Goal: Task Accomplishment & Management: Use online tool/utility

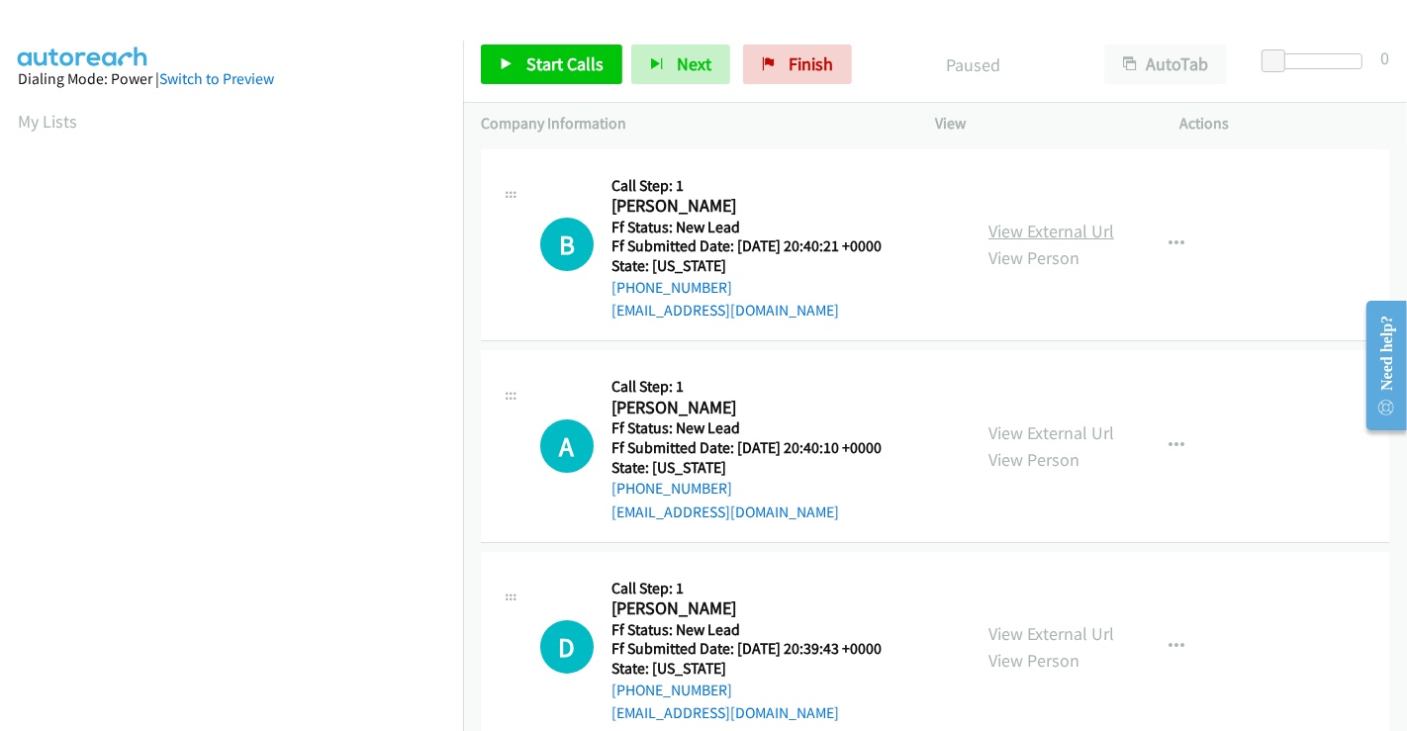
click at [1046, 231] on link "View External Url" at bounding box center [1052, 231] width 126 height 23
click at [1057, 440] on link "View External Url" at bounding box center [1052, 433] width 126 height 23
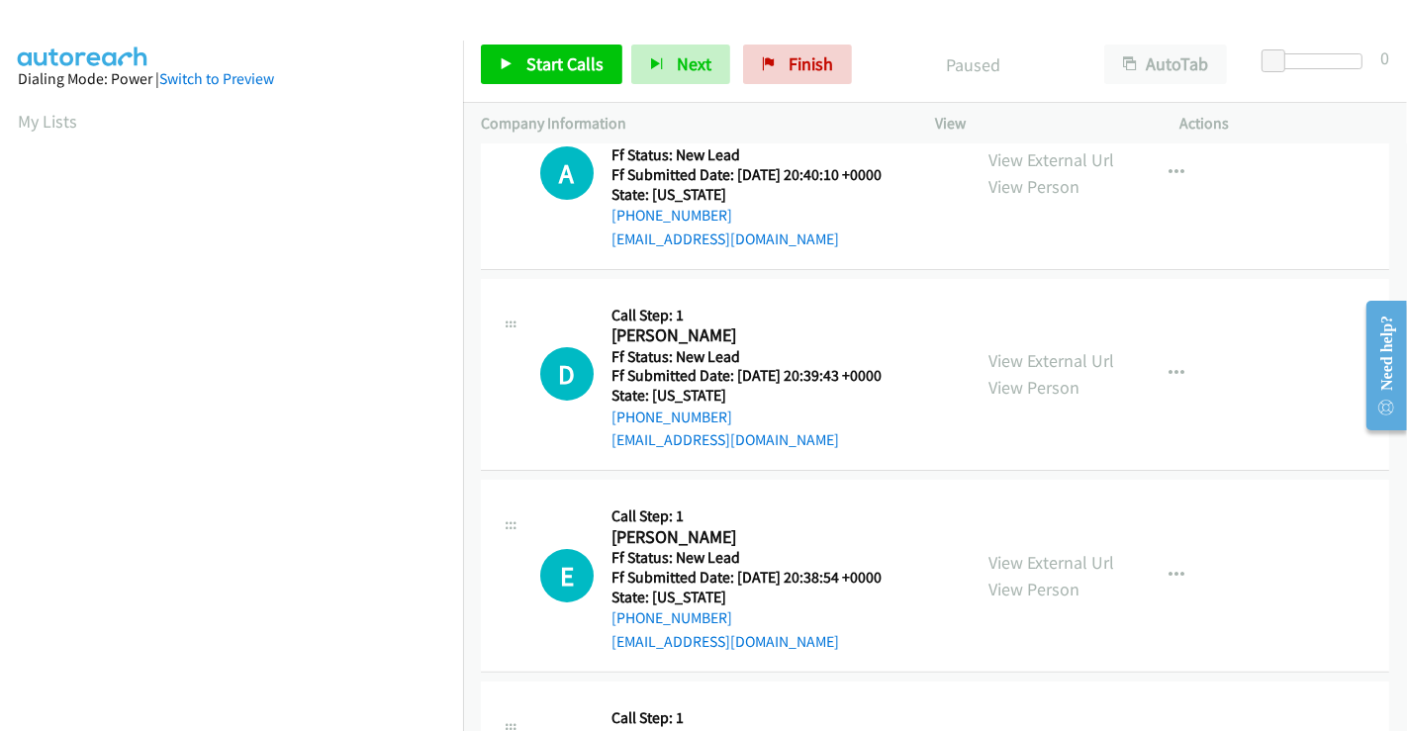
scroll to position [330, 0]
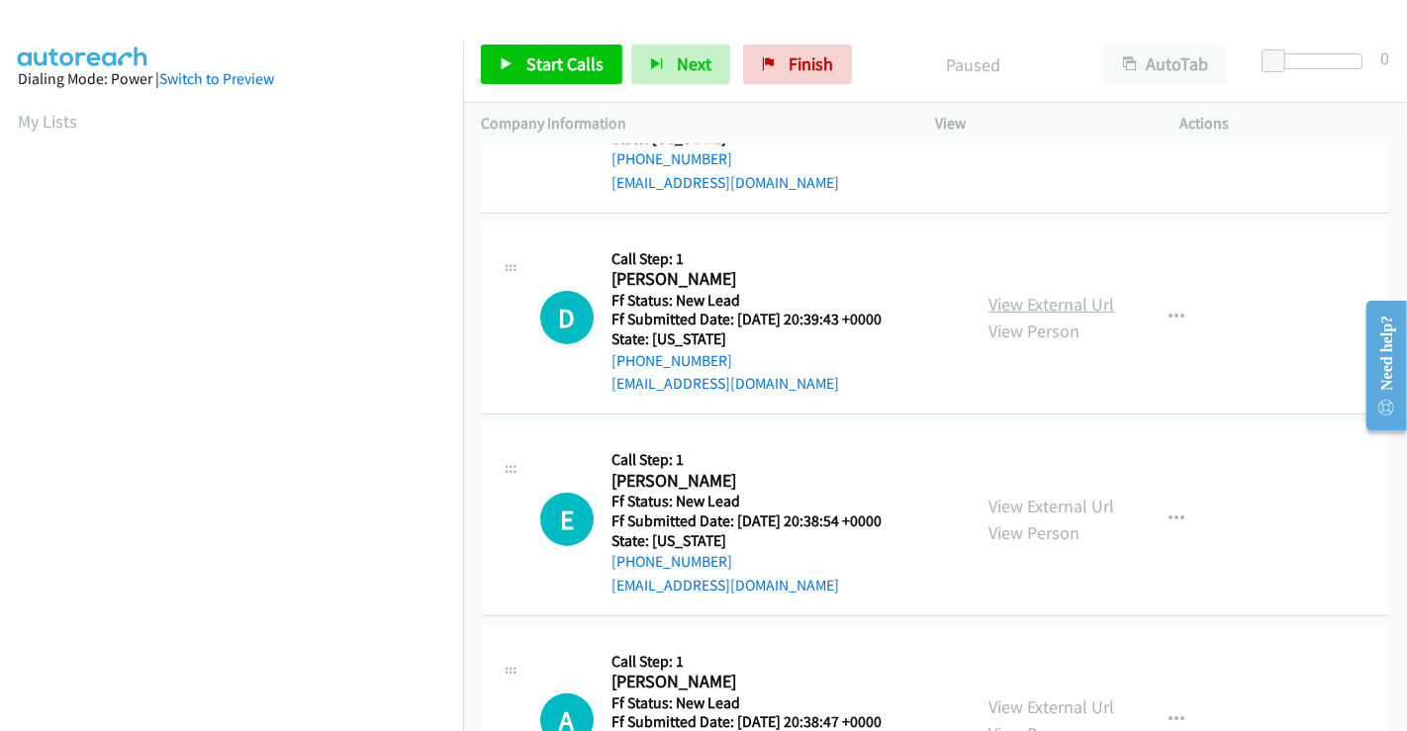
click at [1032, 298] on link "View External Url" at bounding box center [1052, 304] width 126 height 23
click at [1031, 505] on link "View External Url" at bounding box center [1052, 506] width 126 height 23
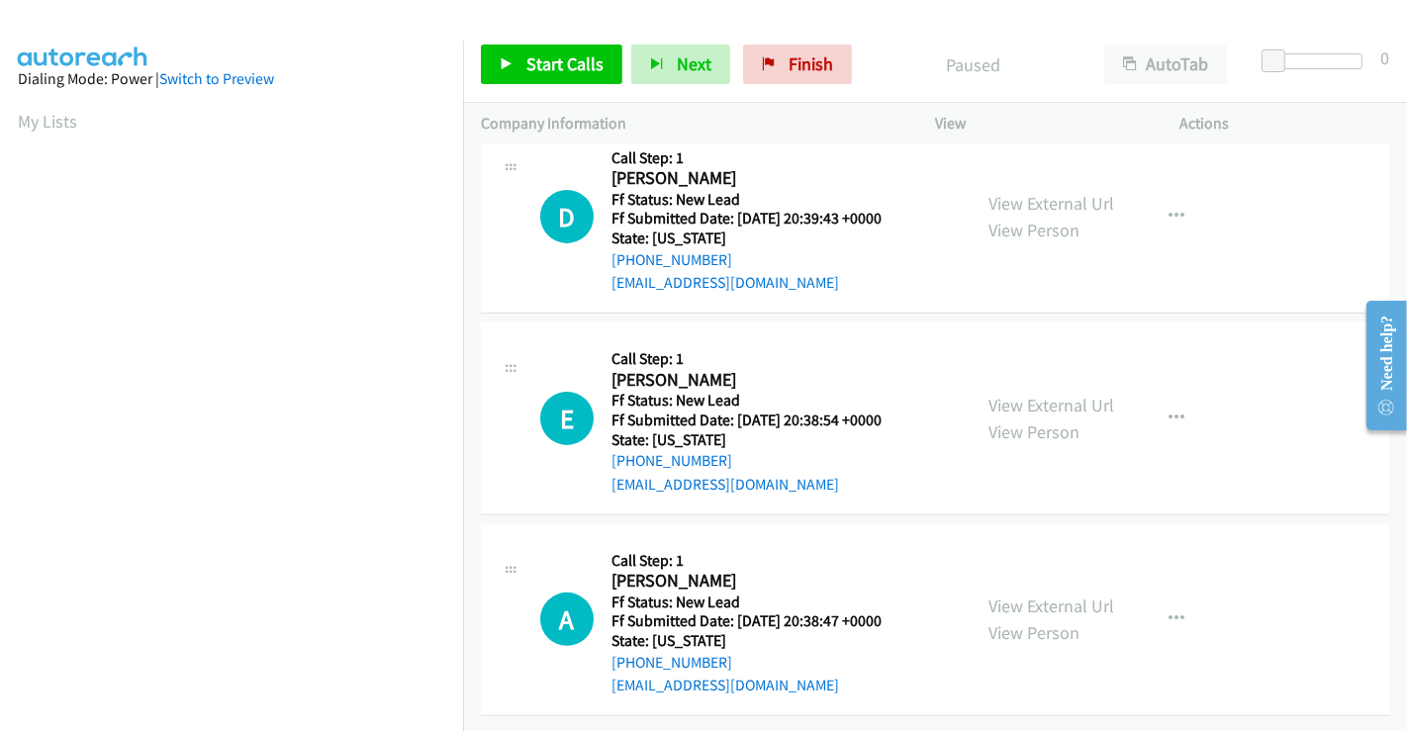
scroll to position [444, 0]
click at [1022, 595] on link "View External Url" at bounding box center [1052, 606] width 126 height 23
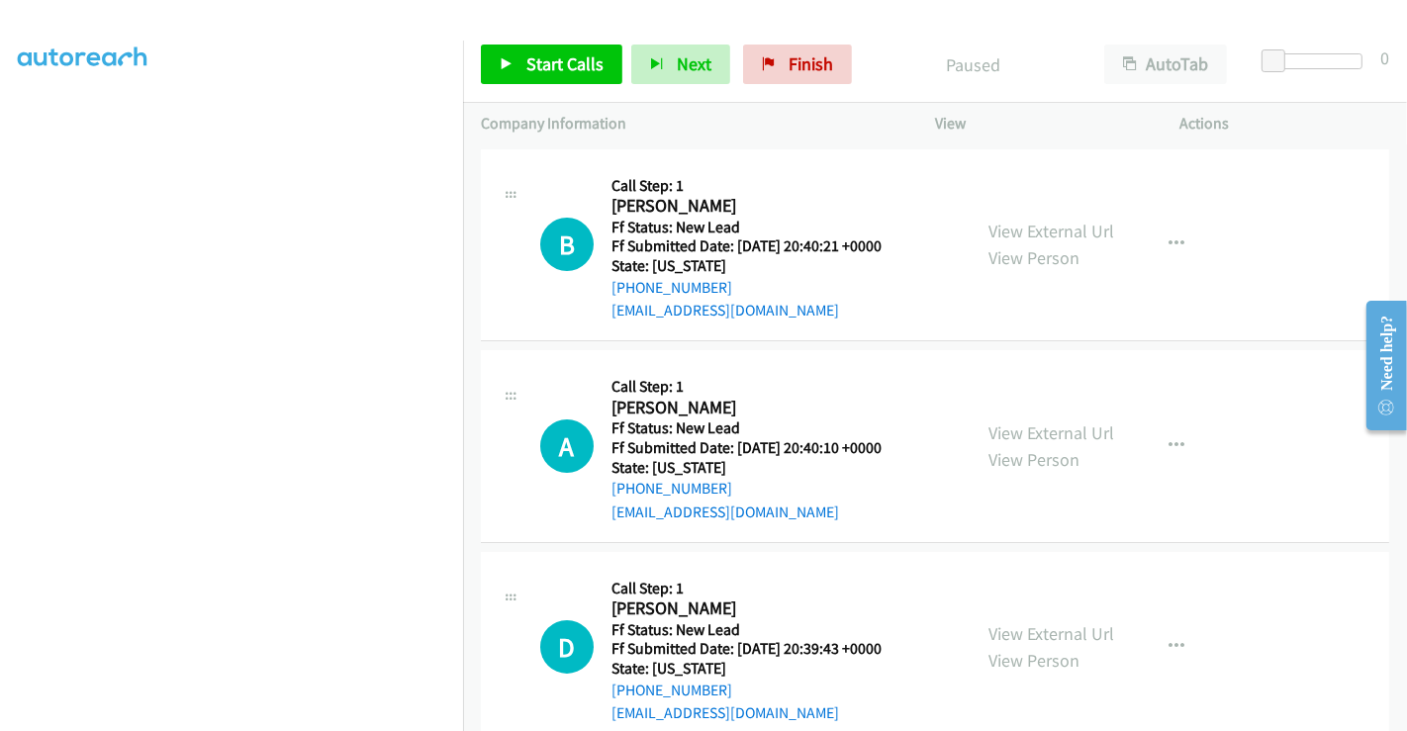
scroll to position [0, 0]
click at [541, 51] on link "Start Calls" at bounding box center [552, 65] width 142 height 40
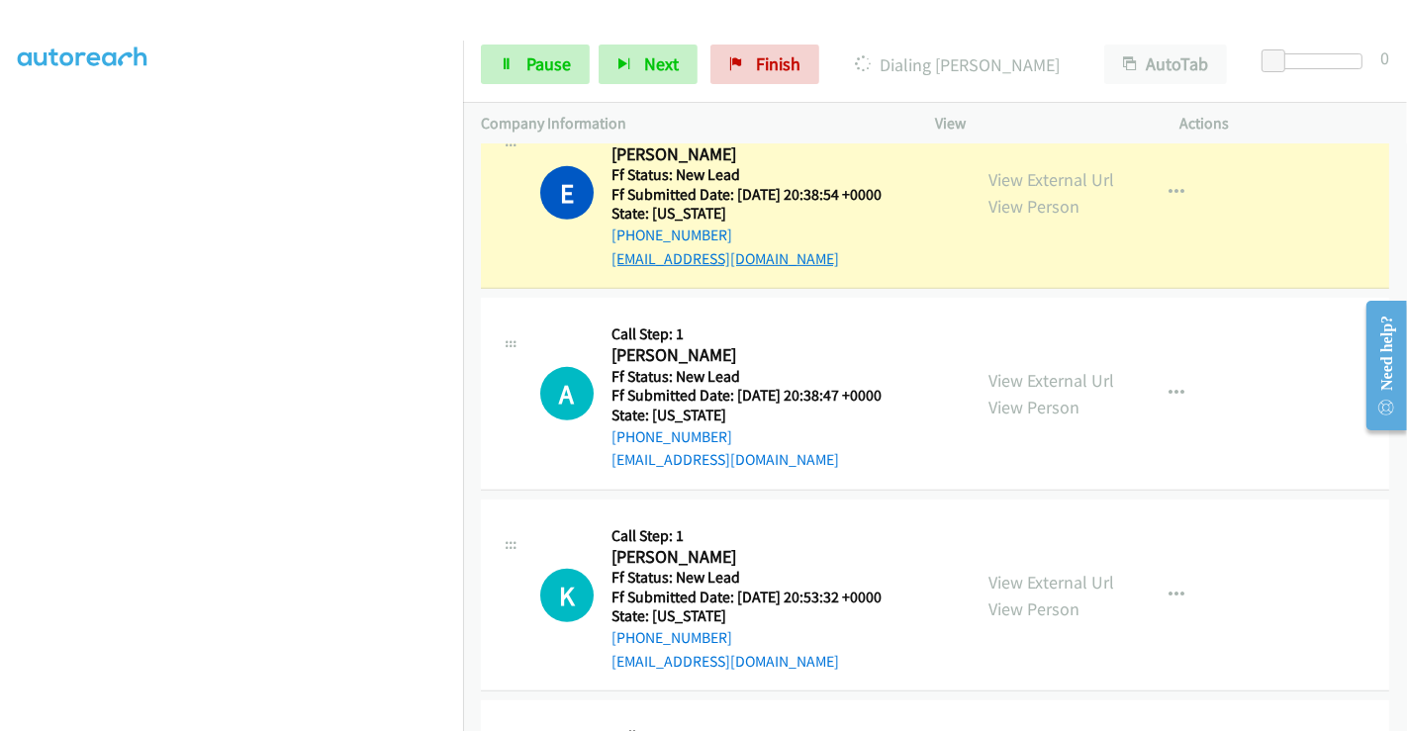
scroll to position [748, 0]
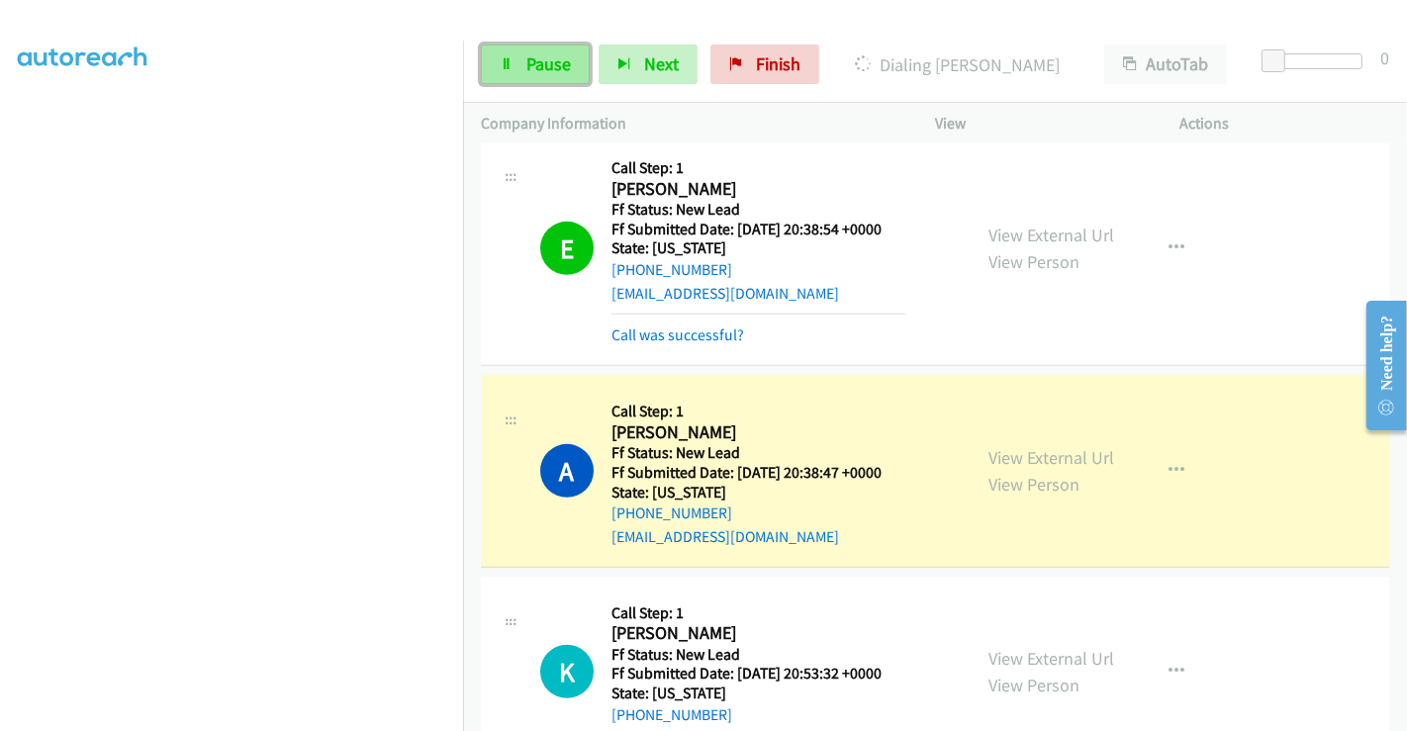
click at [550, 57] on span "Pause" at bounding box center [548, 63] width 45 height 23
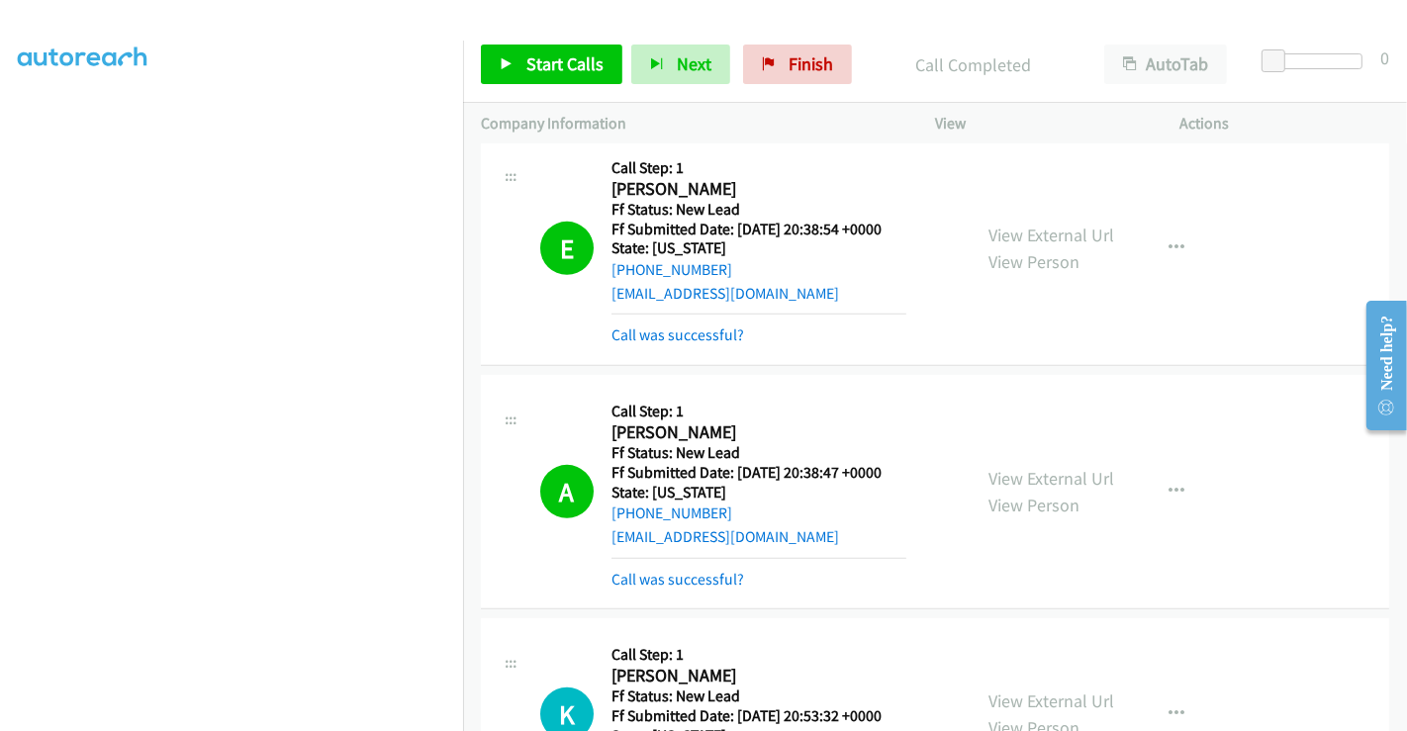
scroll to position [968, 0]
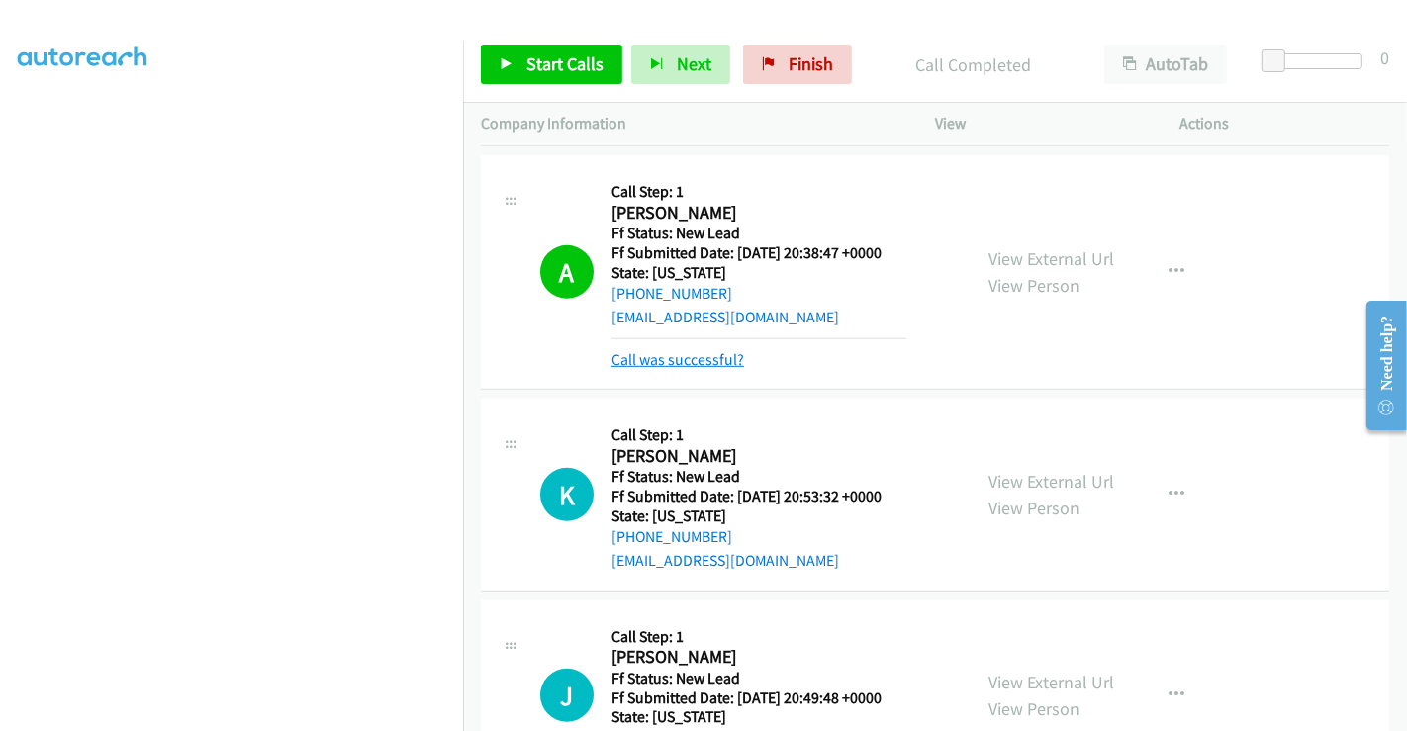
click at [666, 357] on link "Call was successful?" at bounding box center [678, 359] width 133 height 19
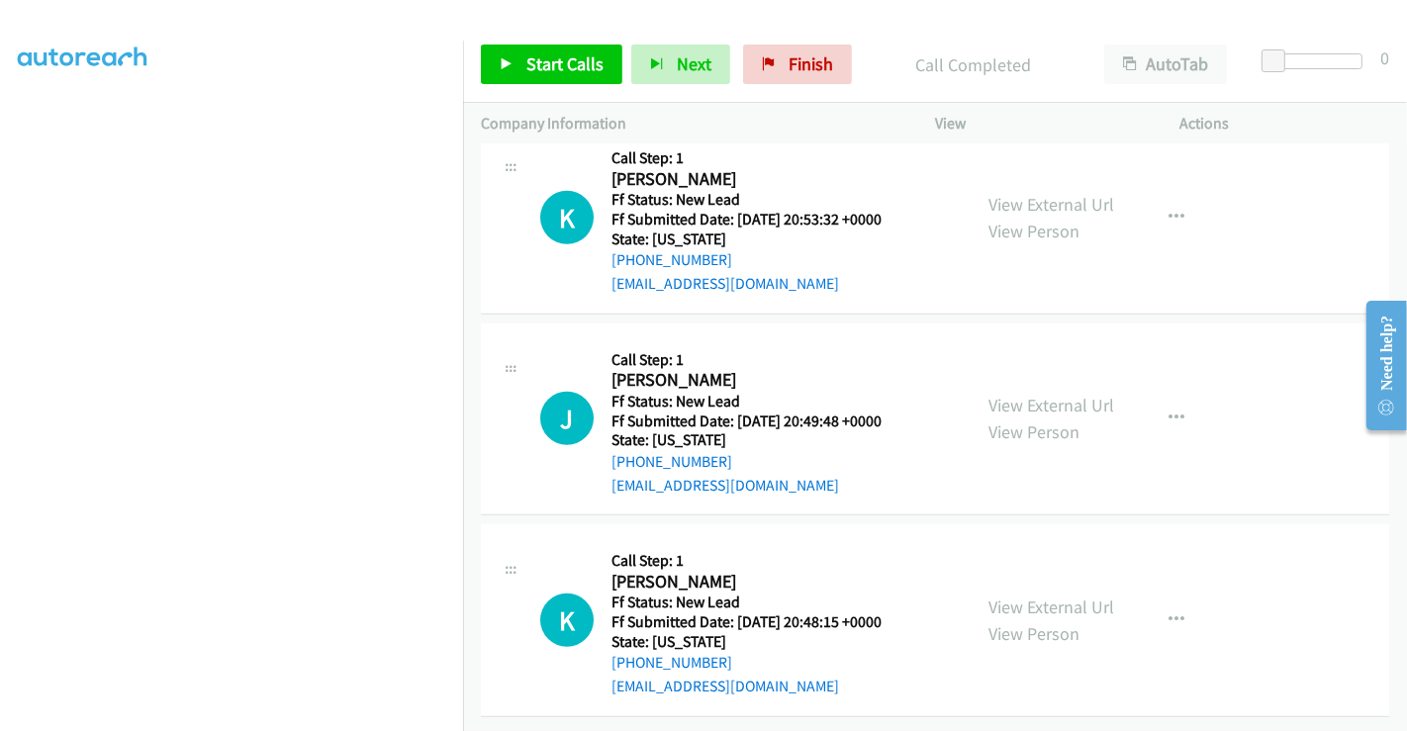
scroll to position [1215, 0]
click at [1037, 192] on link "View External Url" at bounding box center [1052, 203] width 126 height 23
click at [1024, 394] on link "View External Url" at bounding box center [1052, 405] width 126 height 23
click at [1040, 595] on link "View External Url" at bounding box center [1052, 606] width 126 height 23
click at [551, 55] on span "Start Calls" at bounding box center [564, 63] width 77 height 23
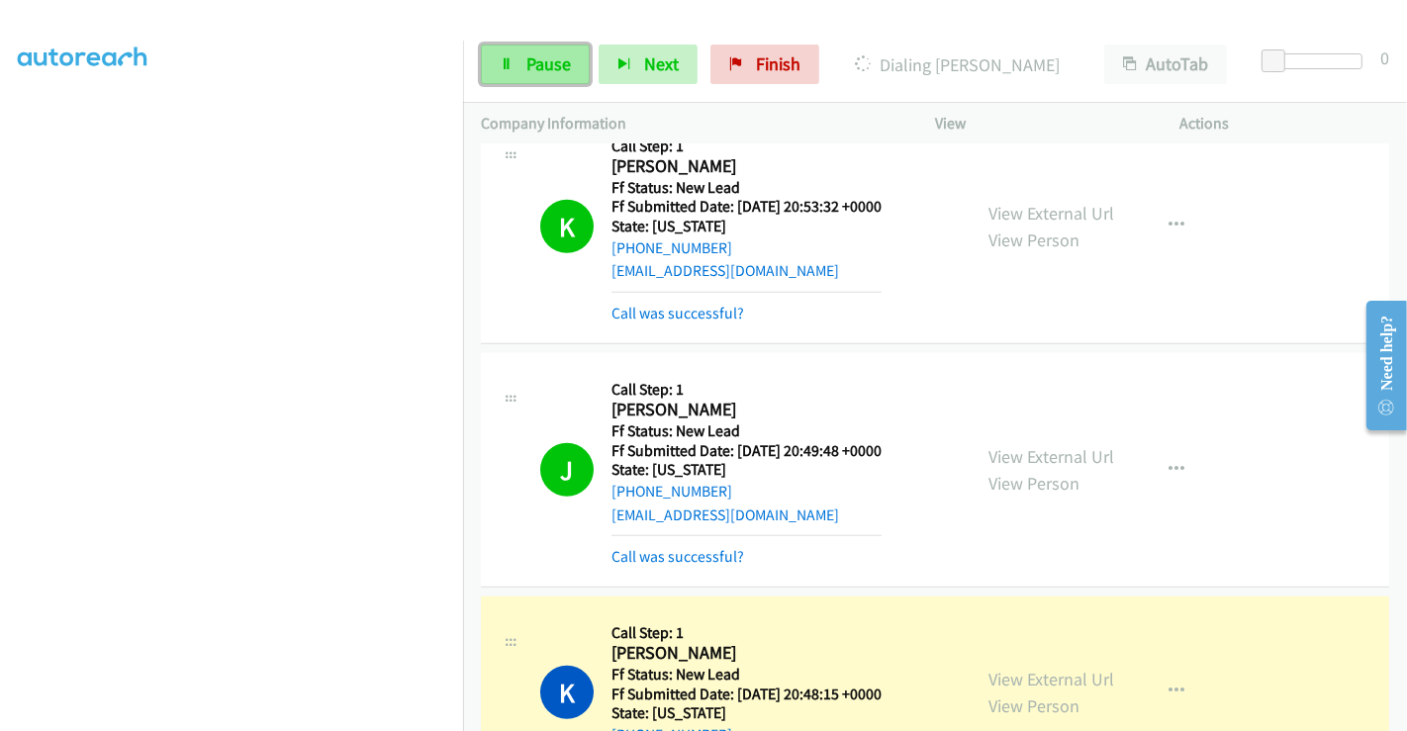
click at [520, 73] on link "Pause" at bounding box center [535, 65] width 109 height 40
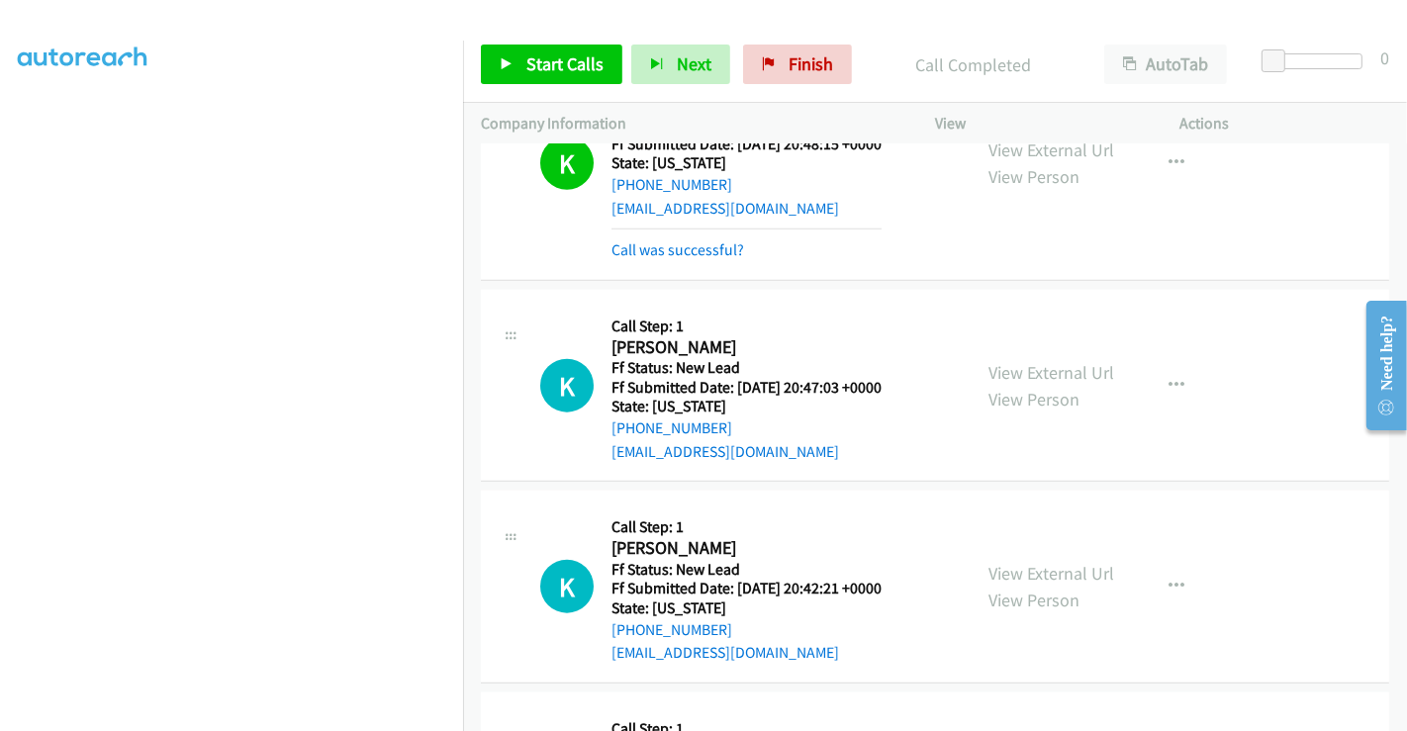
scroll to position [1944, 0]
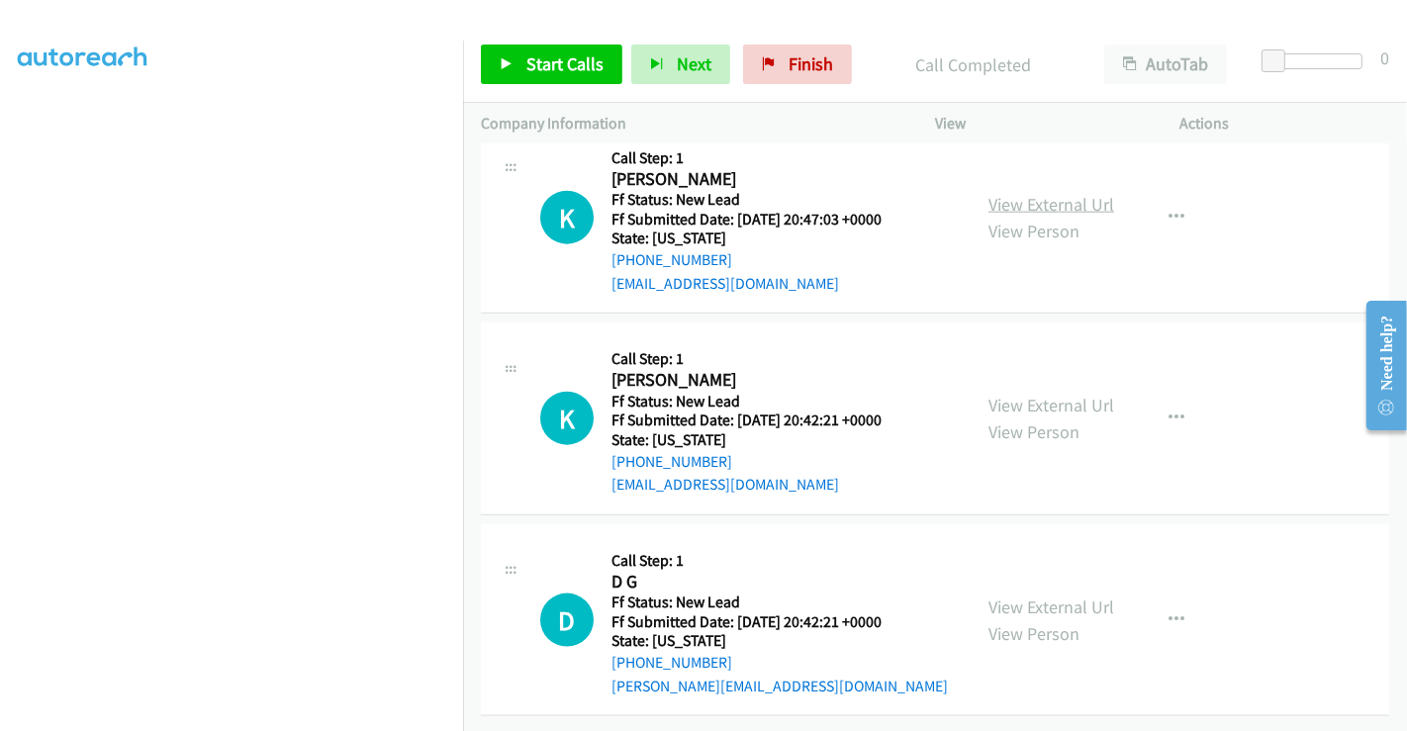
click at [1024, 193] on link "View External Url" at bounding box center [1052, 204] width 126 height 23
click at [1027, 394] on link "View External Url" at bounding box center [1052, 405] width 126 height 23
click at [1031, 596] on link "View External Url" at bounding box center [1052, 607] width 126 height 23
click at [573, 50] on link "Start Calls" at bounding box center [552, 65] width 142 height 40
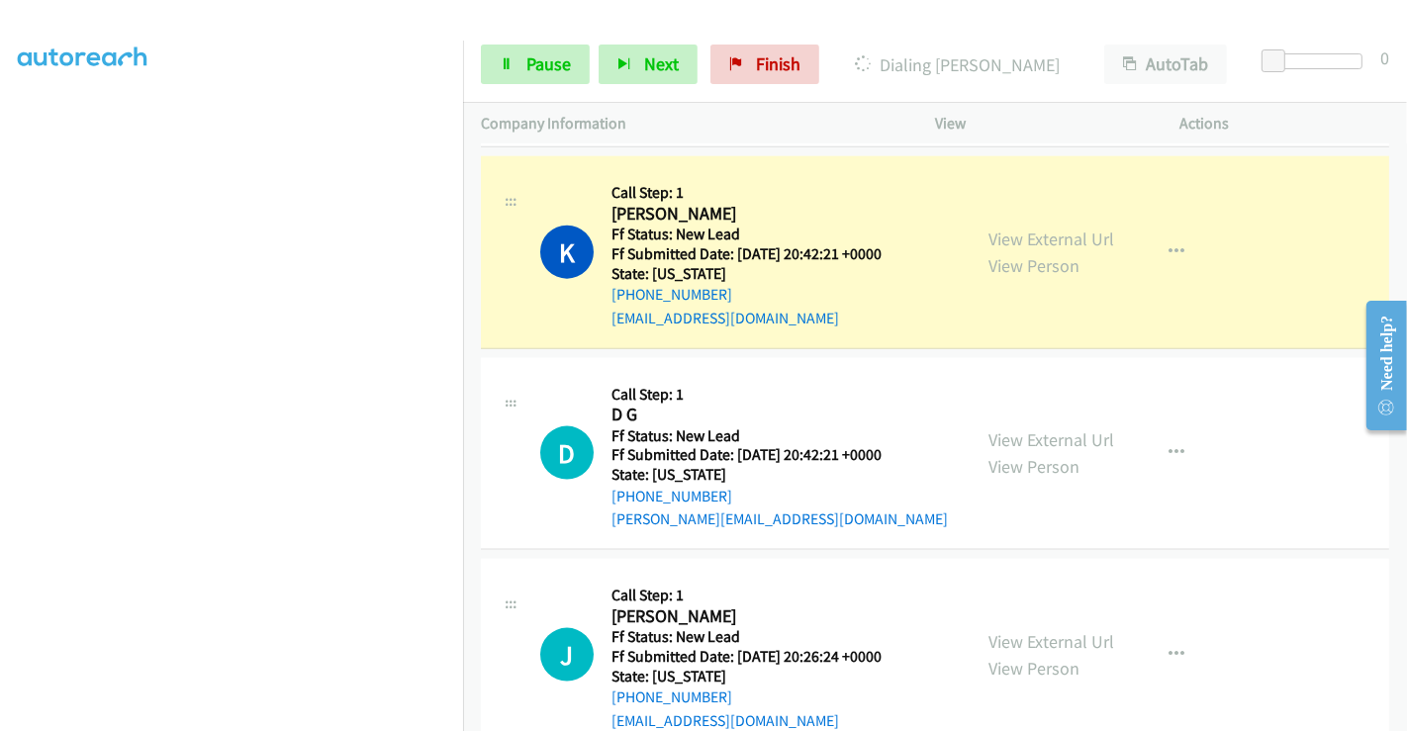
scroll to position [2164, 0]
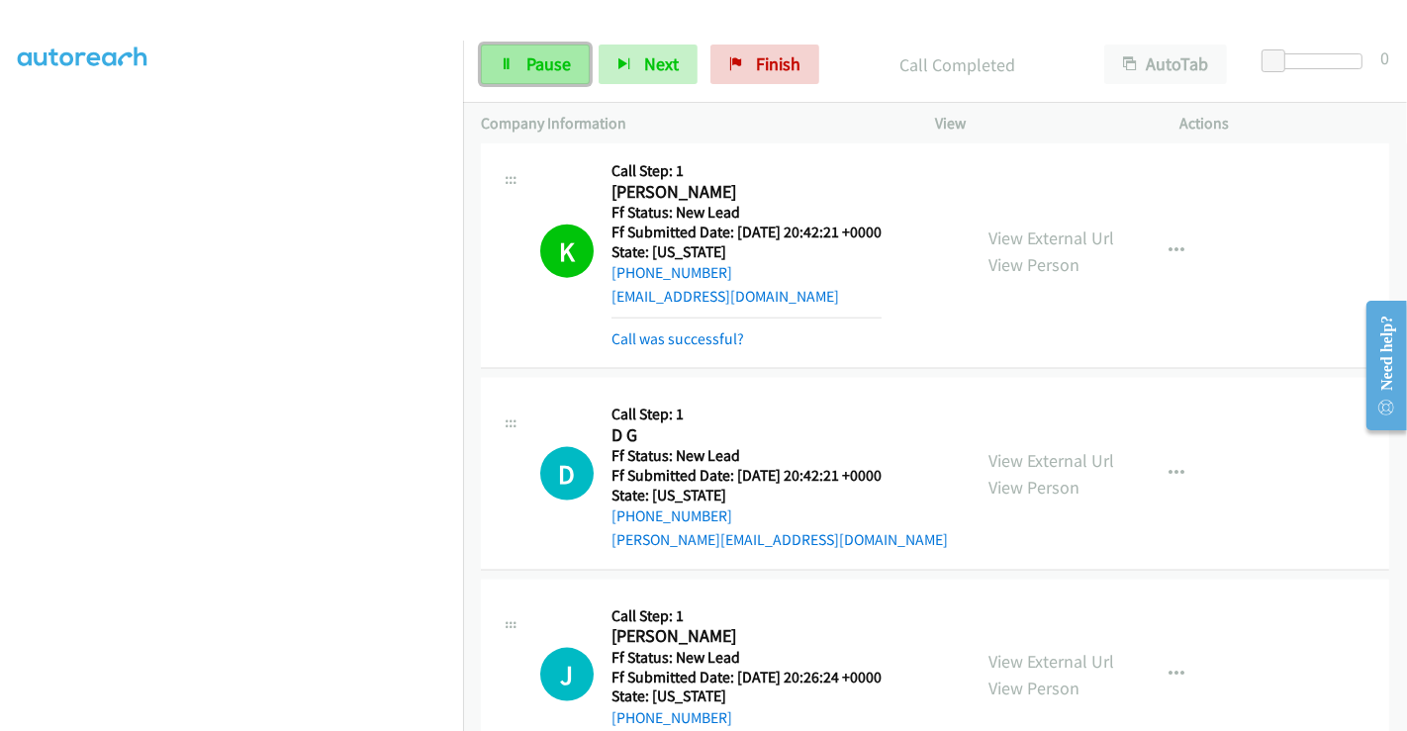
click at [532, 57] on span "Pause" at bounding box center [548, 63] width 45 height 23
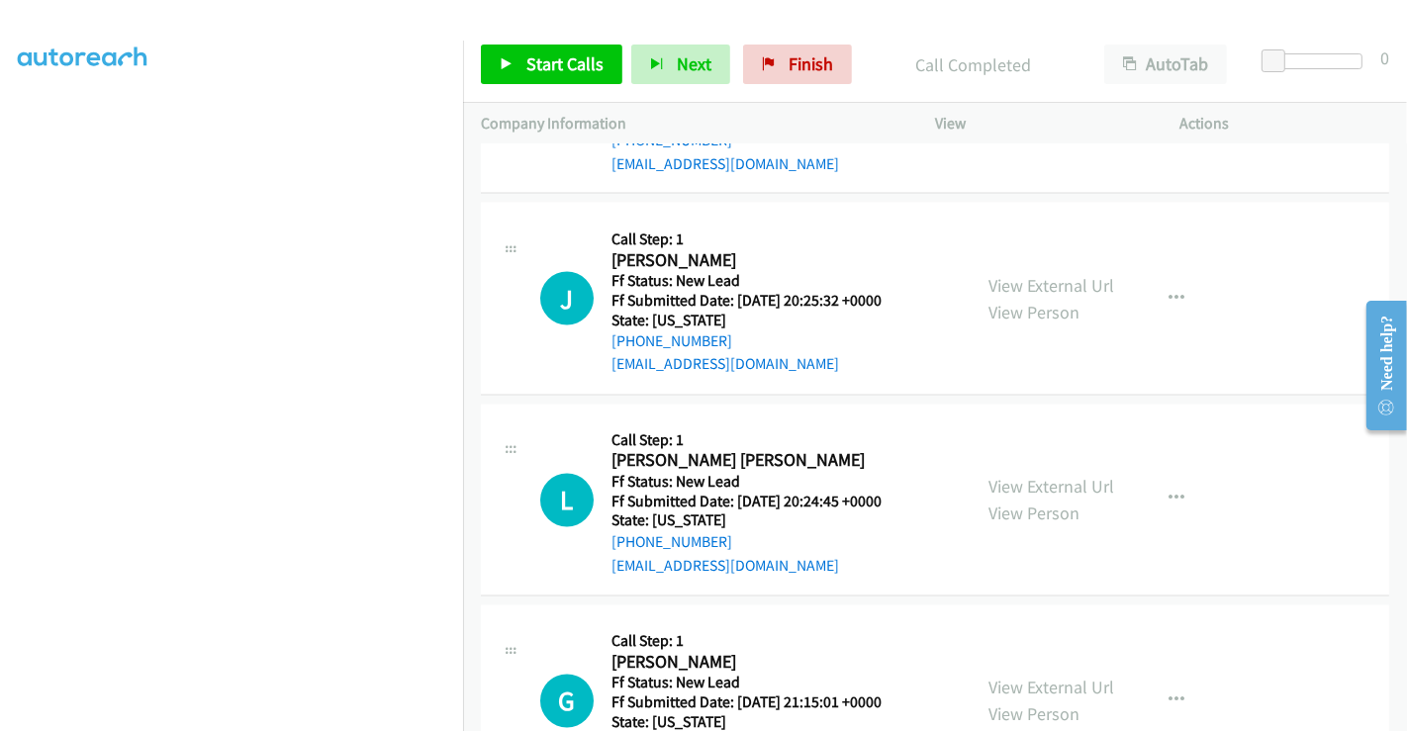
scroll to position [2824, 0]
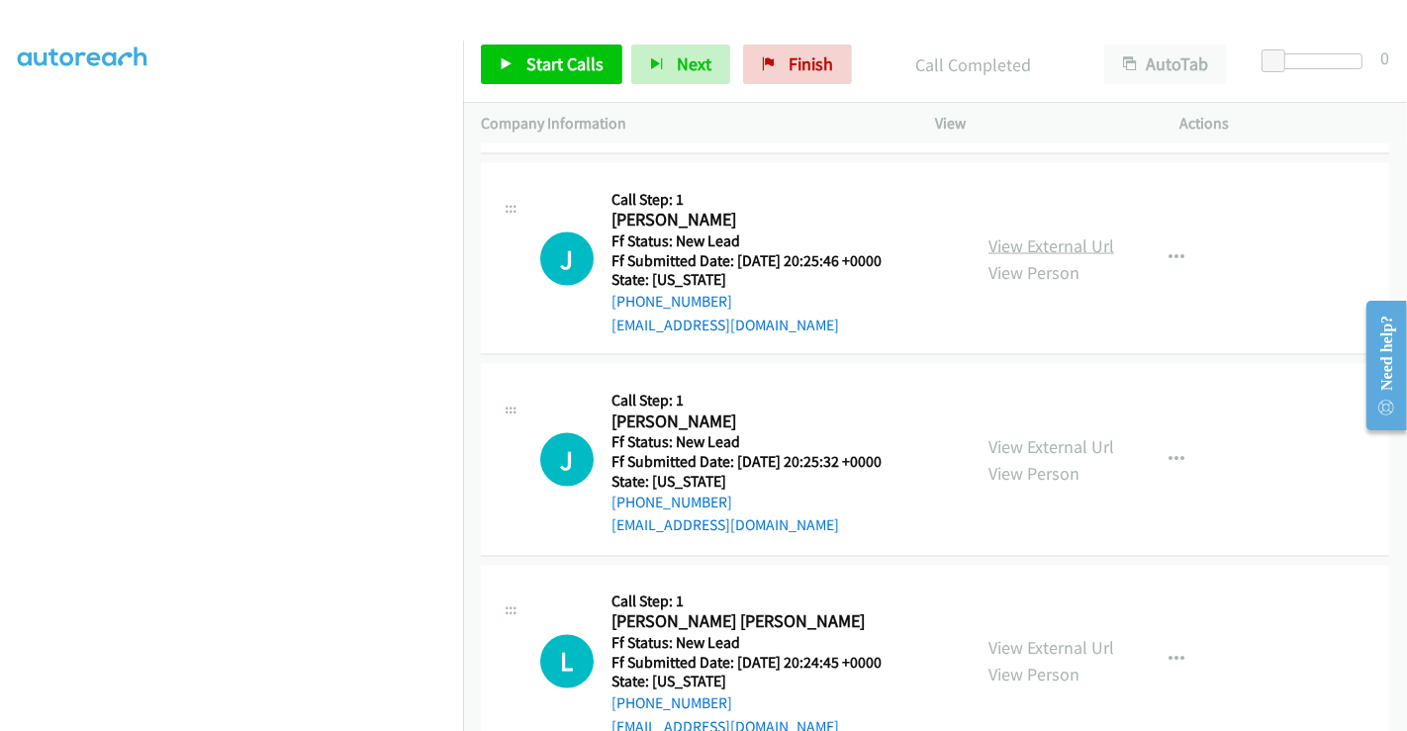
click at [1031, 238] on link "View External Url" at bounding box center [1052, 246] width 126 height 23
click at [1033, 436] on link "View External Url" at bounding box center [1052, 446] width 126 height 23
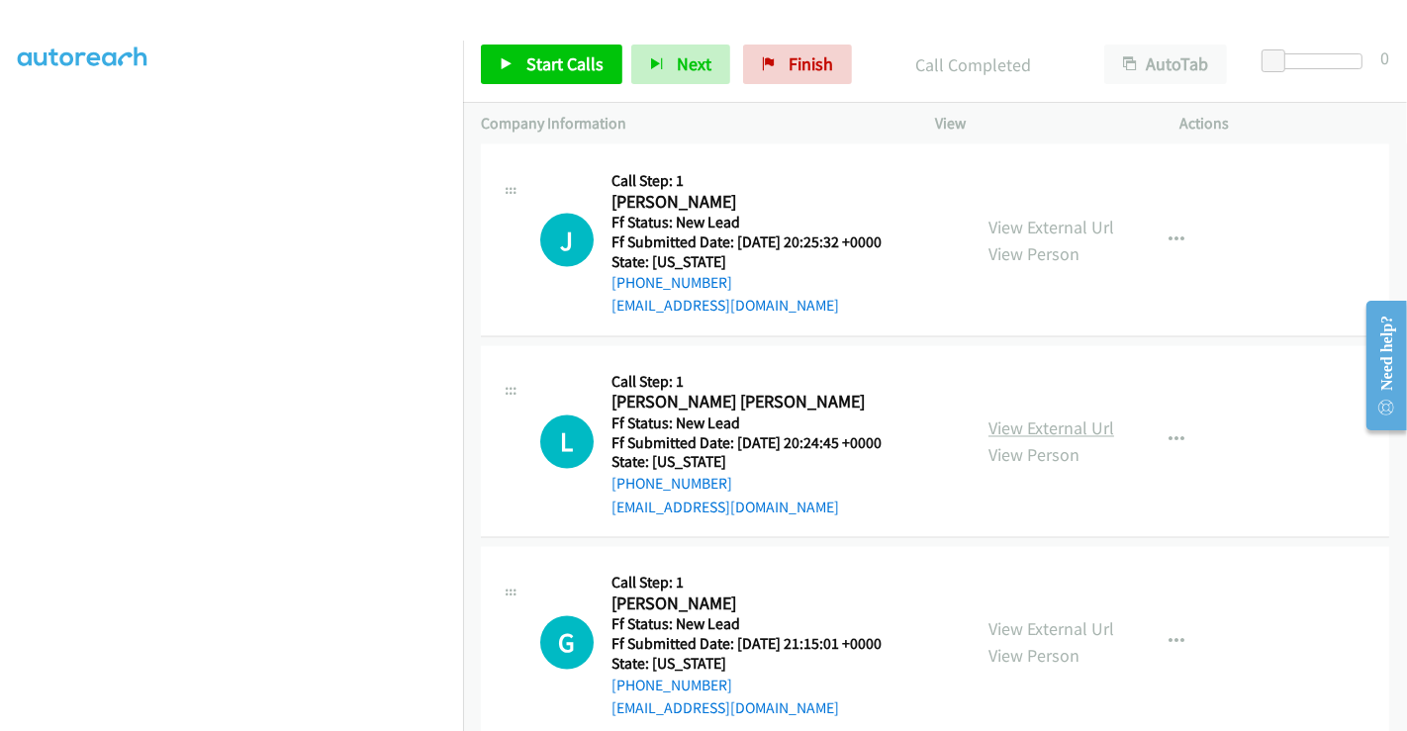
click at [1047, 418] on link "View External Url" at bounding box center [1052, 429] width 126 height 23
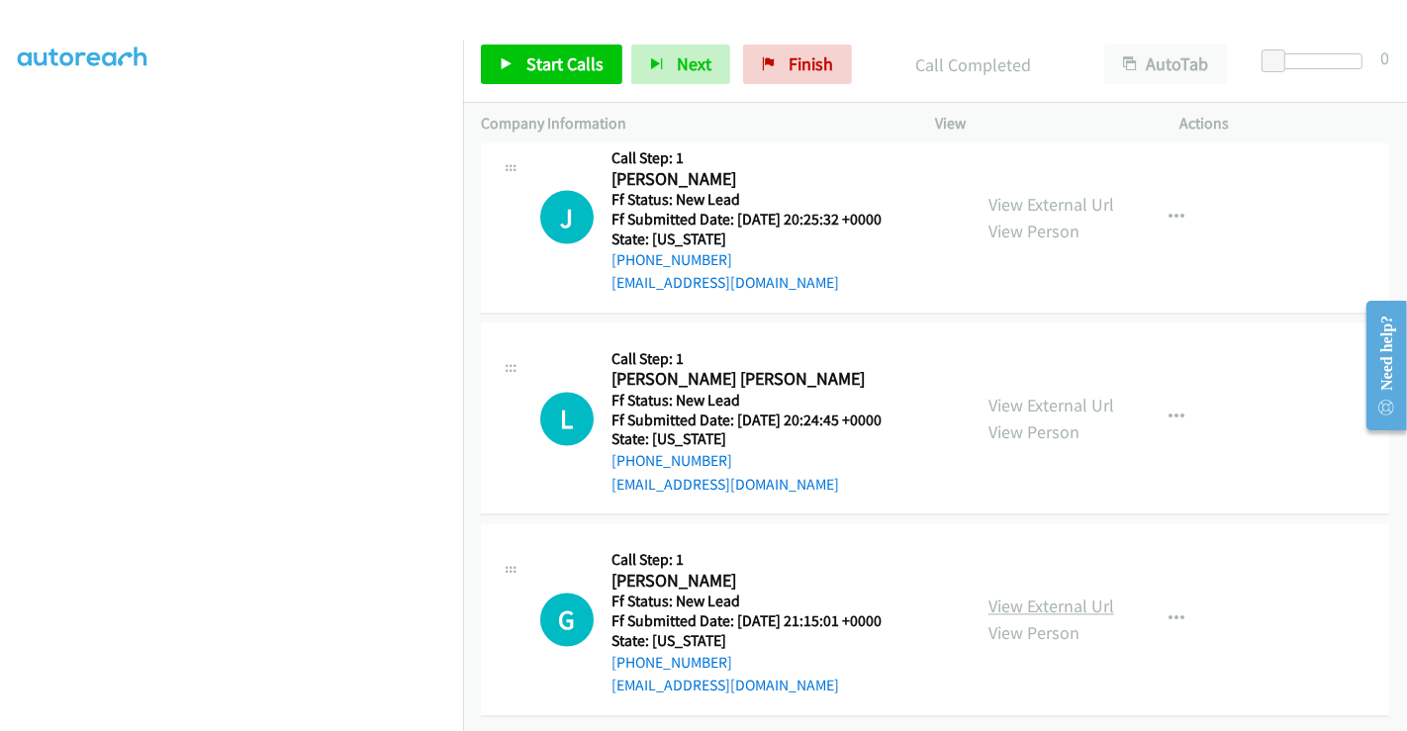
click at [1054, 596] on link "View External Url" at bounding box center [1052, 607] width 126 height 23
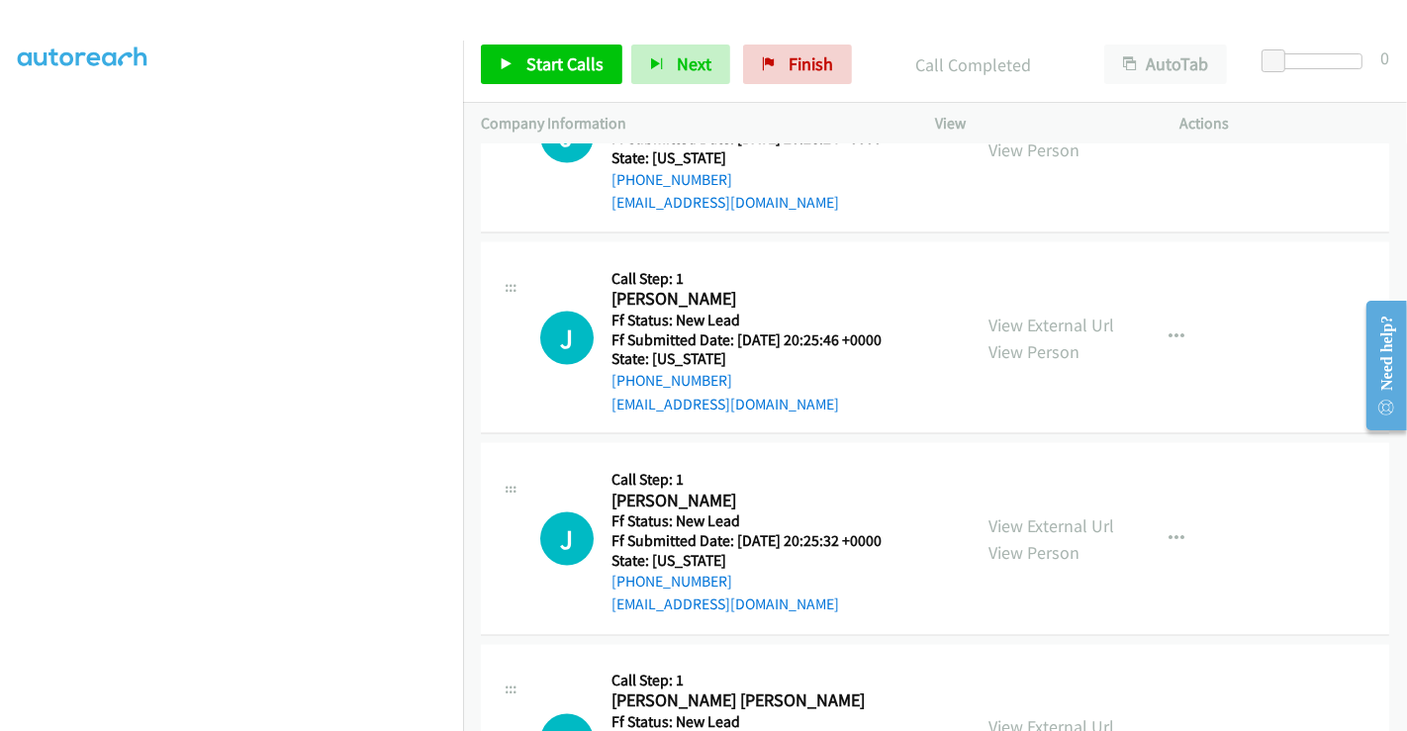
scroll to position [2635, 0]
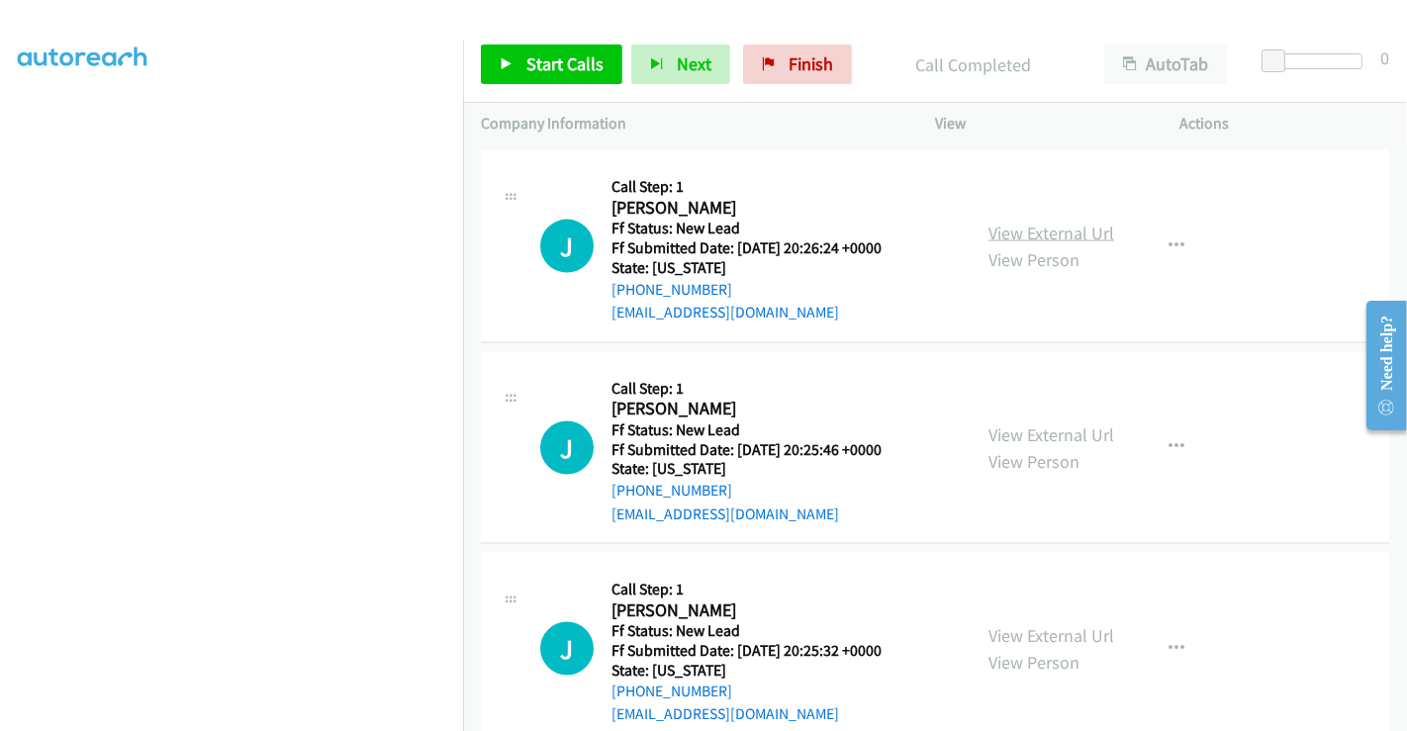
click at [1008, 227] on link "View External Url" at bounding box center [1052, 233] width 126 height 23
click at [530, 54] on span "Start Calls" at bounding box center [564, 63] width 77 height 23
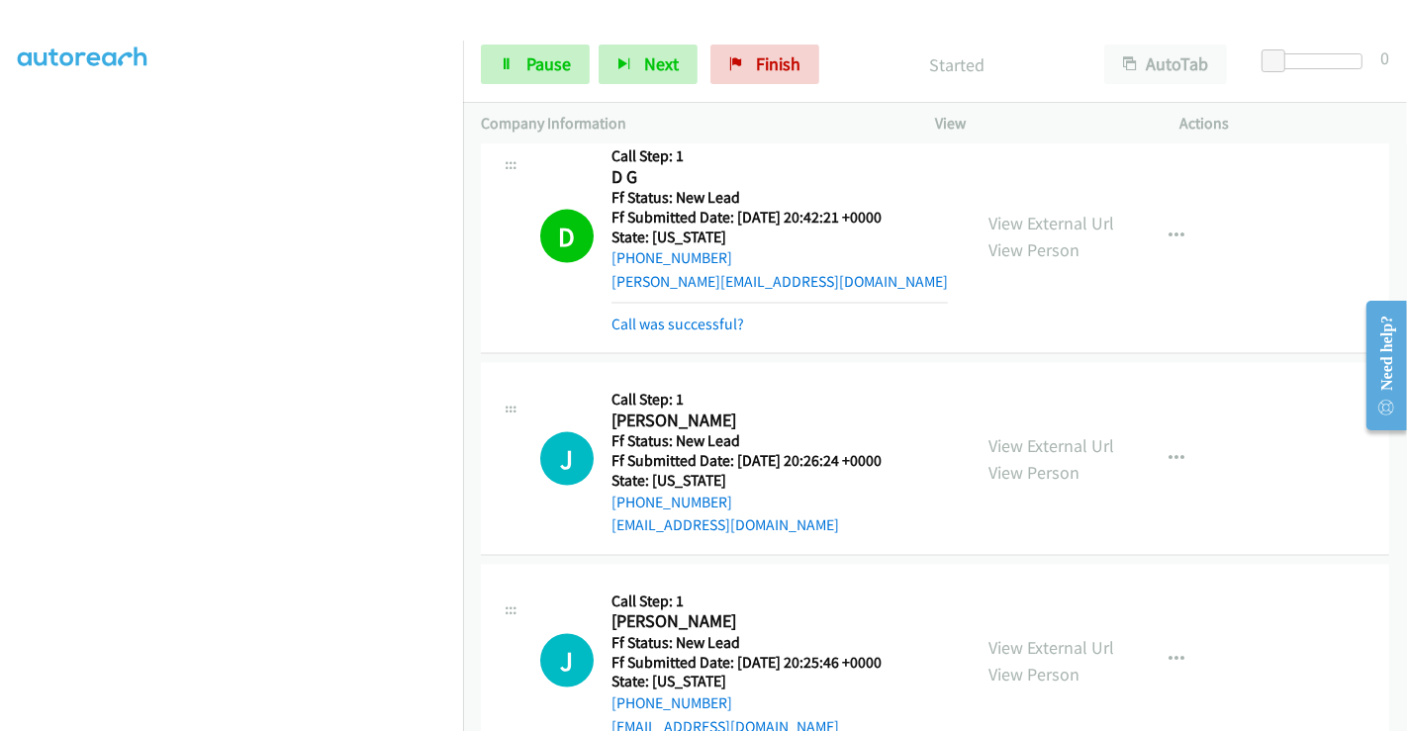
scroll to position [2416, 0]
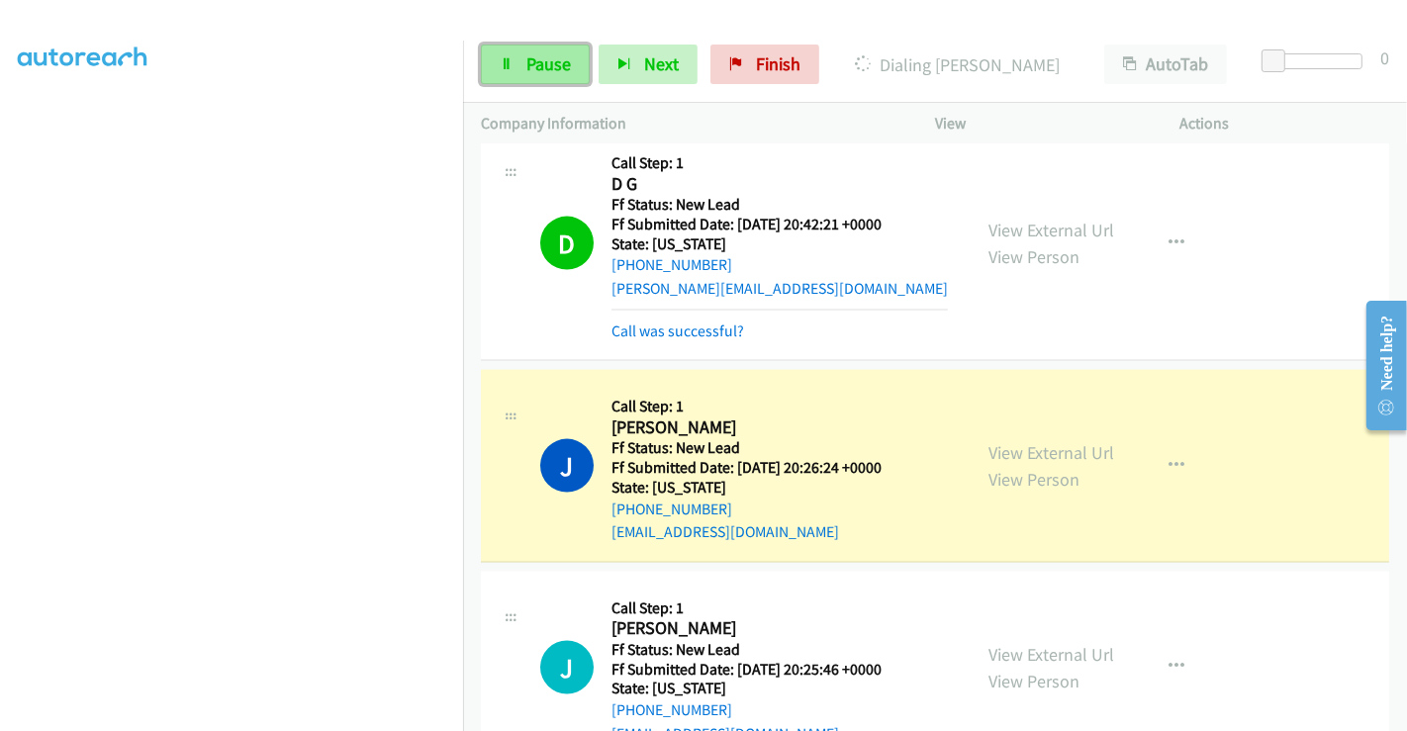
click at [531, 66] on span "Pause" at bounding box center [548, 63] width 45 height 23
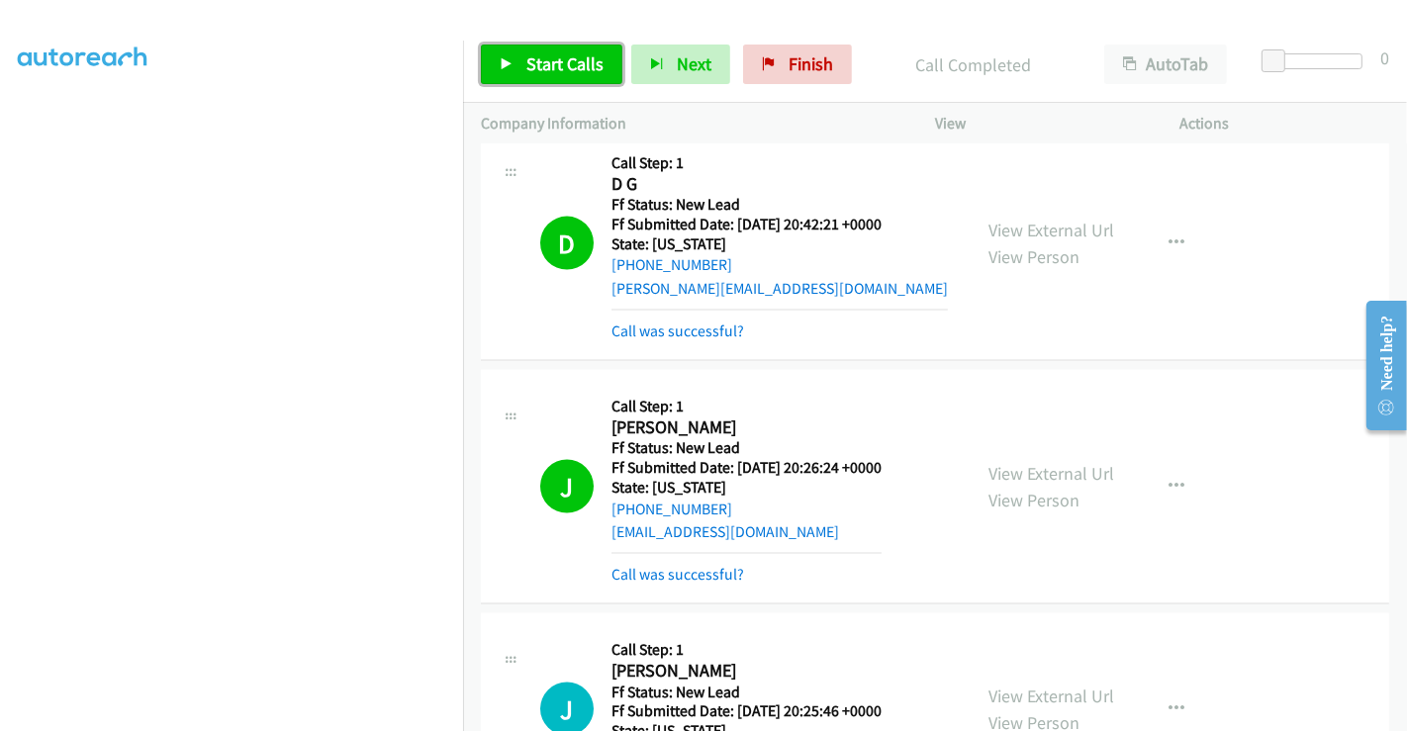
click at [555, 66] on span "Start Calls" at bounding box center [564, 63] width 77 height 23
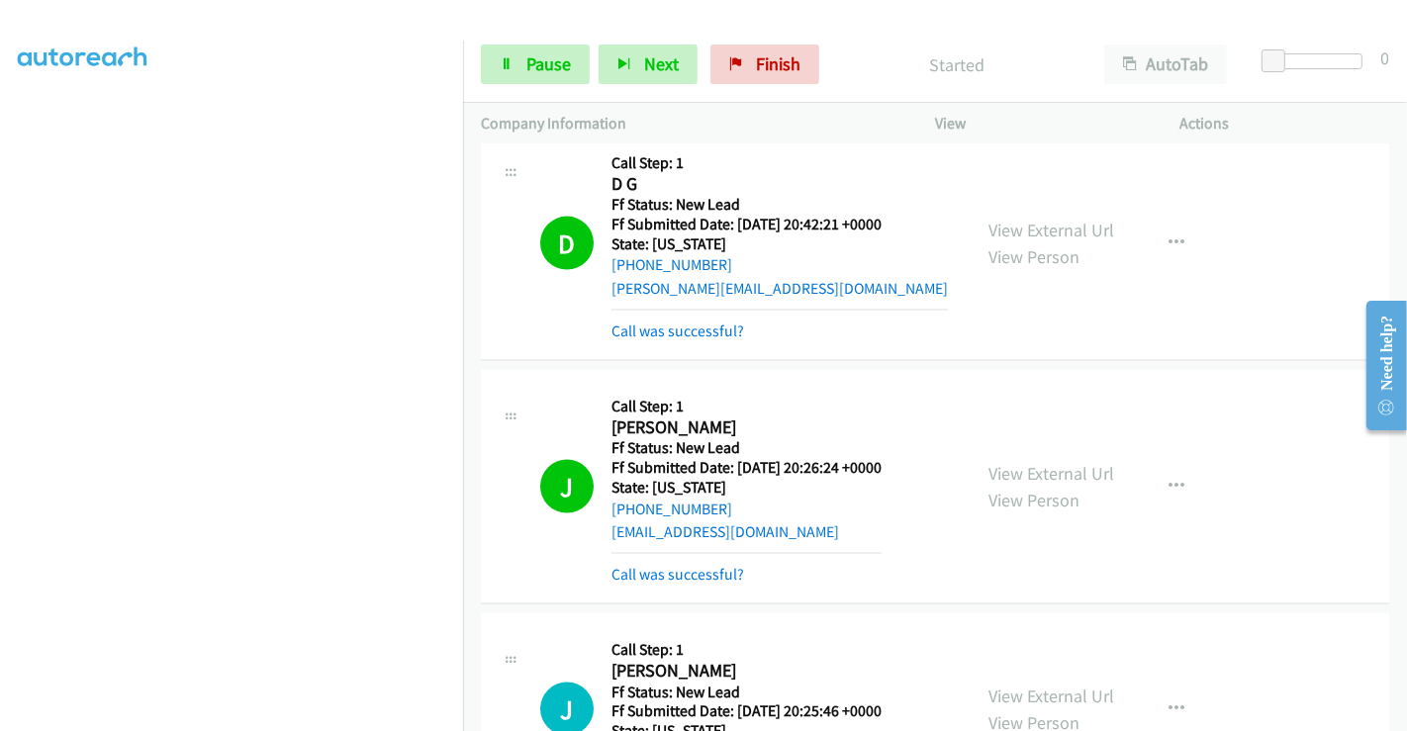
scroll to position [2745, 0]
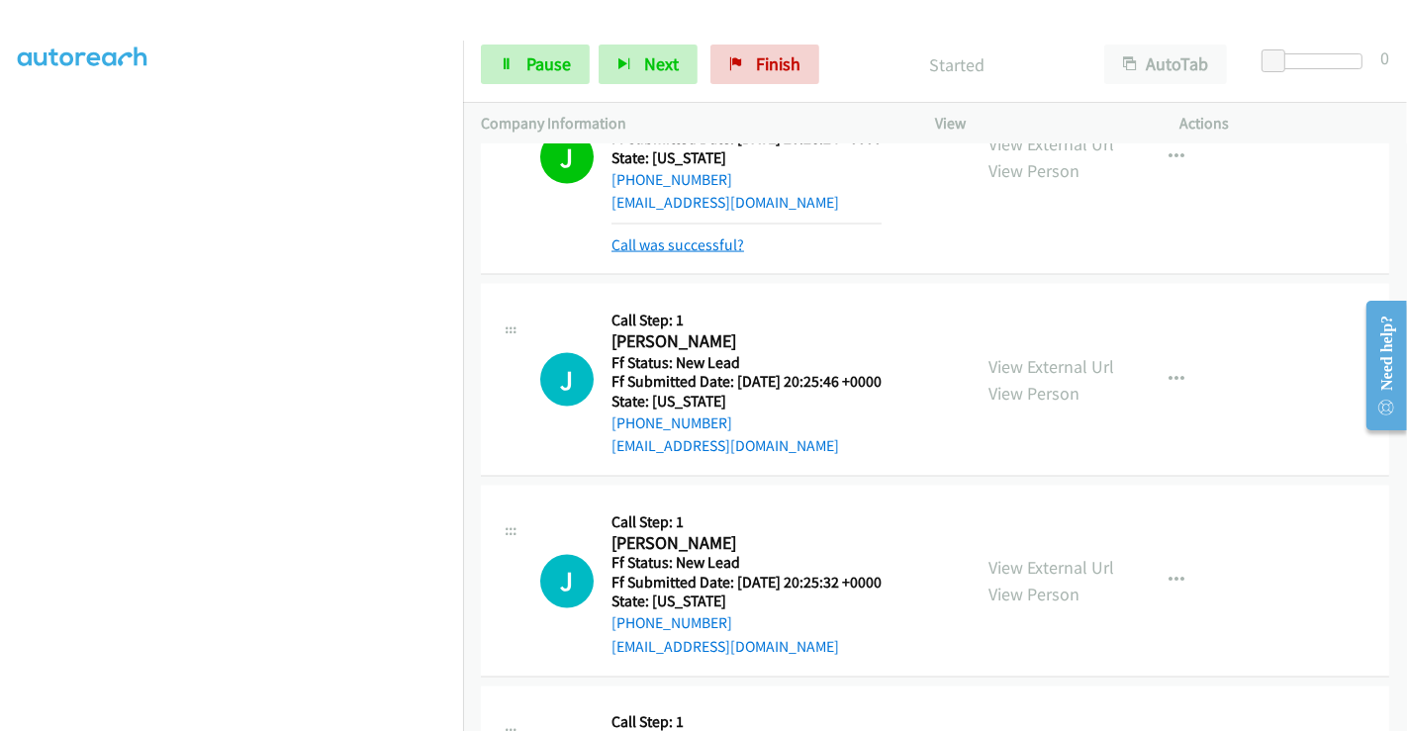
click at [680, 241] on link "Call was successful?" at bounding box center [678, 245] width 133 height 19
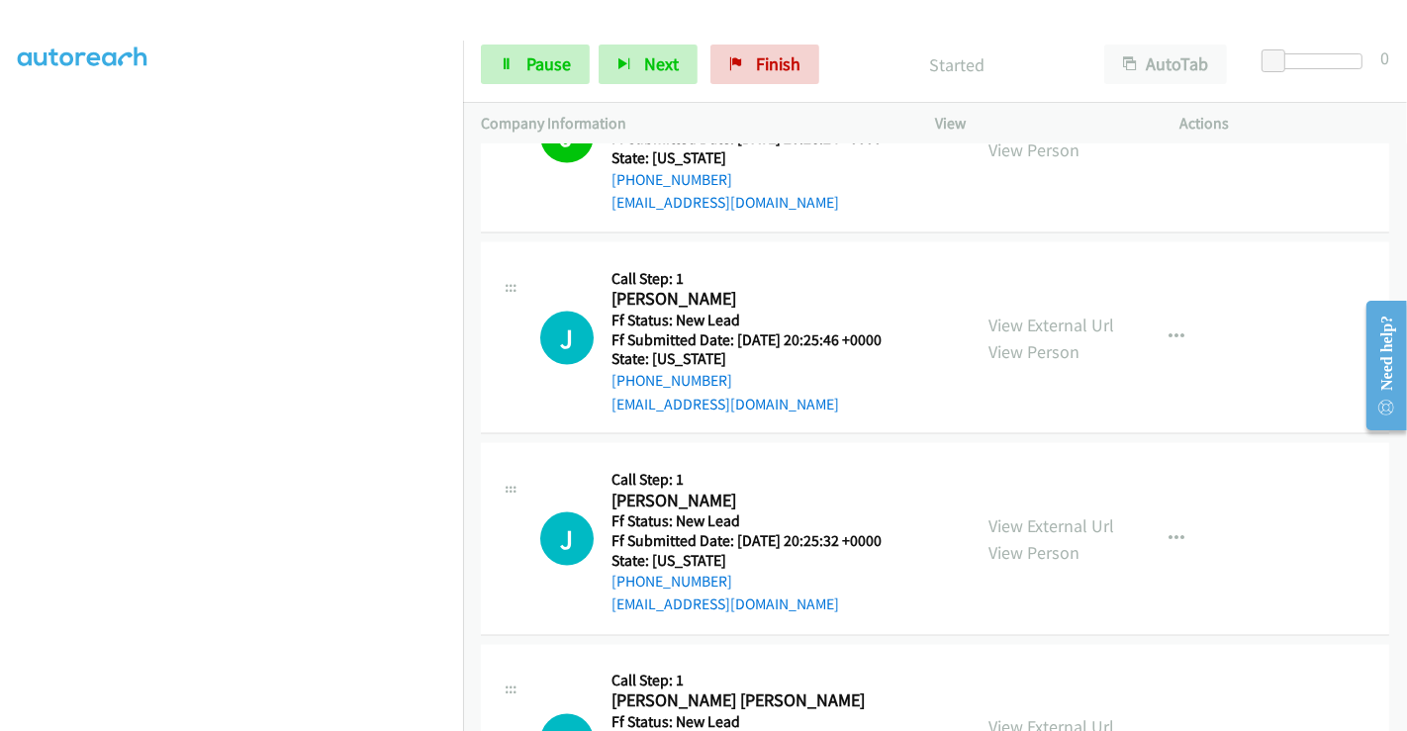
scroll to position [2724, 0]
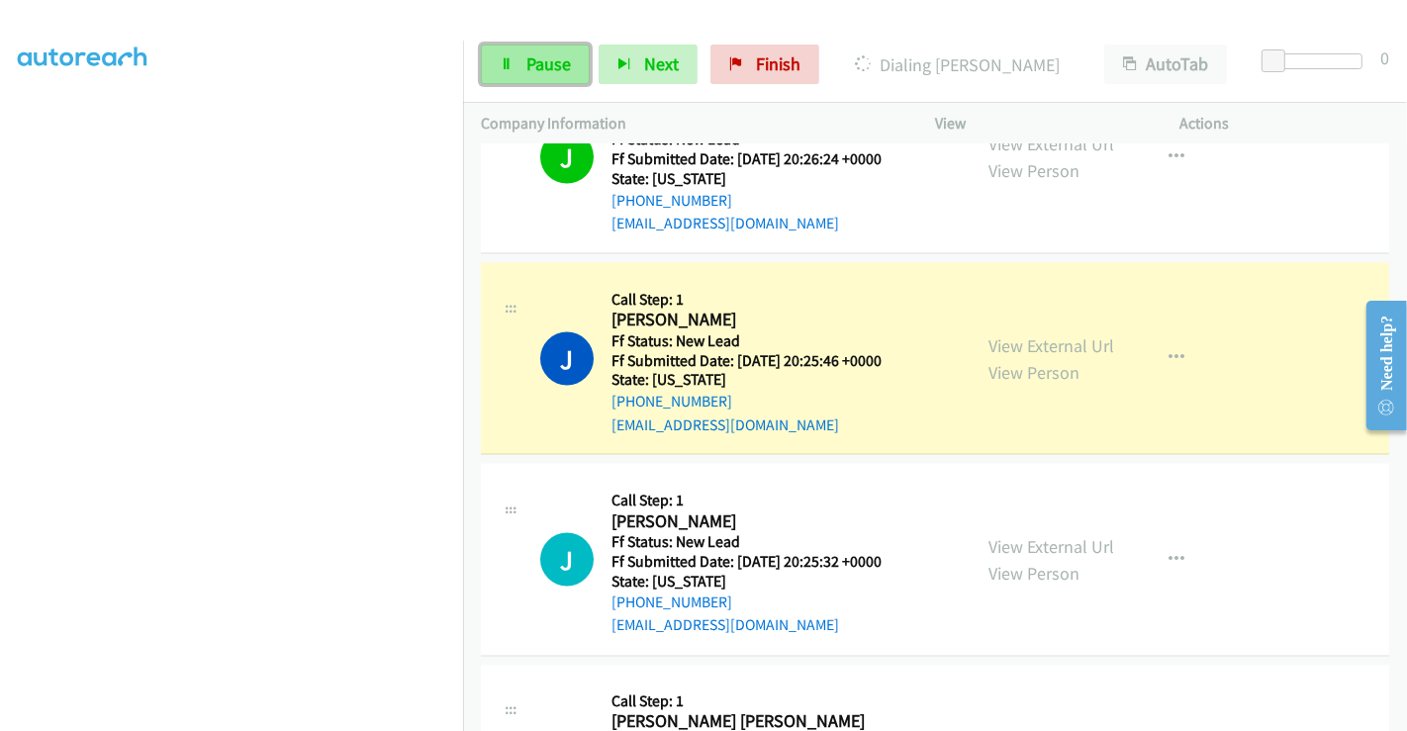
click at [530, 61] on span "Pause" at bounding box center [548, 63] width 45 height 23
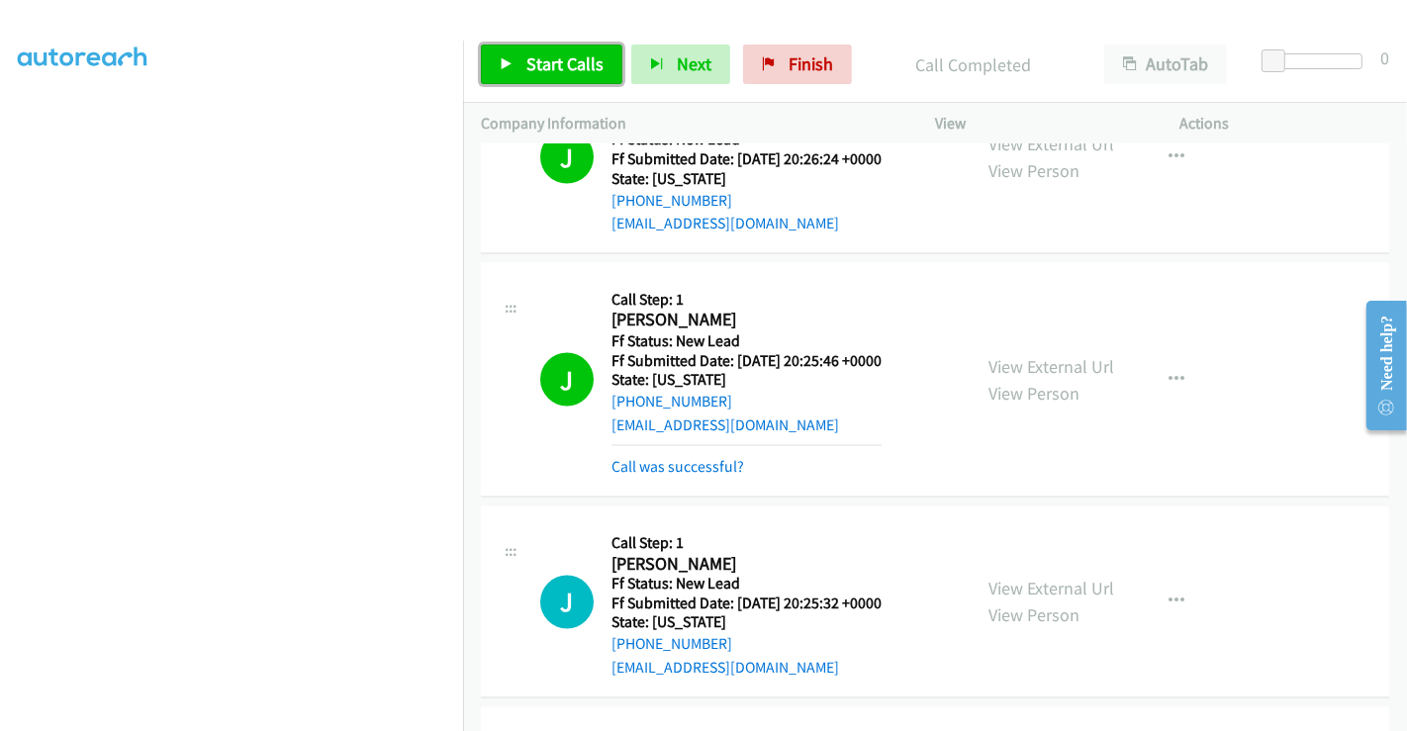
click at [565, 72] on span "Start Calls" at bounding box center [564, 63] width 77 height 23
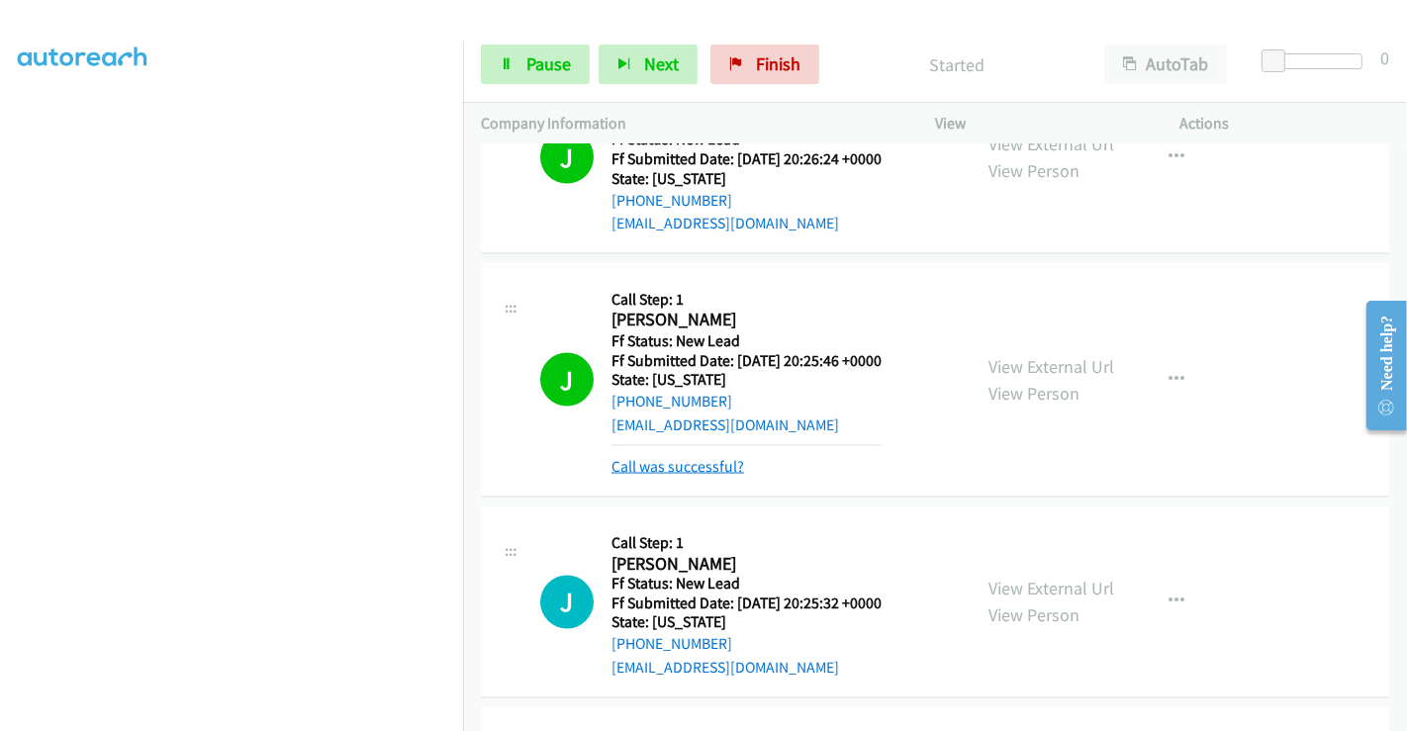
click at [704, 462] on link "Call was successful?" at bounding box center [678, 466] width 133 height 19
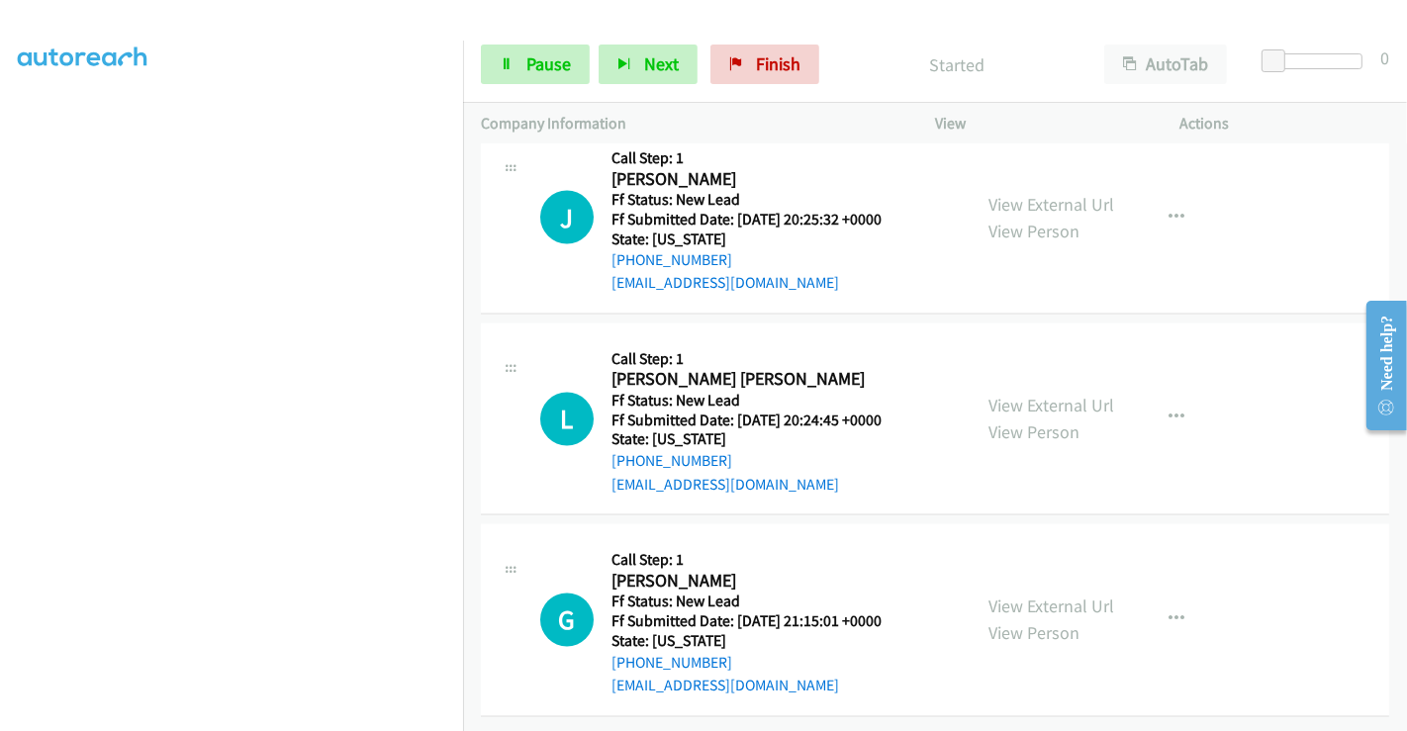
scroll to position [3076, 0]
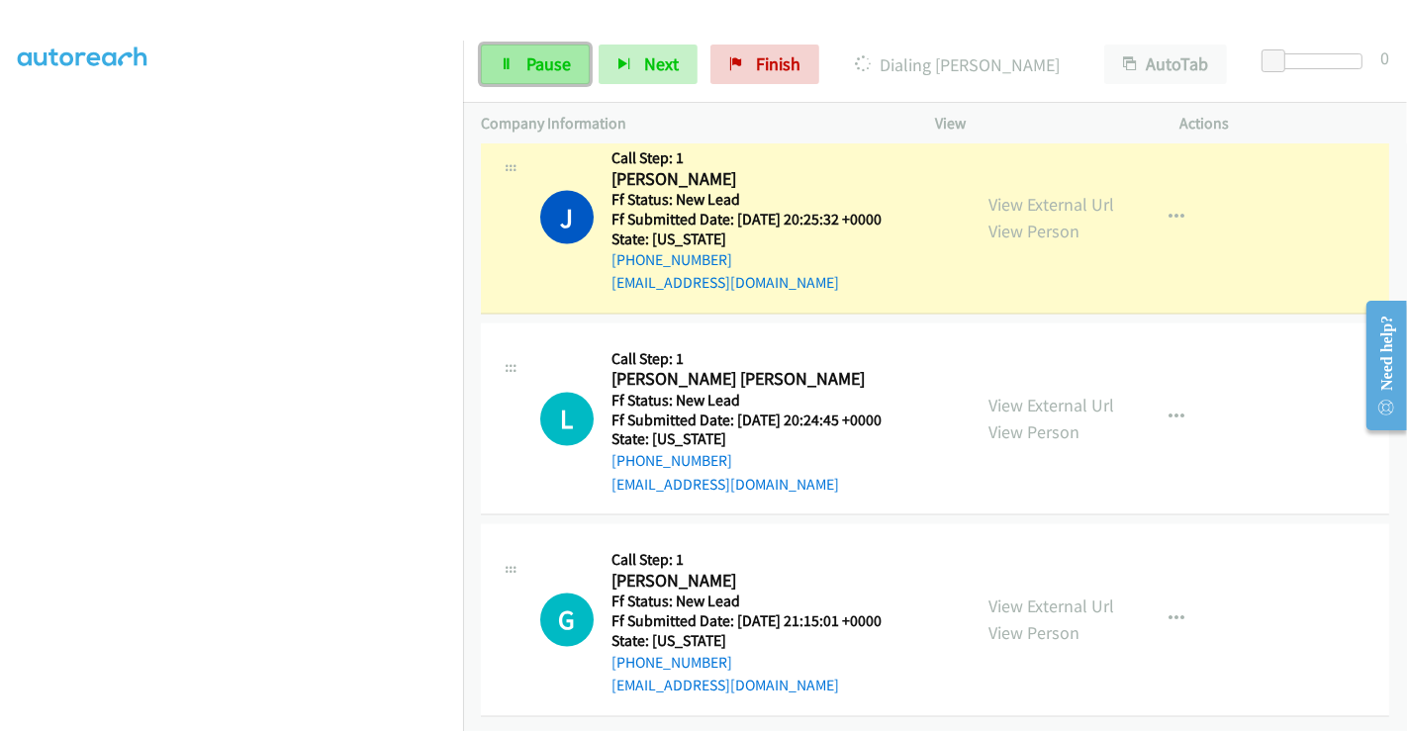
click at [531, 54] on span "Pause" at bounding box center [548, 63] width 45 height 23
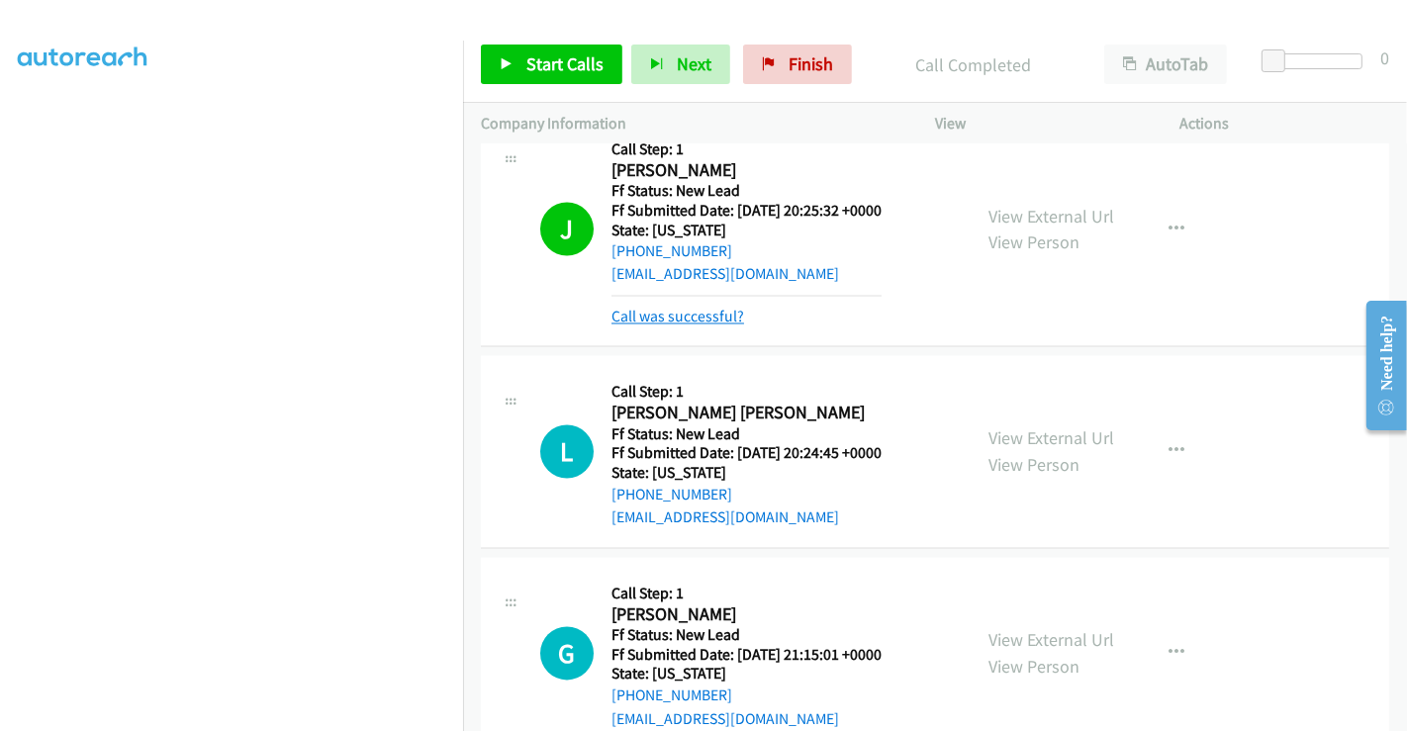
click at [692, 308] on link "Call was successful?" at bounding box center [678, 317] width 133 height 19
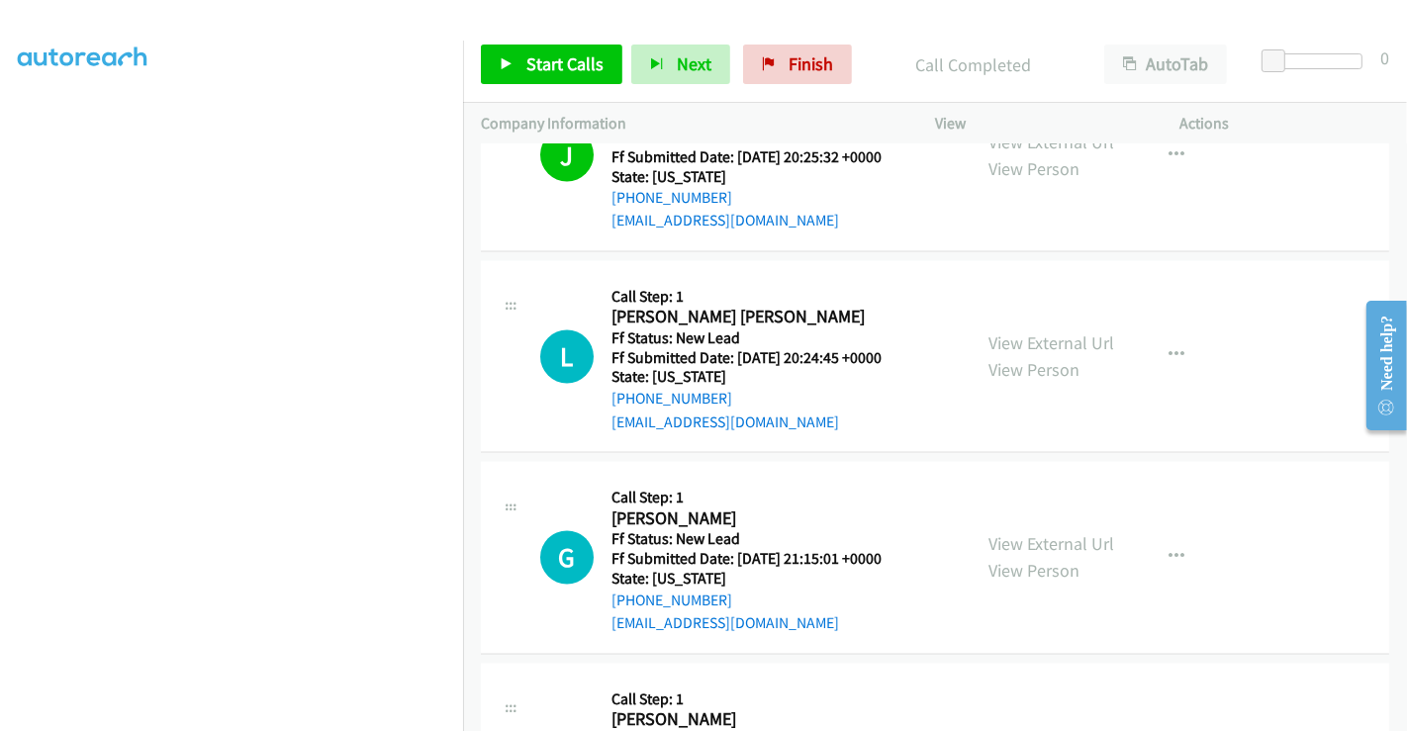
scroll to position [3239, 0]
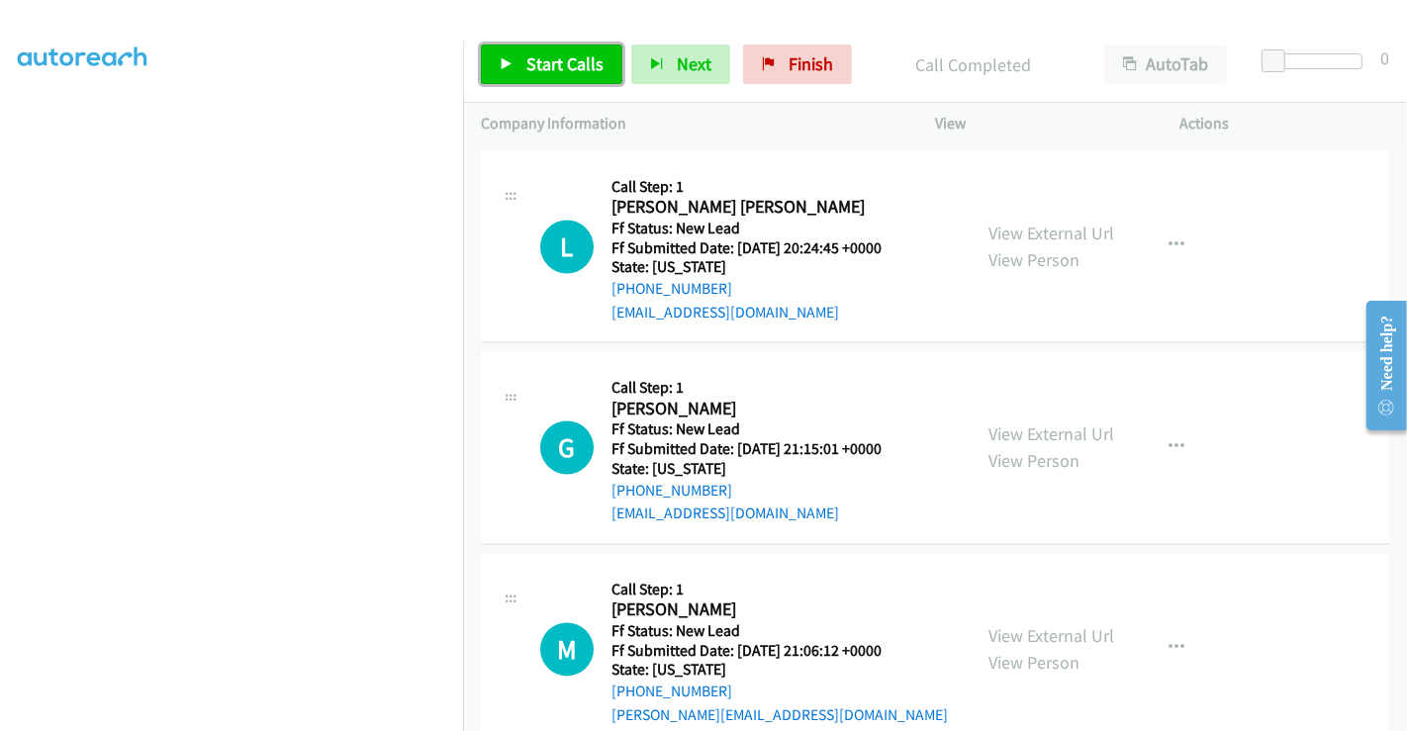
click at [514, 53] on link "Start Calls" at bounding box center [552, 65] width 142 height 40
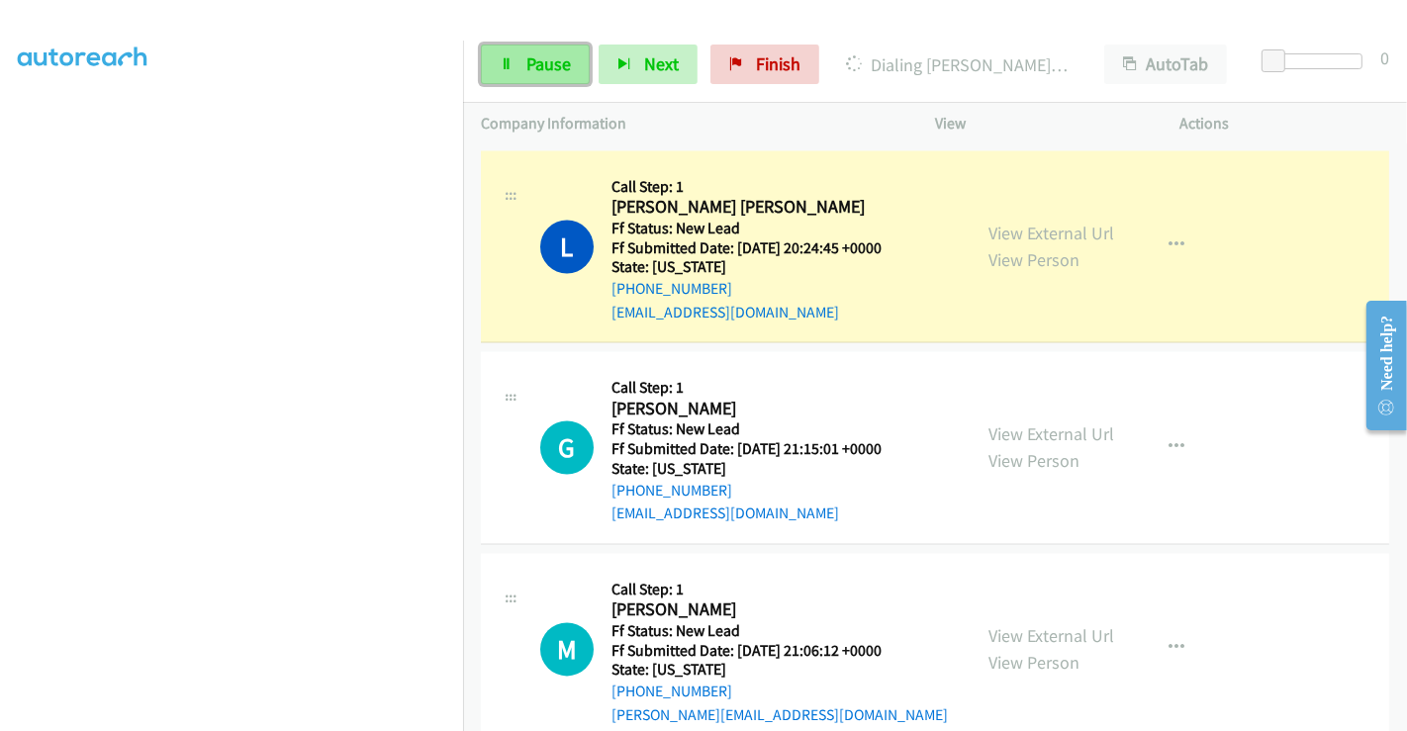
click at [536, 59] on span "Pause" at bounding box center [548, 63] width 45 height 23
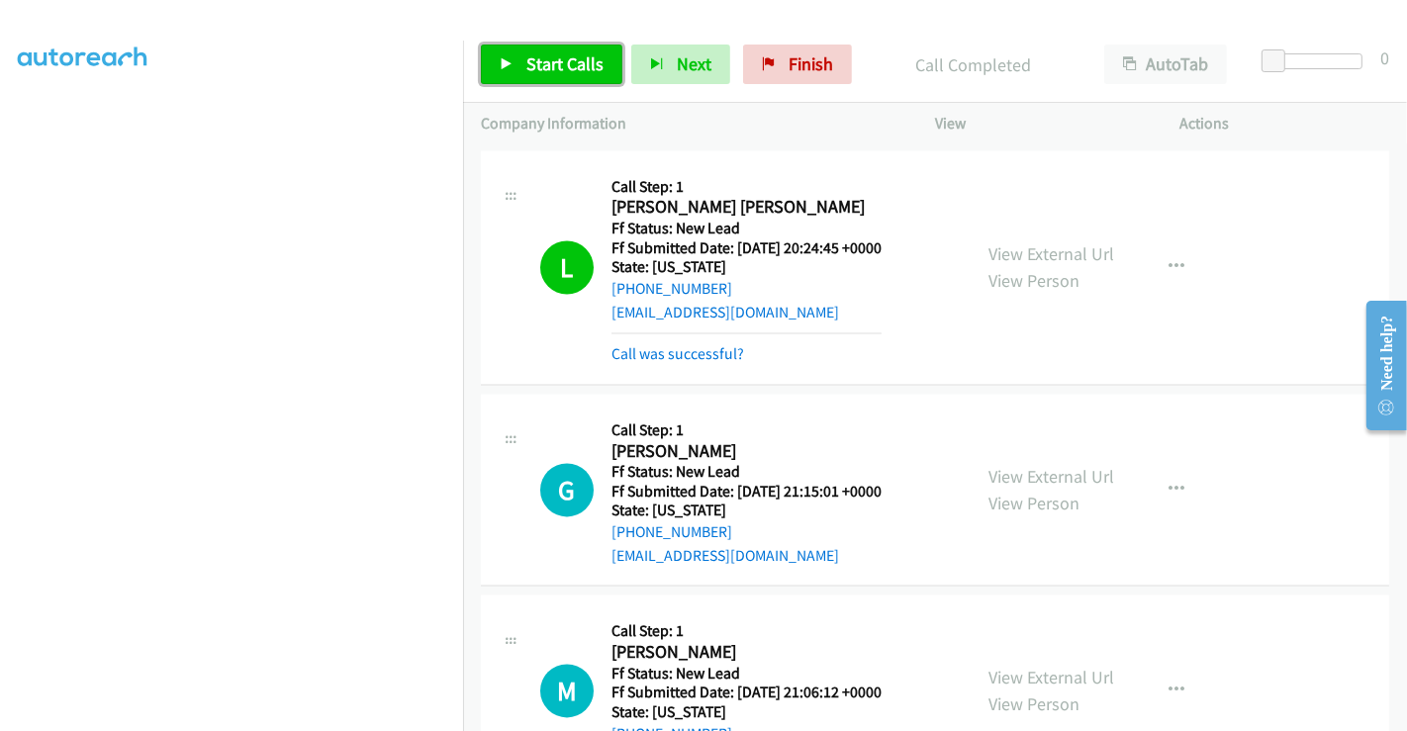
click at [526, 62] on span "Start Calls" at bounding box center [564, 63] width 77 height 23
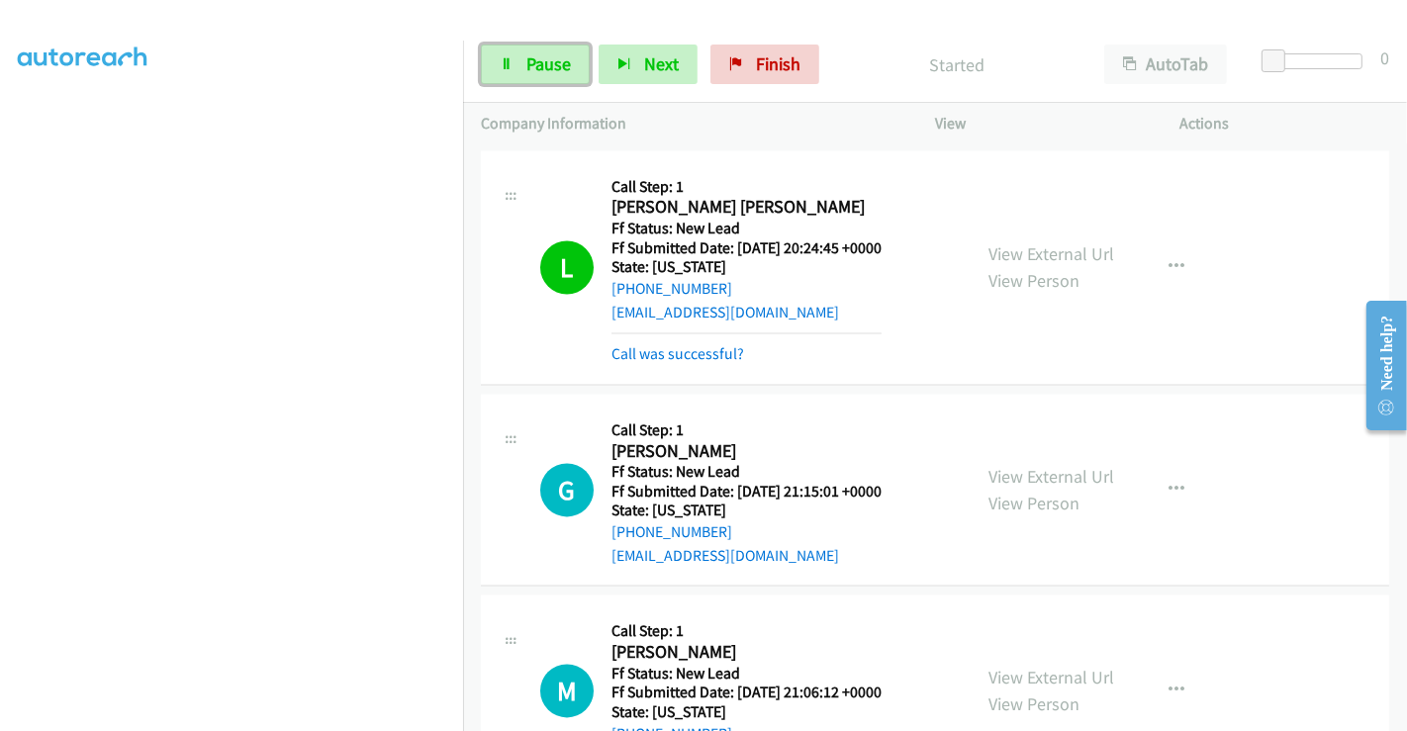
click at [526, 62] on span "Pause" at bounding box center [548, 63] width 45 height 23
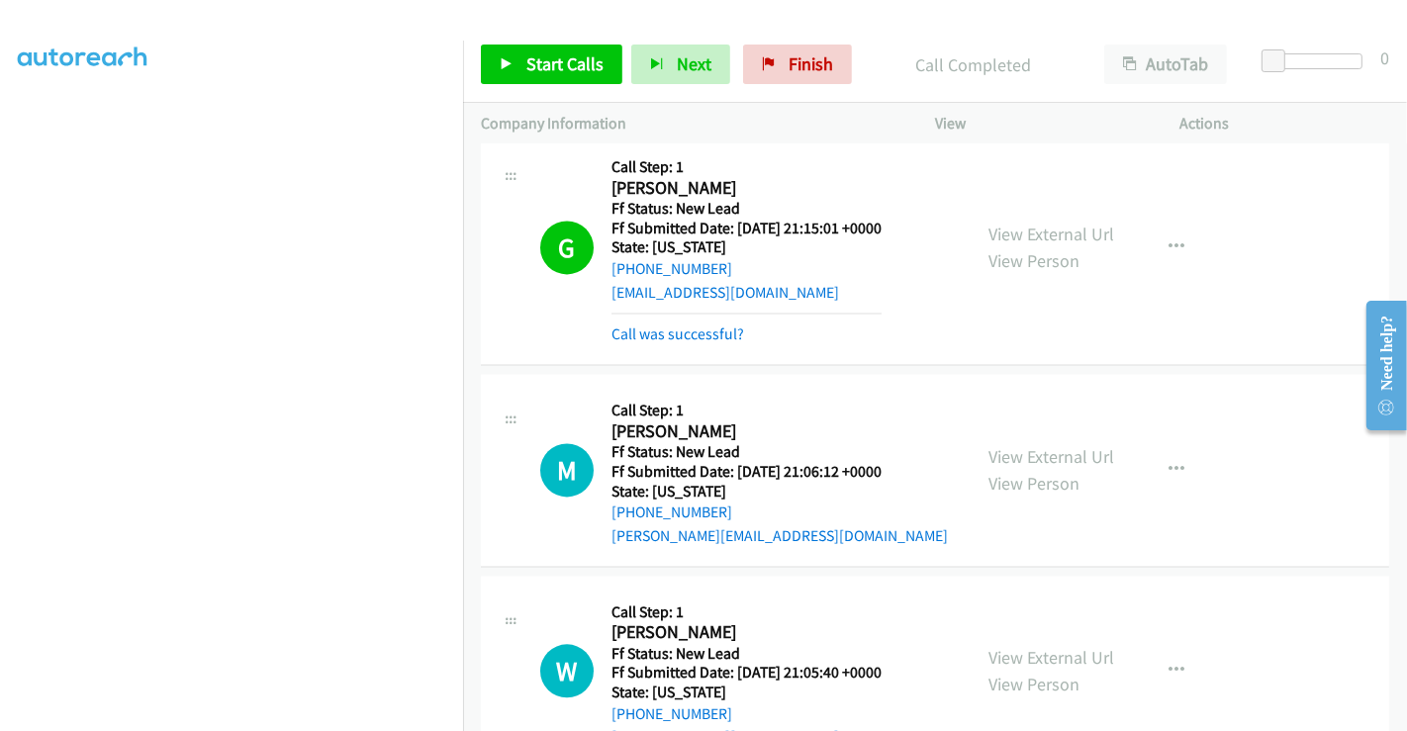
scroll to position [3459, 0]
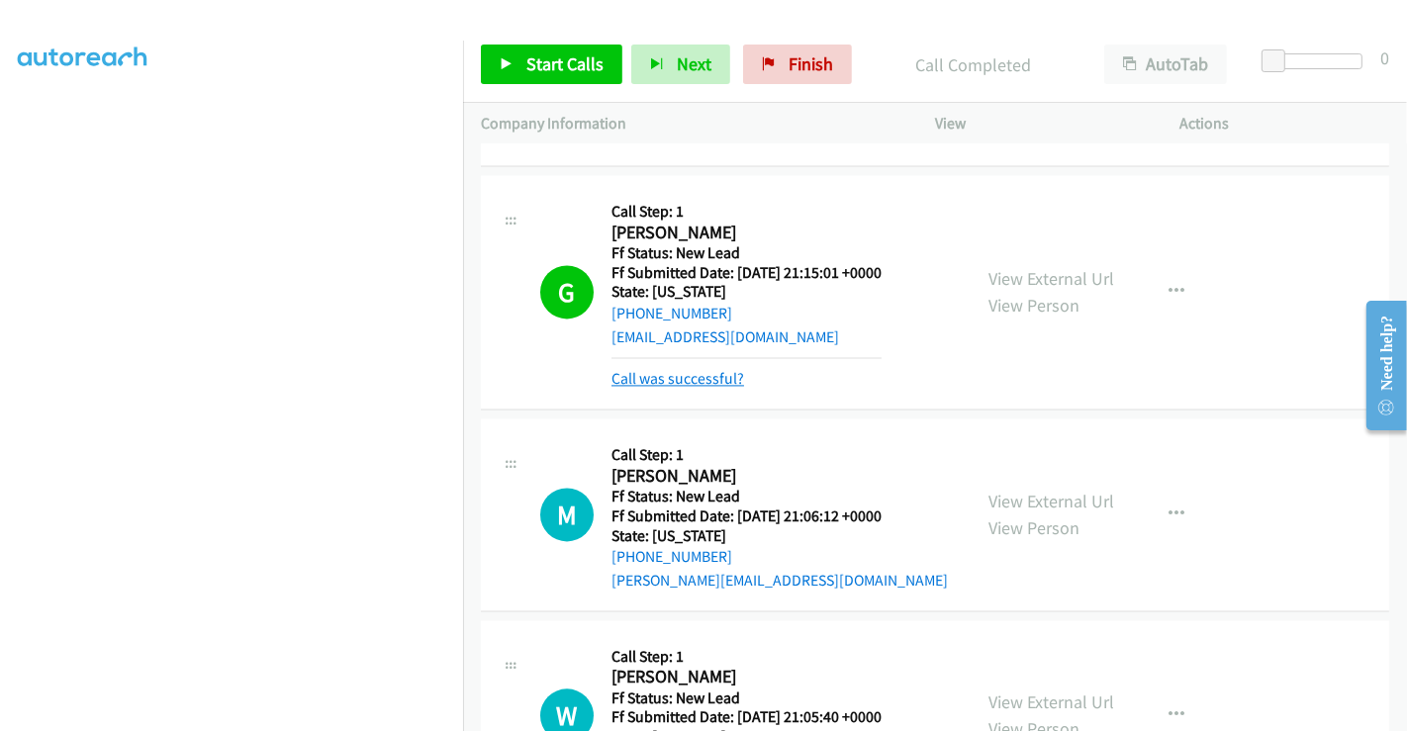
click at [703, 370] on link "Call was successful?" at bounding box center [678, 378] width 133 height 19
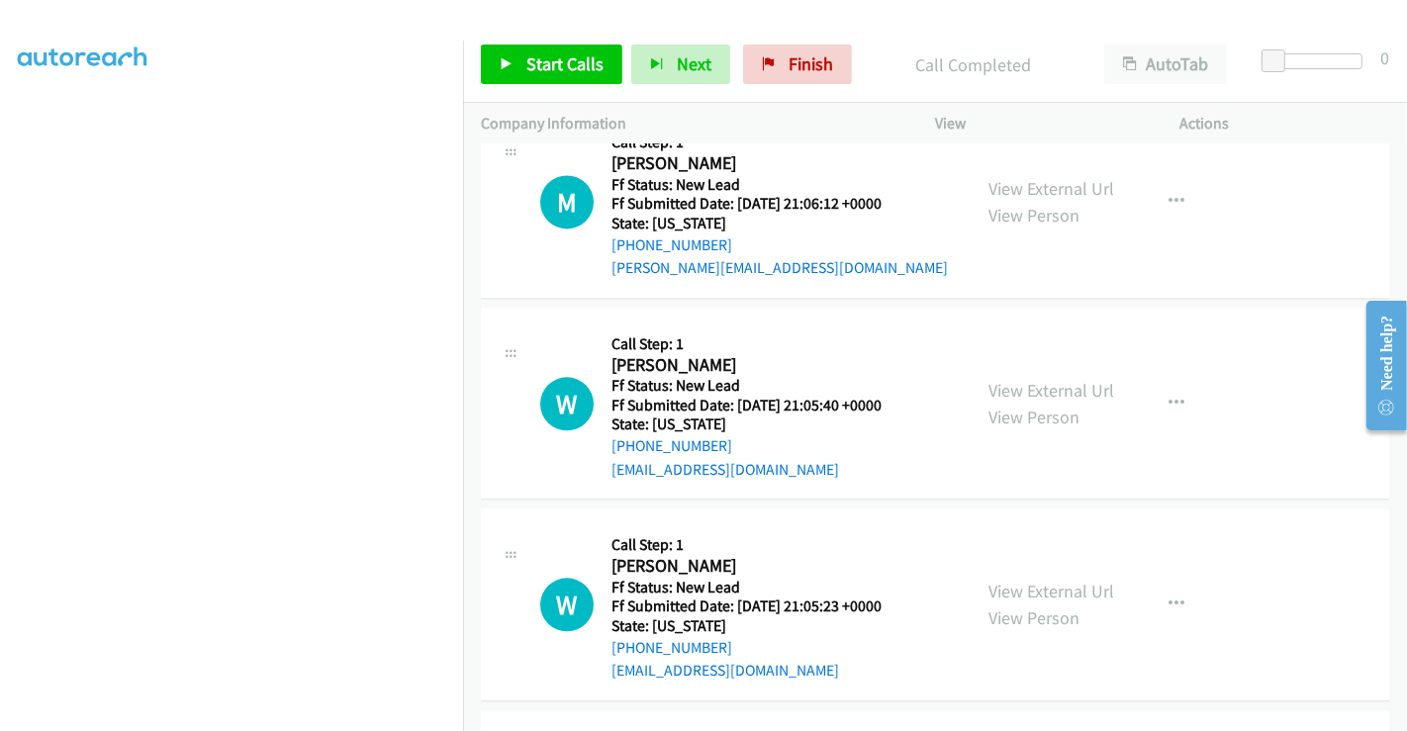
scroll to position [3678, 0]
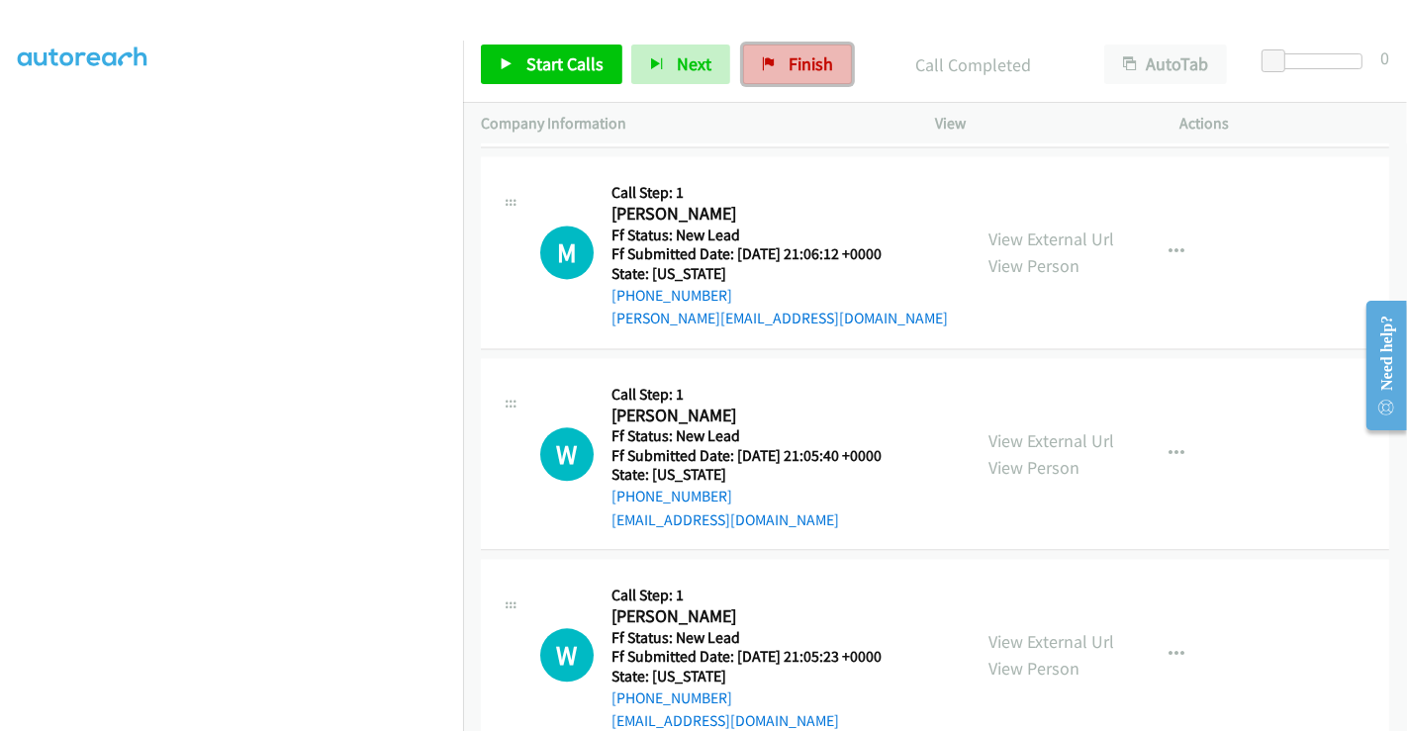
click at [777, 62] on link "Finish" at bounding box center [797, 65] width 109 height 40
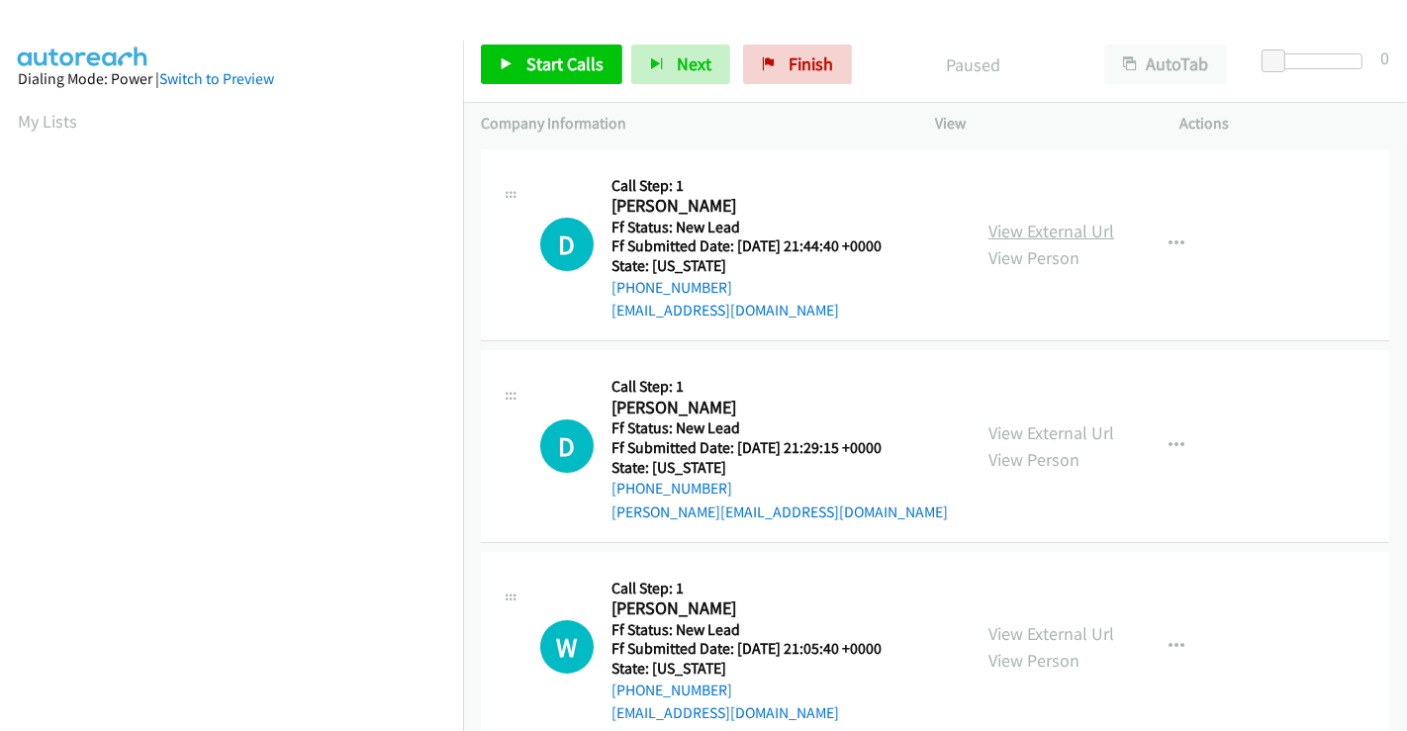
click at [1026, 236] on link "View External Url" at bounding box center [1052, 231] width 126 height 23
click at [1038, 432] on link "View External Url" at bounding box center [1052, 433] width 126 height 23
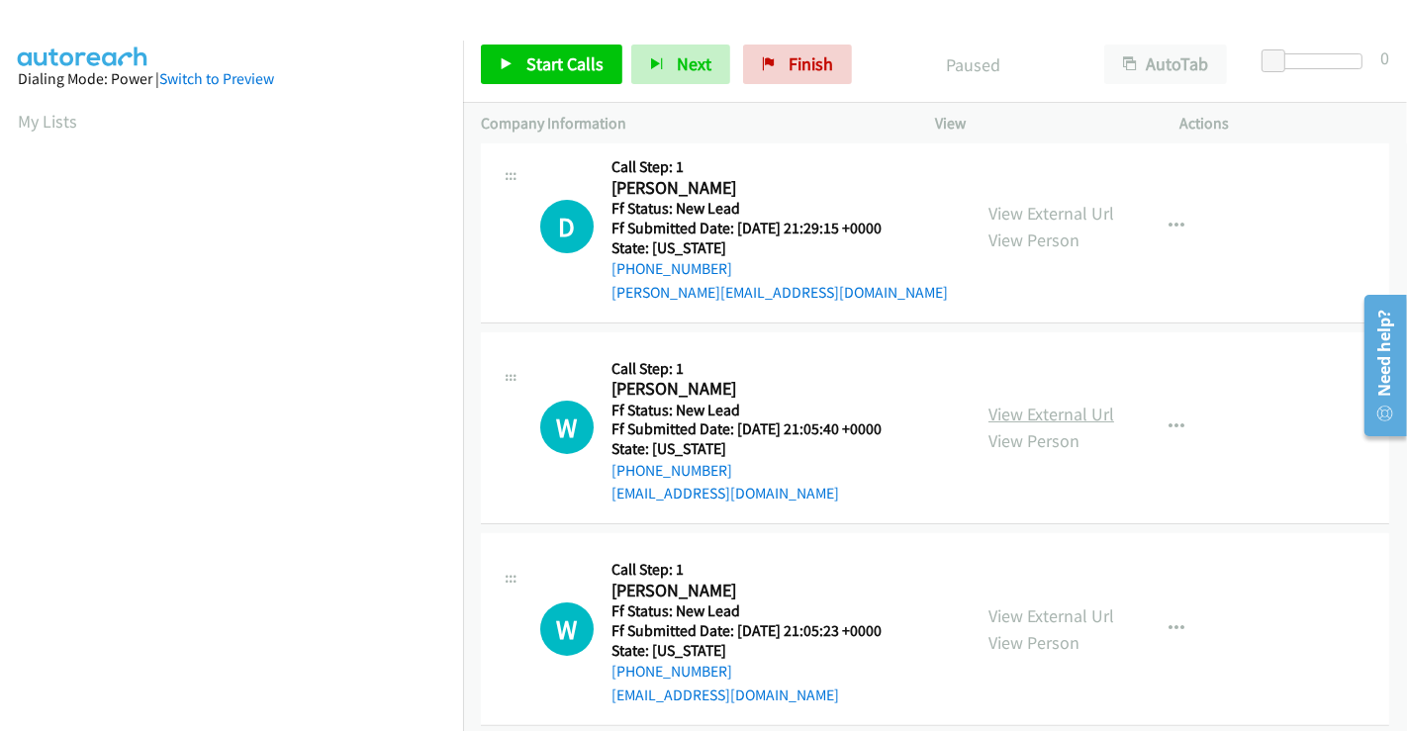
click at [1032, 408] on link "View External Url" at bounding box center [1052, 414] width 126 height 23
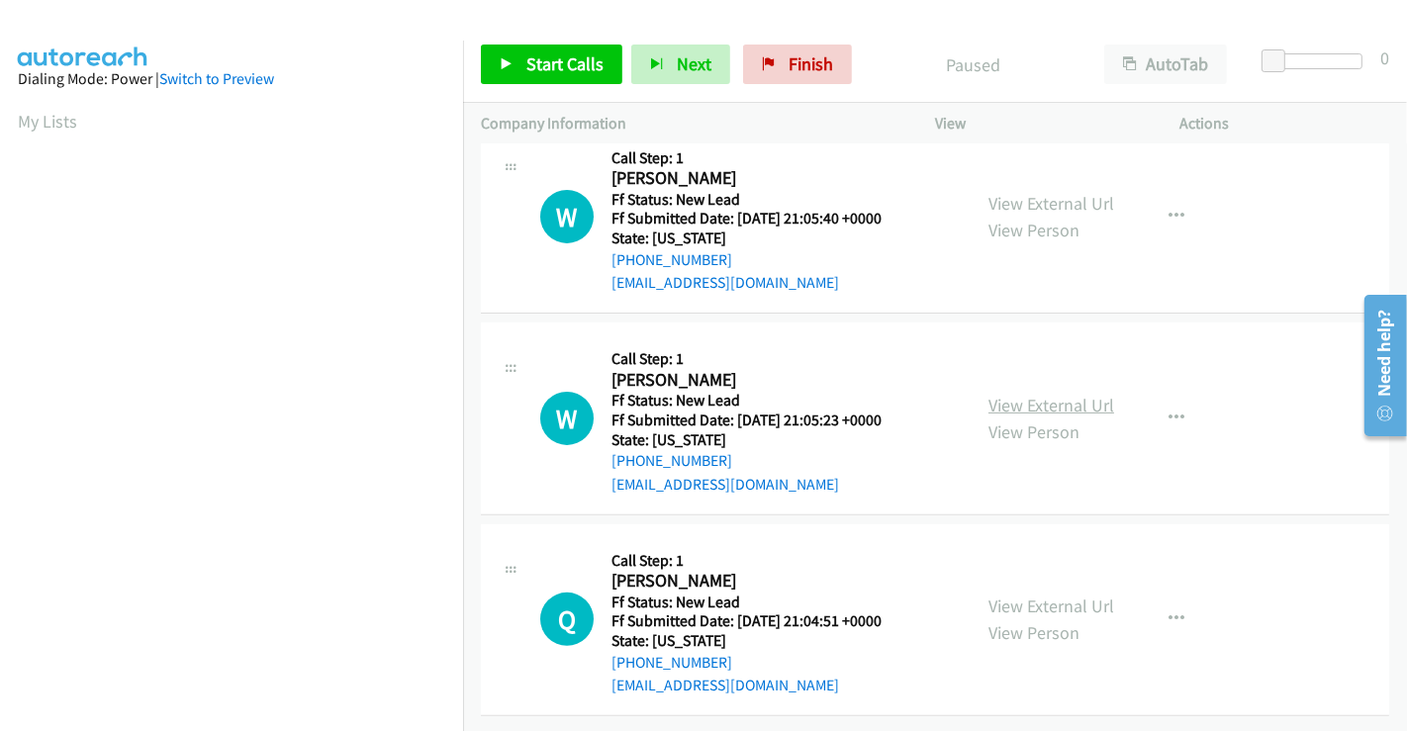
scroll to position [444, 0]
click at [1041, 394] on link "View External Url" at bounding box center [1052, 405] width 126 height 23
click at [1071, 595] on link "View External Url" at bounding box center [1052, 606] width 126 height 23
click at [550, 52] on span "Start Calls" at bounding box center [564, 63] width 77 height 23
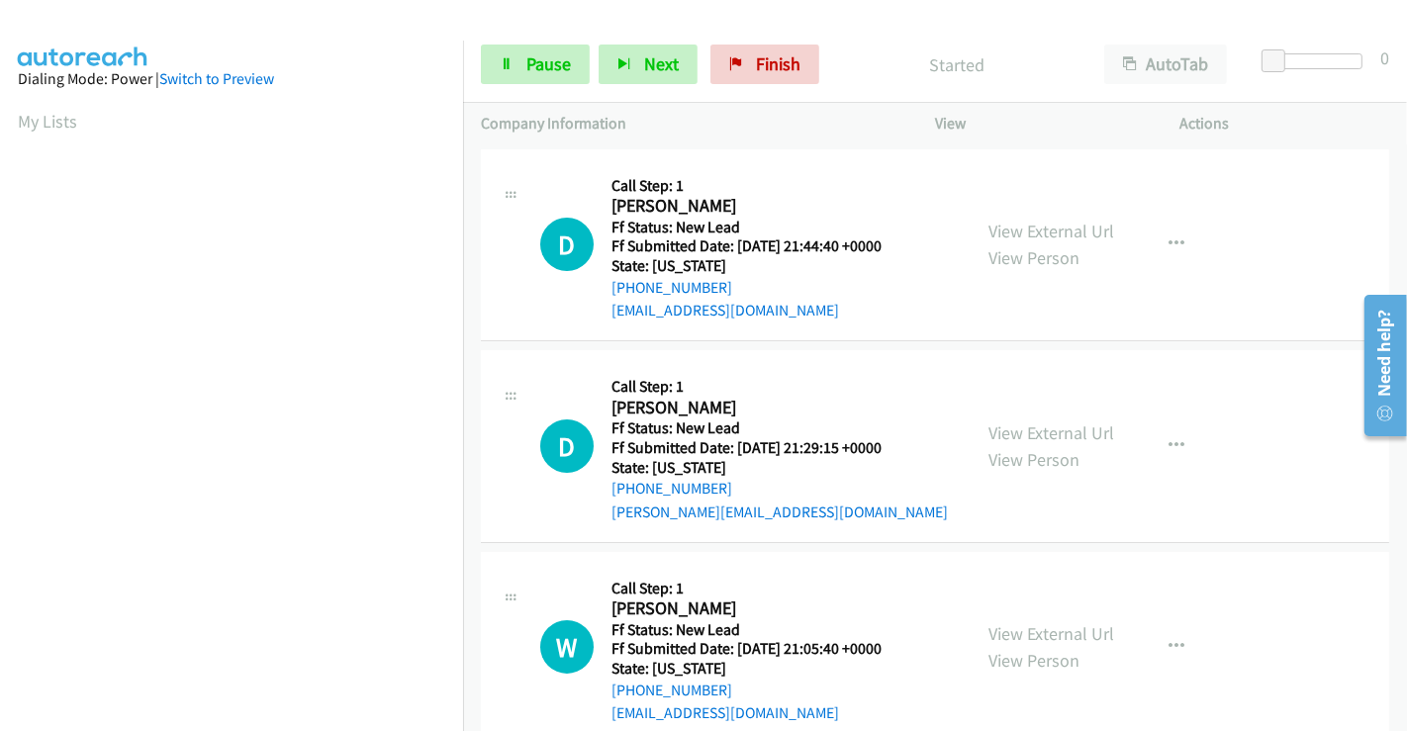
scroll to position [0, 0]
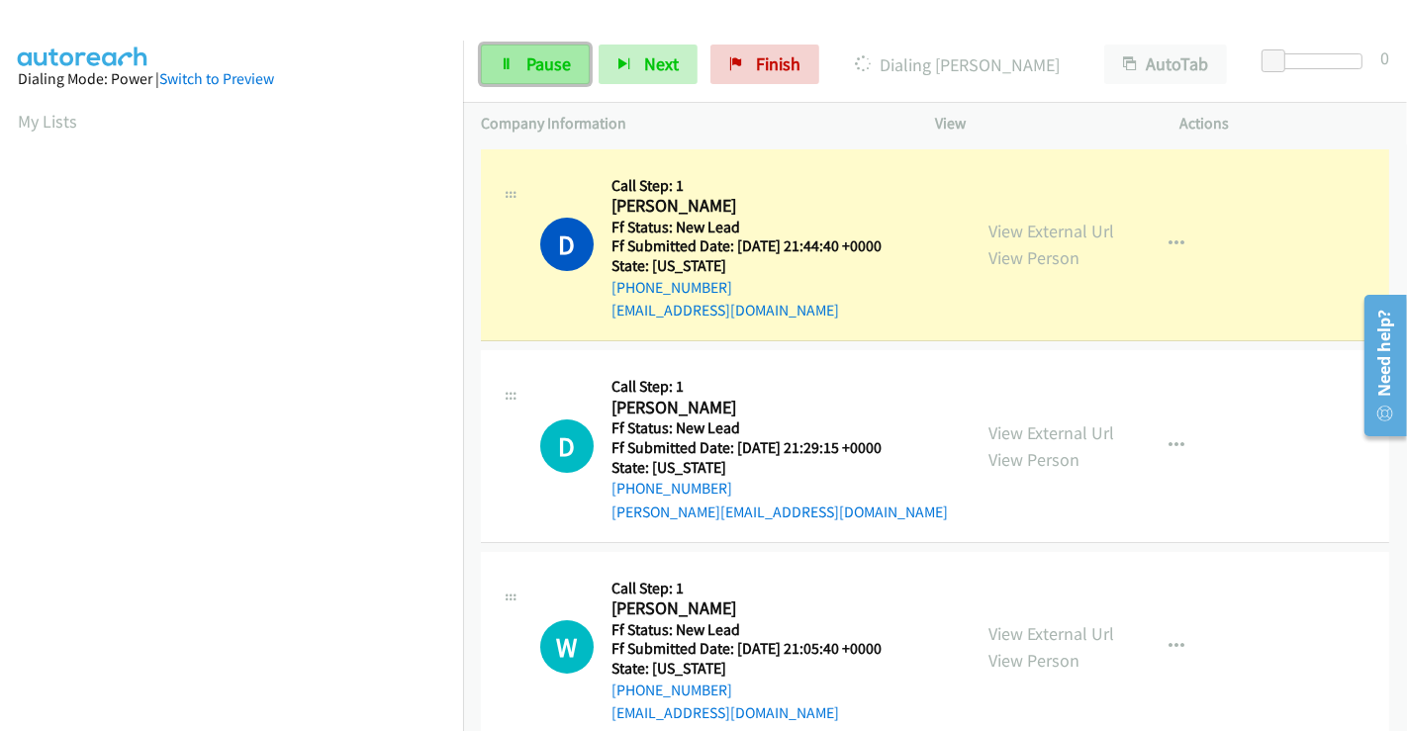
click at [555, 66] on span "Pause" at bounding box center [548, 63] width 45 height 23
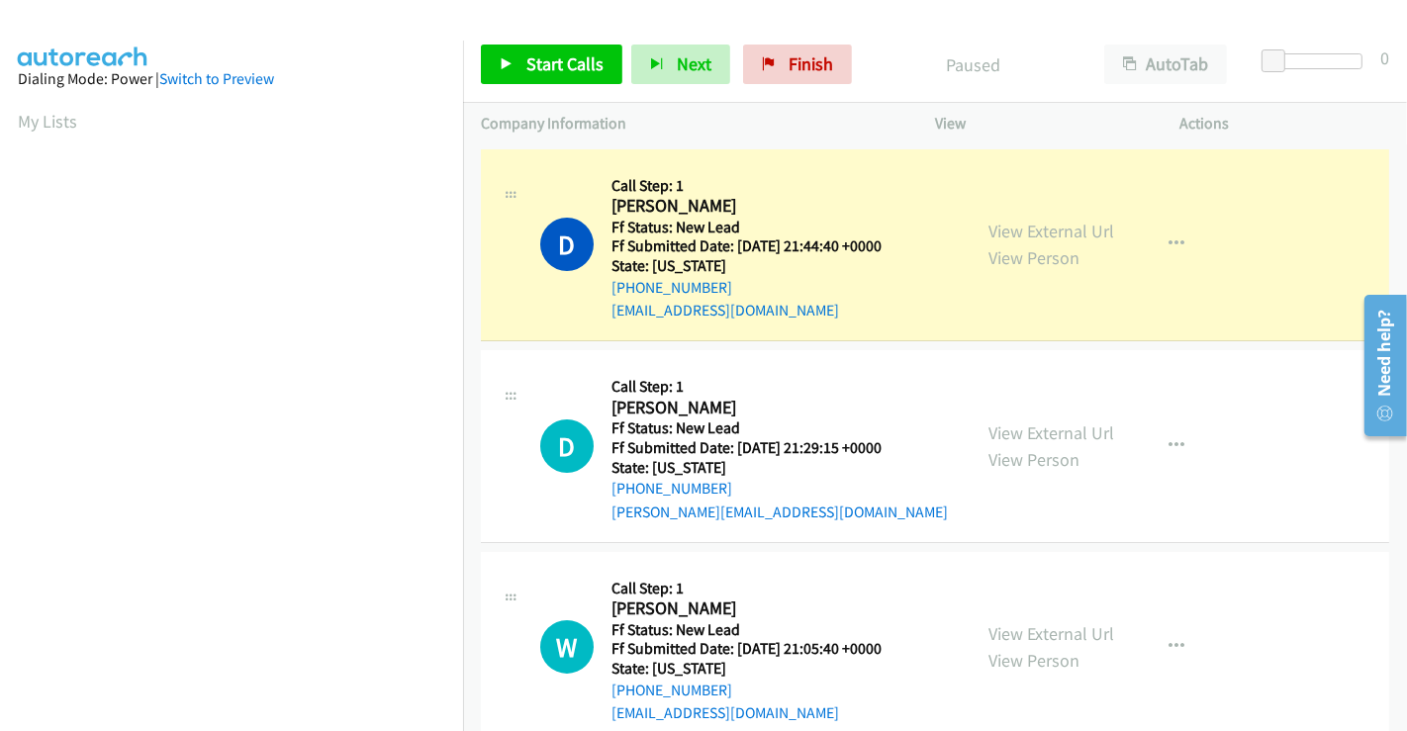
scroll to position [381, 0]
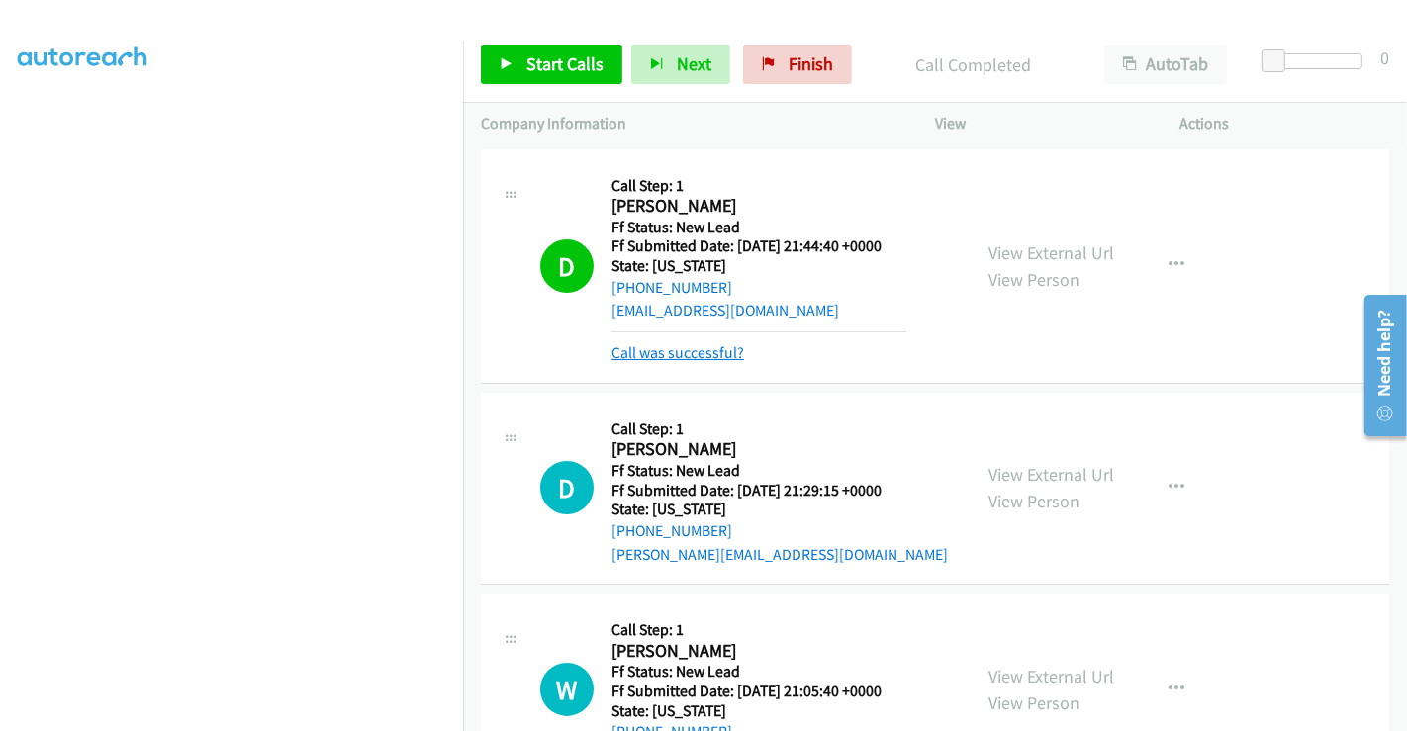
click at [681, 359] on link "Call was successful?" at bounding box center [678, 352] width 133 height 19
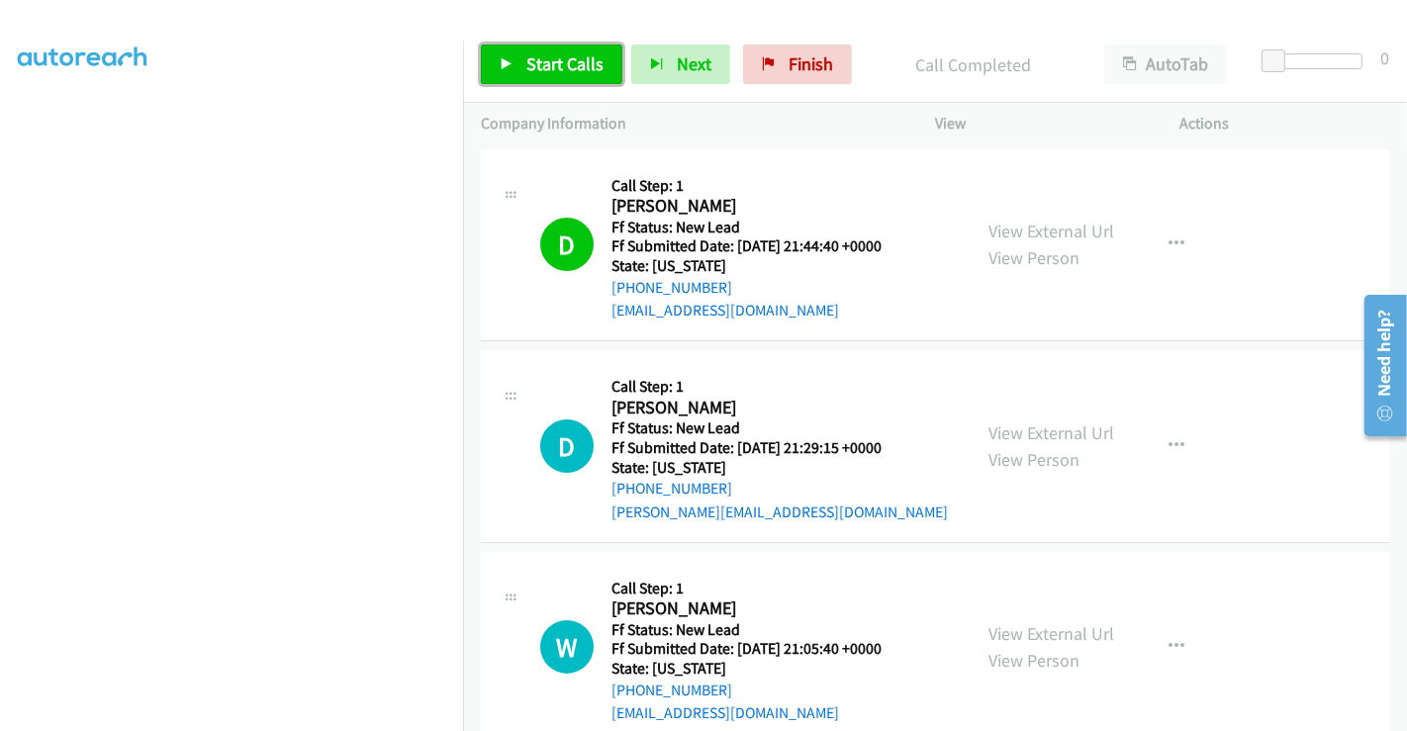
click at [518, 69] on link "Start Calls" at bounding box center [552, 65] width 142 height 40
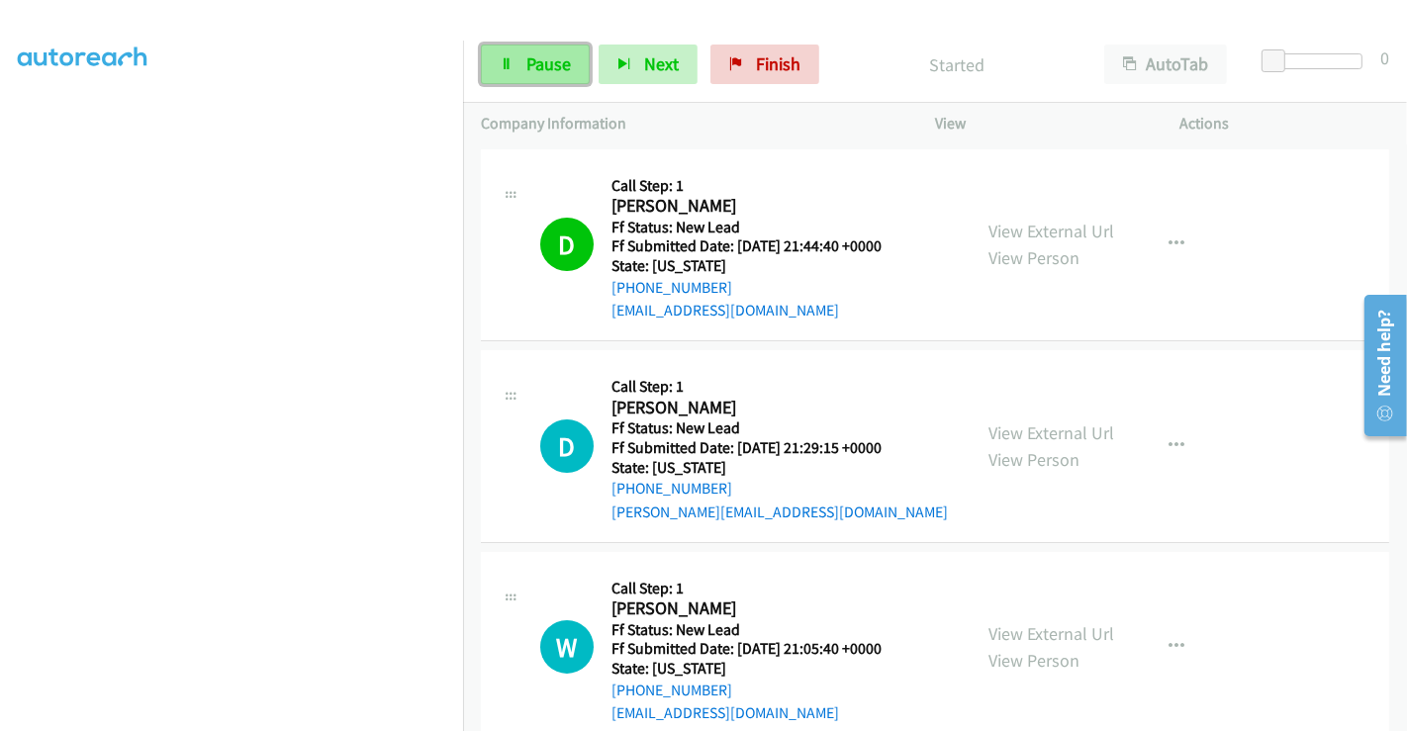
click at [514, 60] on link "Pause" at bounding box center [535, 65] width 109 height 40
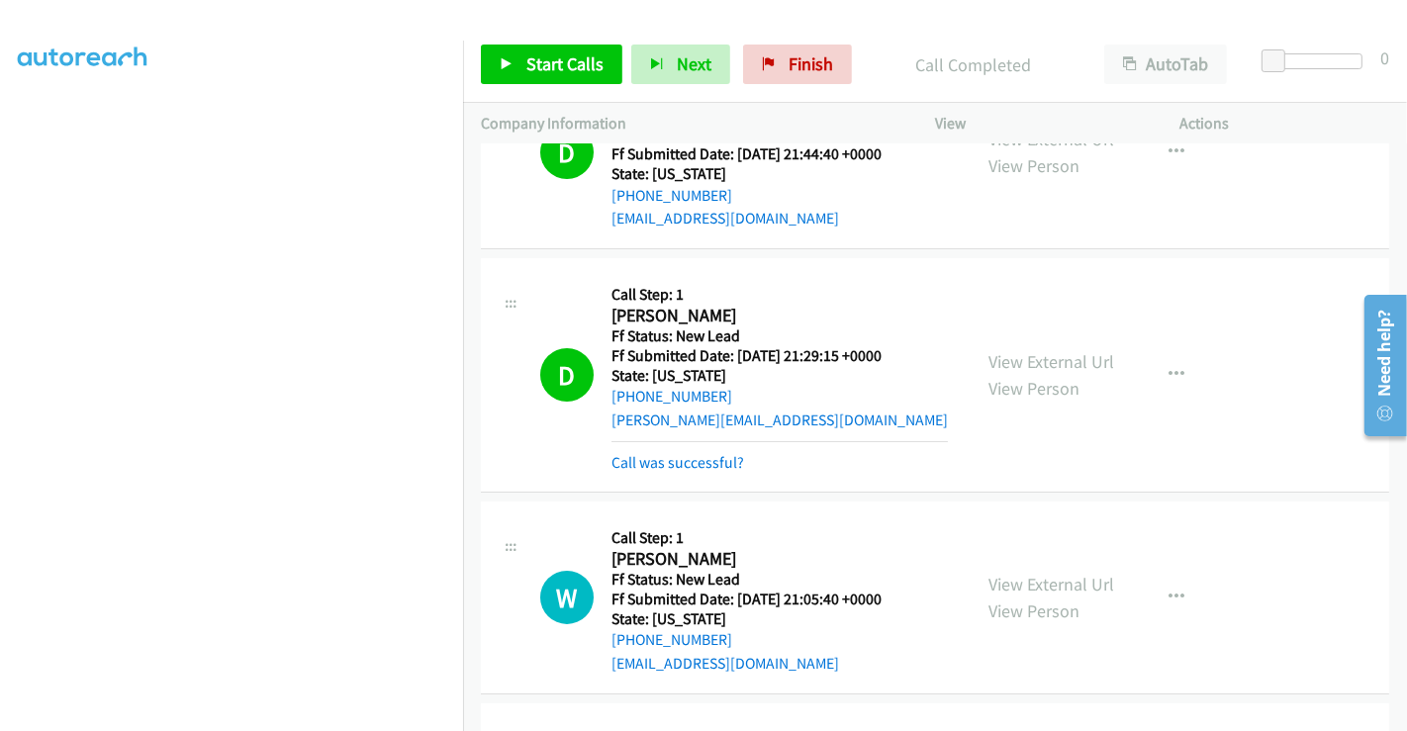
scroll to position [220, 0]
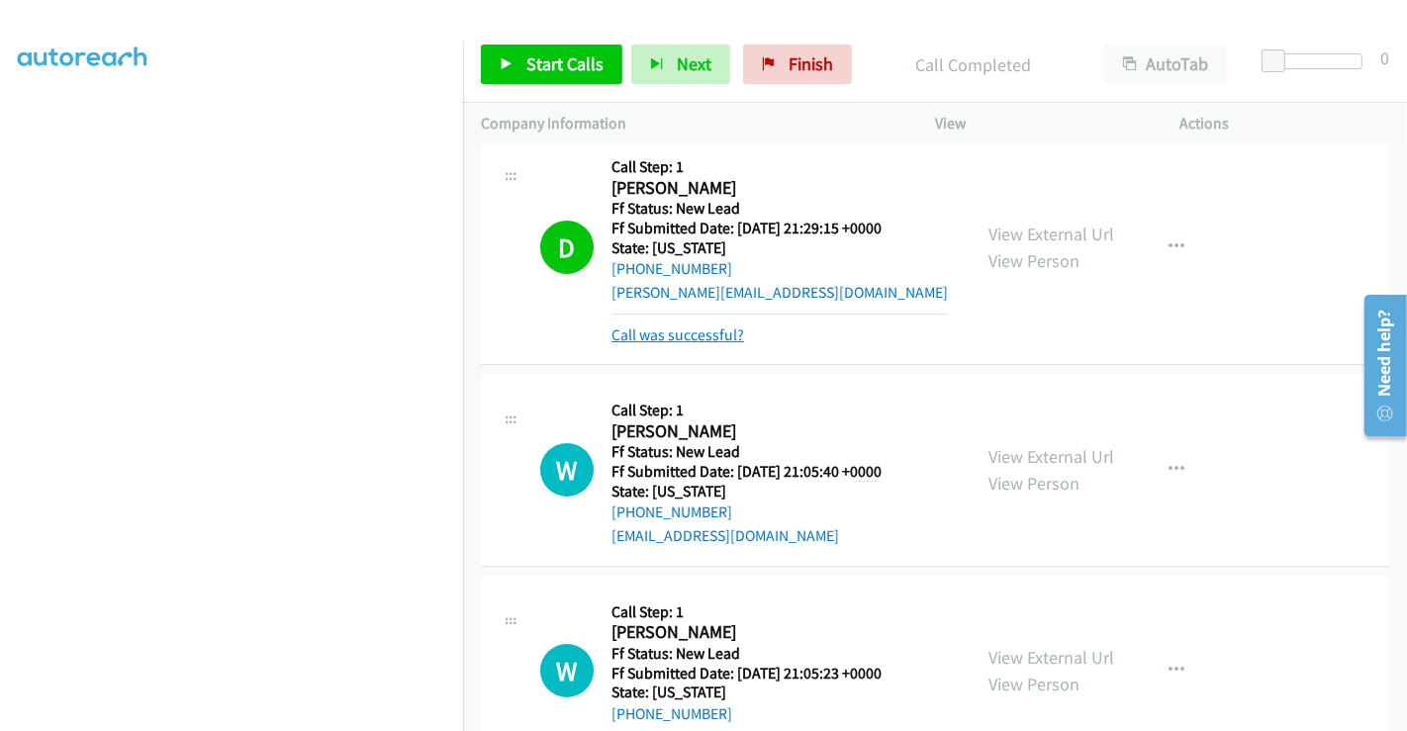
click at [673, 332] on link "Call was successful?" at bounding box center [678, 335] width 133 height 19
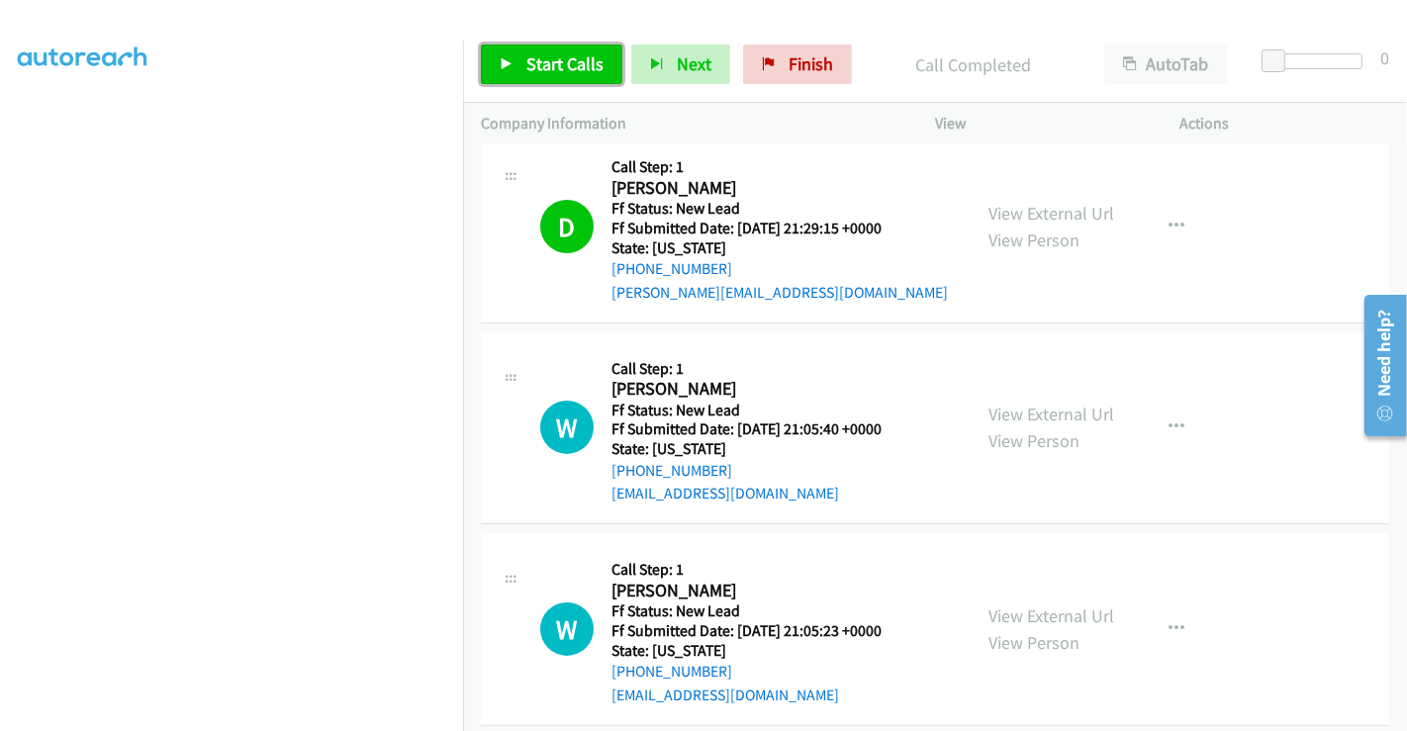
click at [538, 52] on span "Start Calls" at bounding box center [564, 63] width 77 height 23
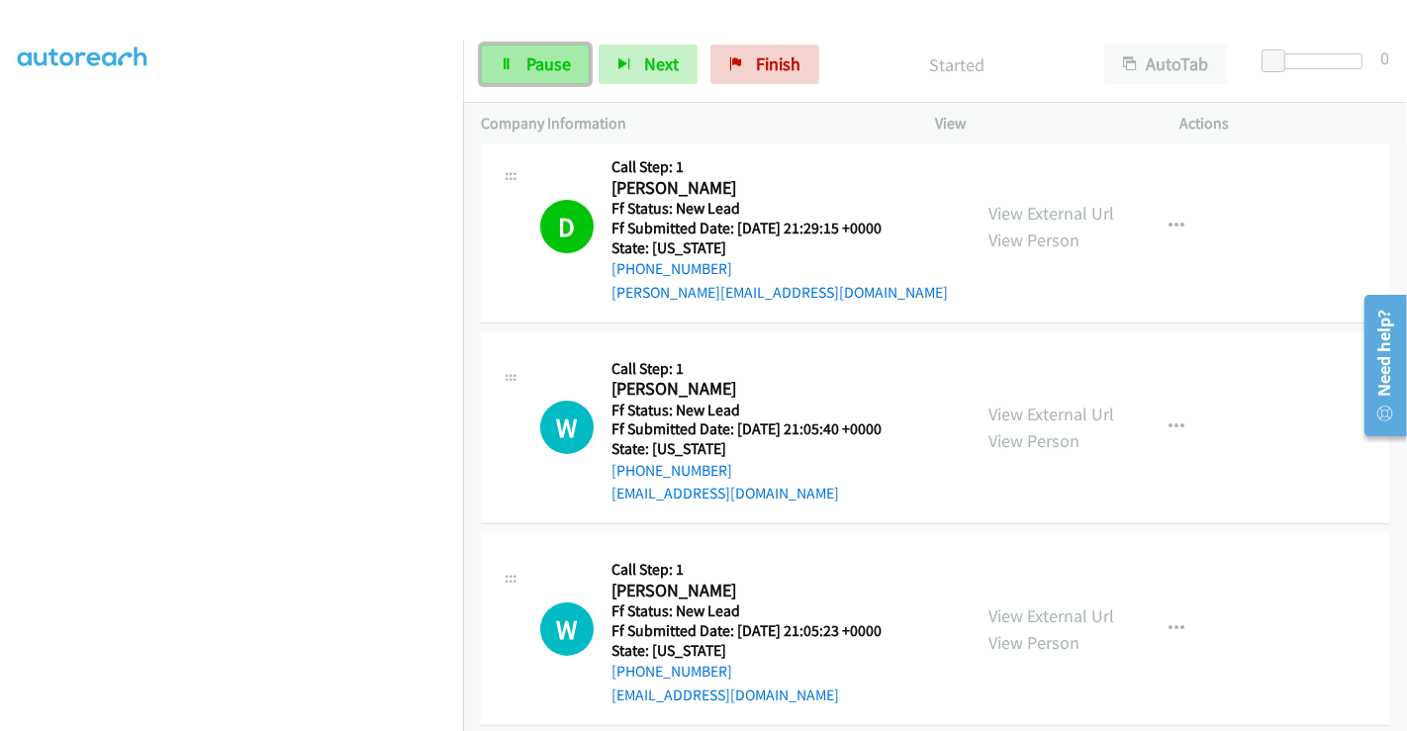
click at [526, 63] on span "Pause" at bounding box center [548, 63] width 45 height 23
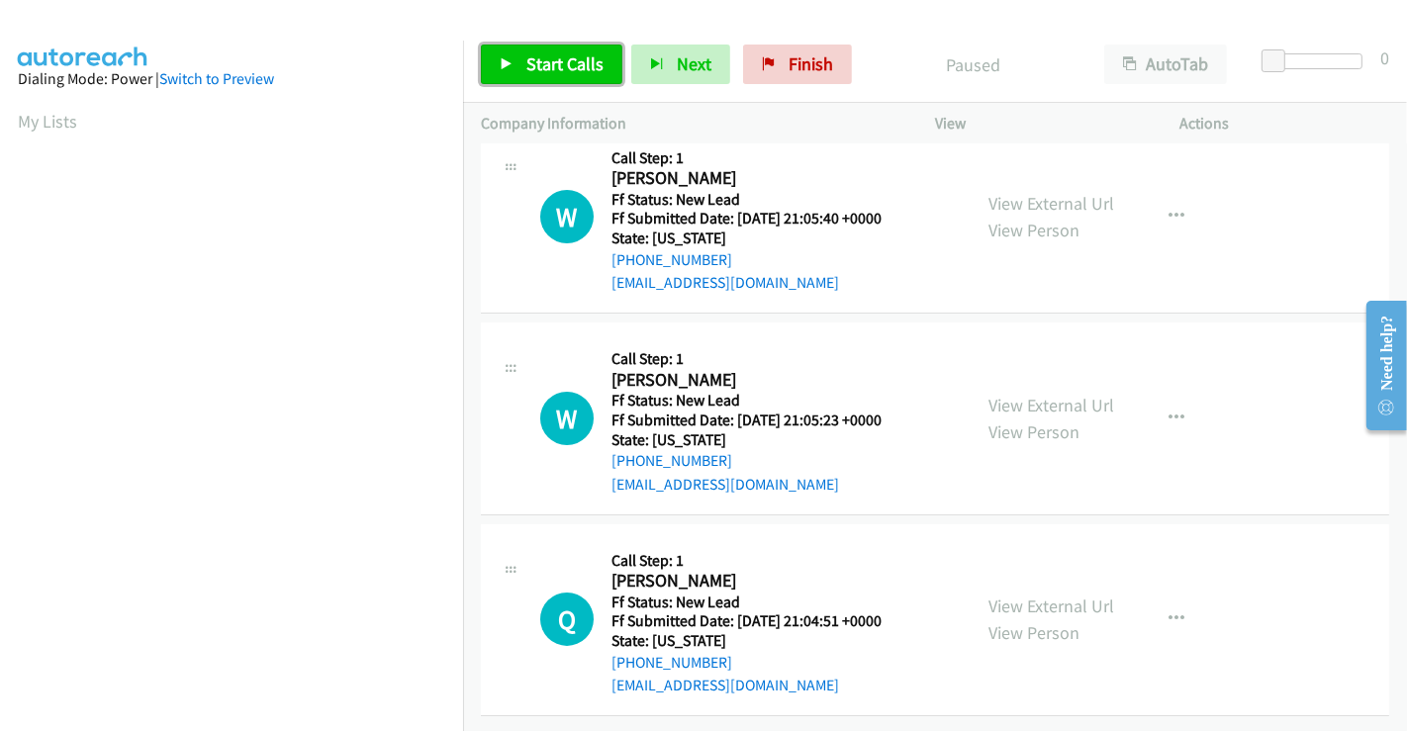
click at [565, 60] on span "Start Calls" at bounding box center [564, 63] width 77 height 23
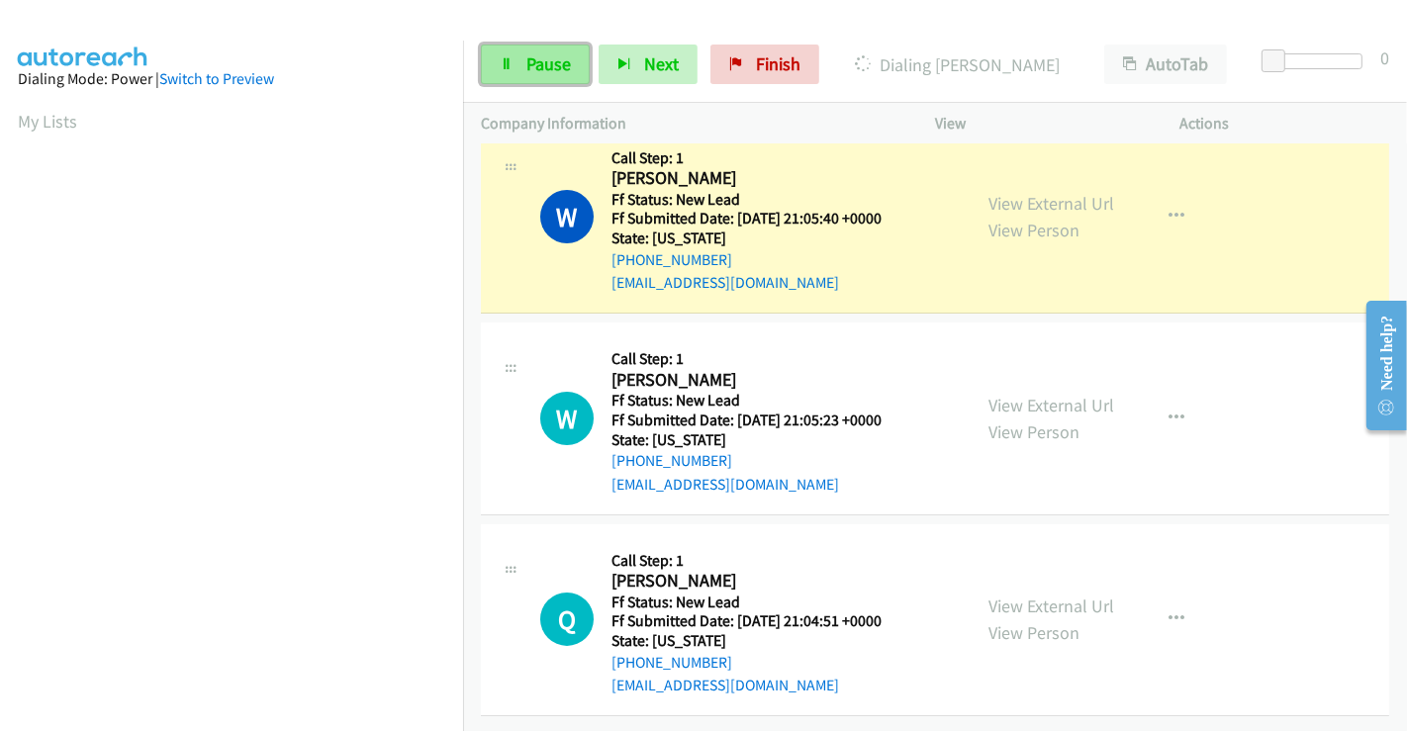
click at [543, 66] on span "Pause" at bounding box center [548, 63] width 45 height 23
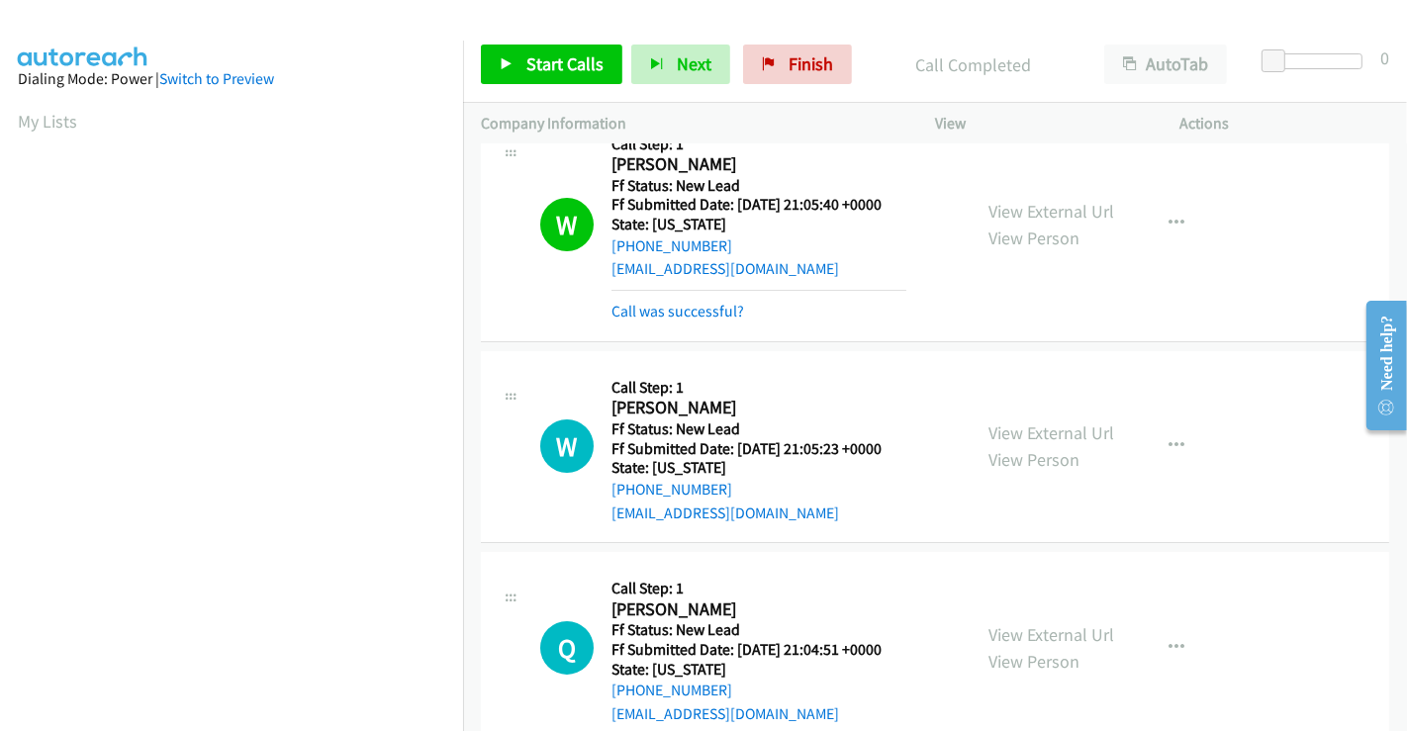
scroll to position [381, 0]
click at [565, 63] on span "Start Calls" at bounding box center [564, 63] width 77 height 23
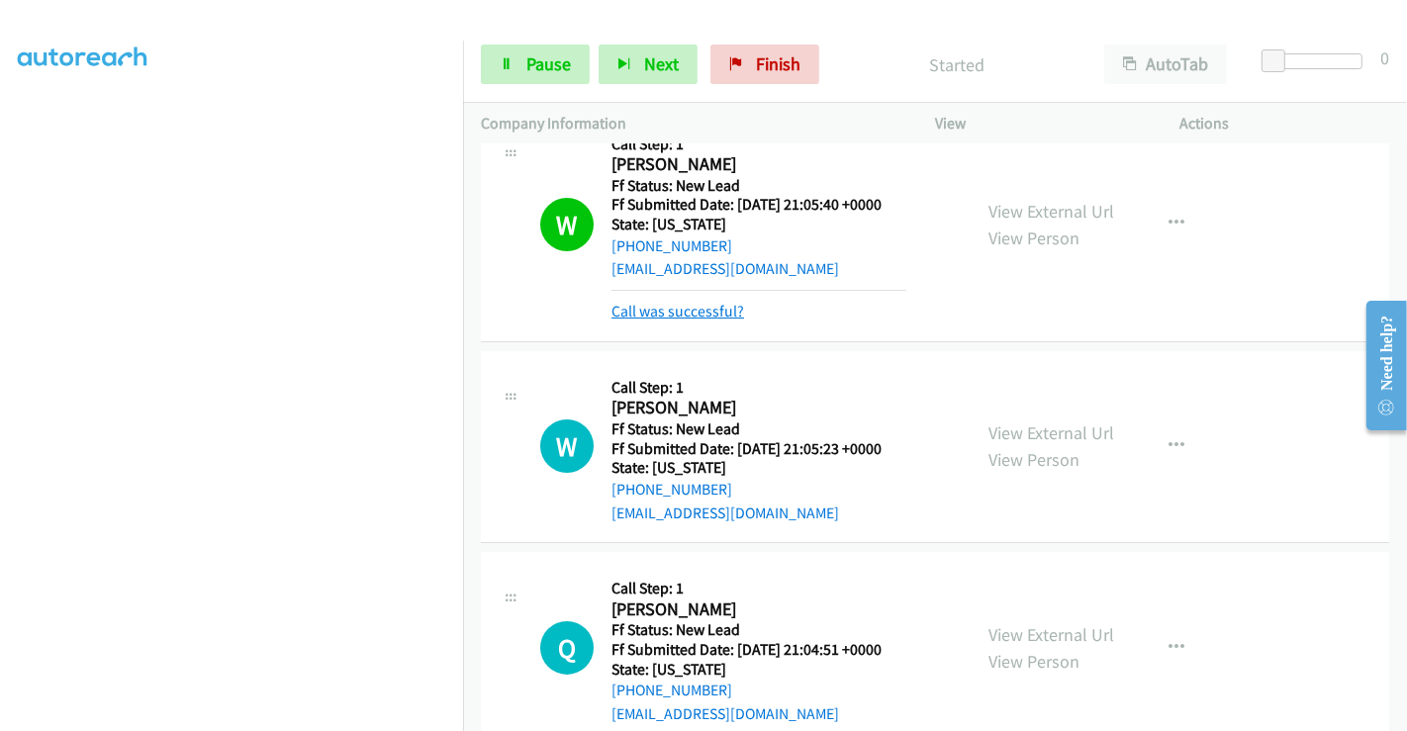
click at [703, 307] on link "Call was successful?" at bounding box center [678, 311] width 133 height 19
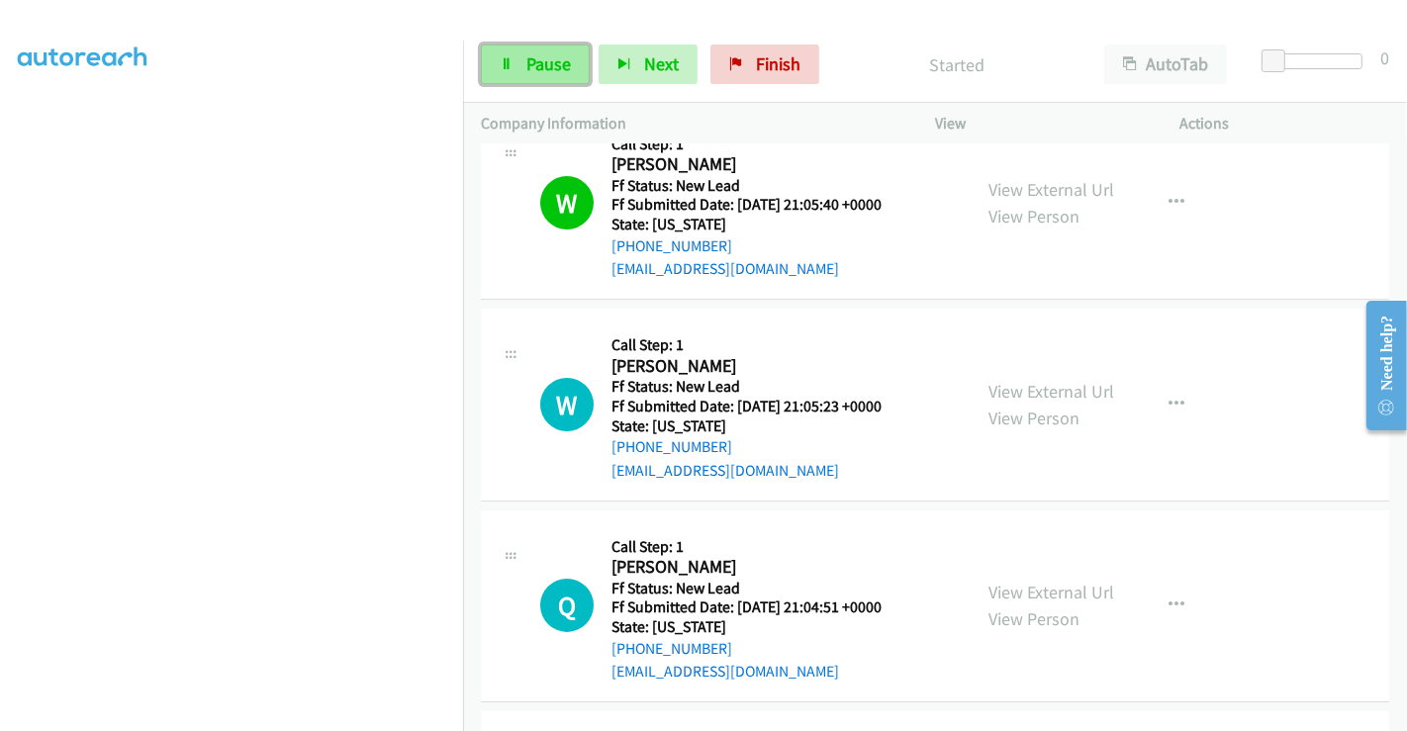
click at [539, 54] on span "Pause" at bounding box center [548, 63] width 45 height 23
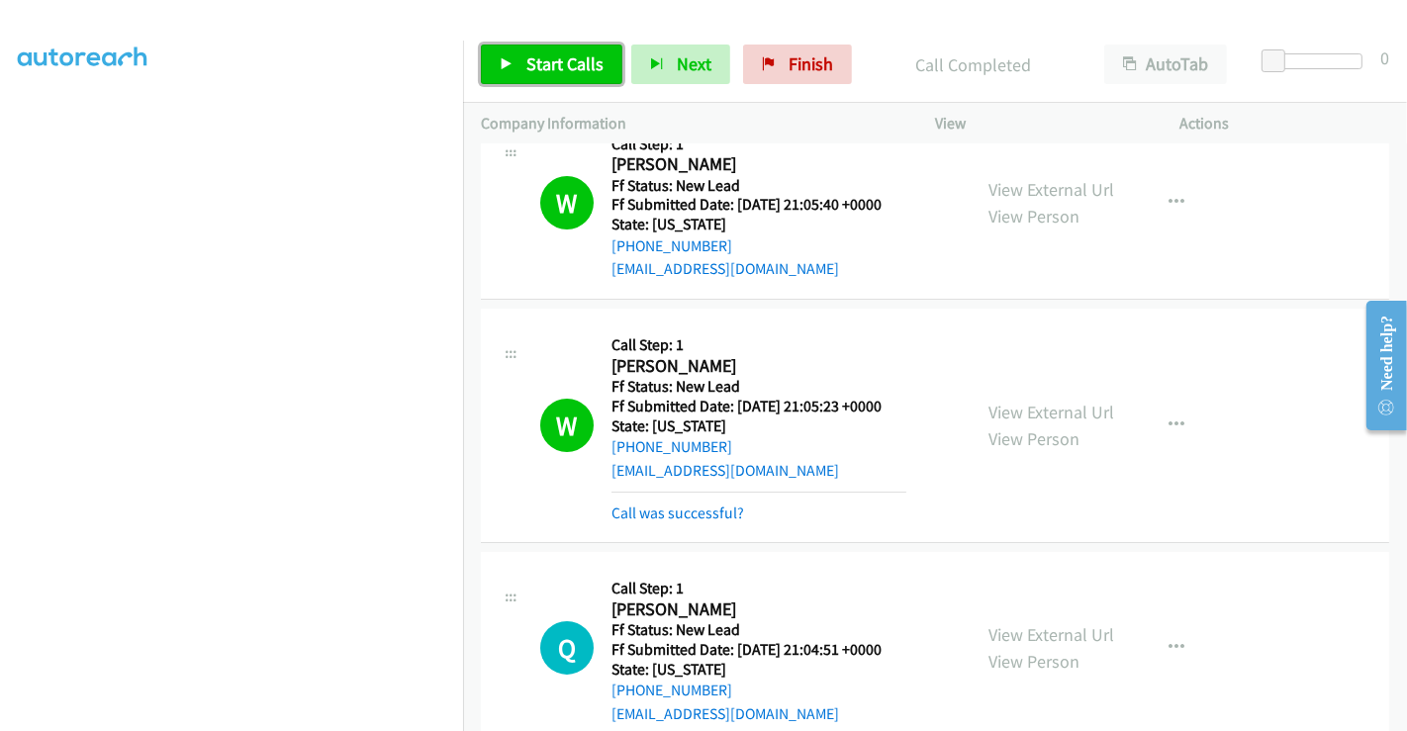
click at [566, 49] on link "Start Calls" at bounding box center [552, 65] width 142 height 40
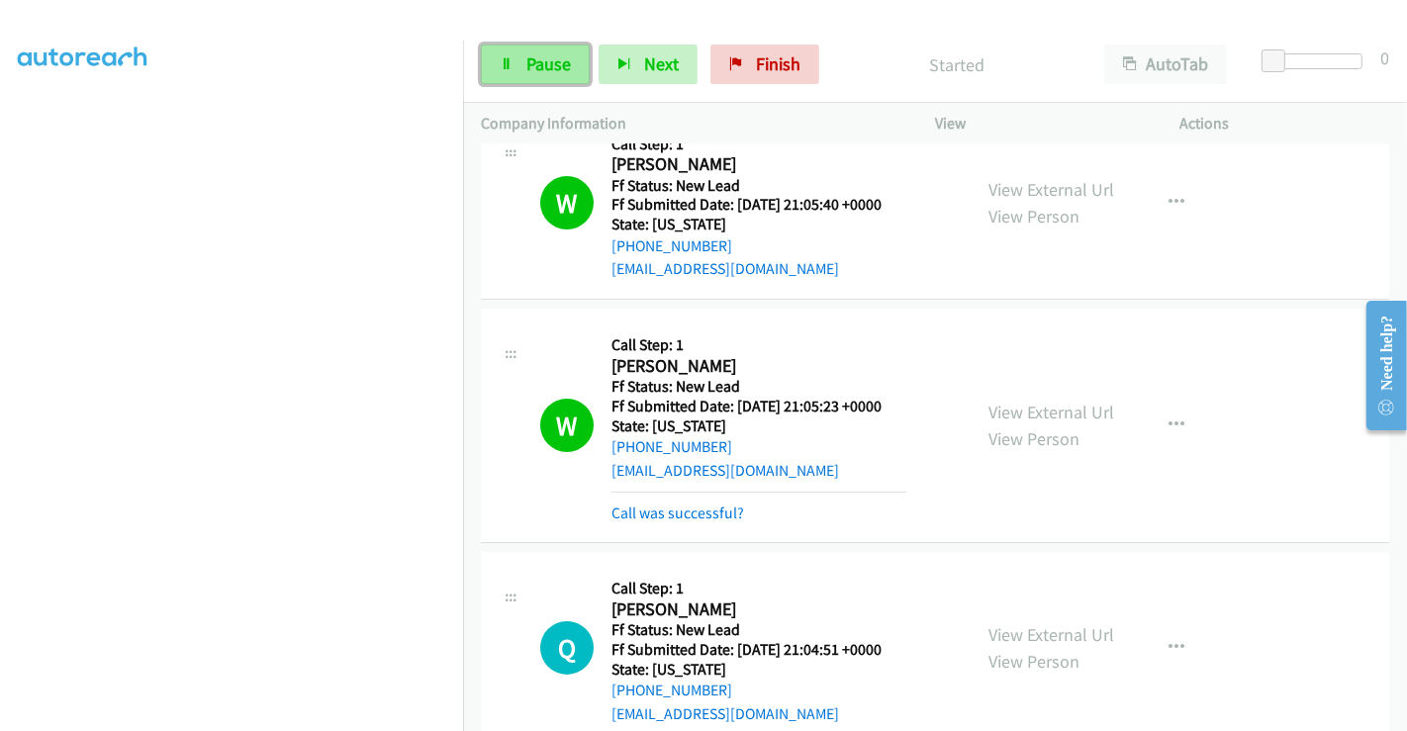
click at [529, 56] on span "Pause" at bounding box center [548, 63] width 45 height 23
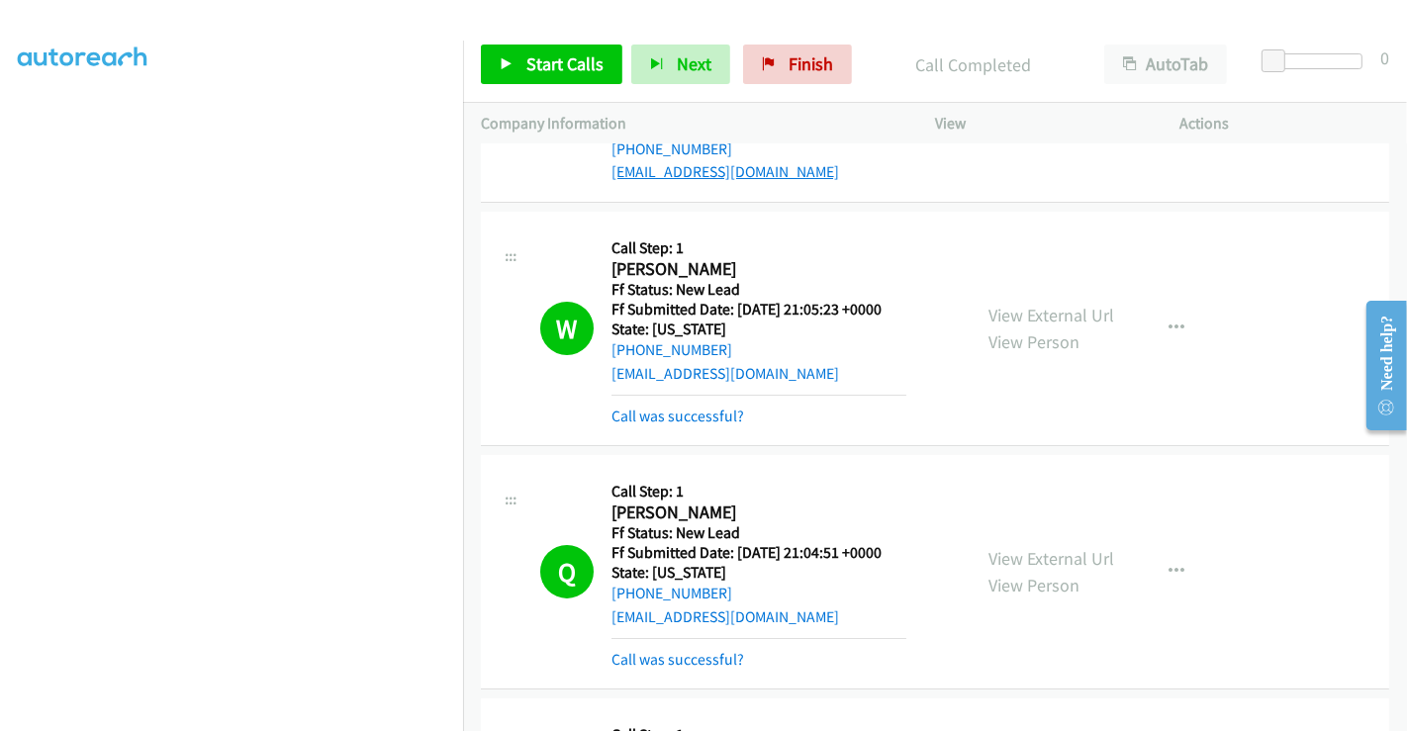
scroll to position [42, 0]
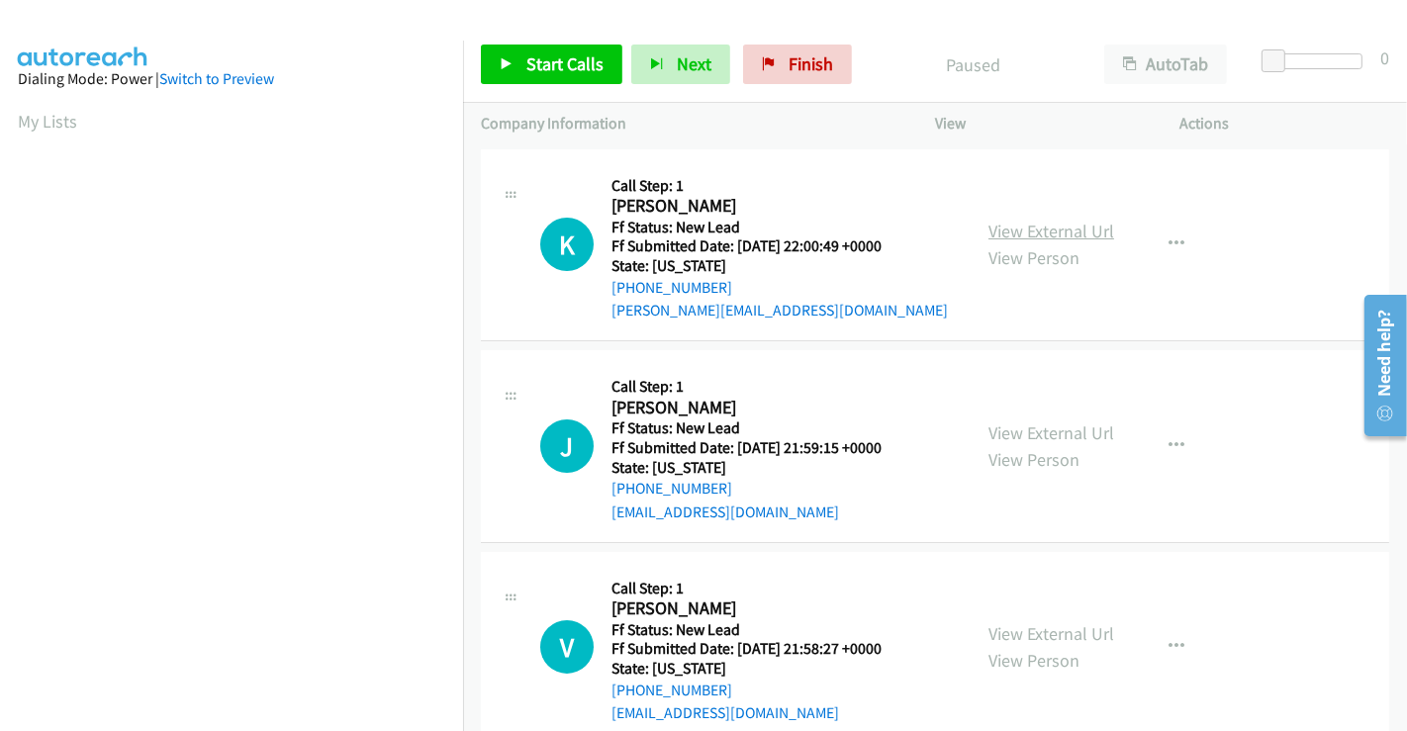
click at [1041, 228] on link "View External Url" at bounding box center [1052, 231] width 126 height 23
click at [1028, 426] on link "View External Url" at bounding box center [1052, 433] width 126 height 23
click at [1037, 628] on link "View External Url" at bounding box center [1052, 633] width 126 height 23
click at [560, 66] on span "Start Calls" at bounding box center [564, 63] width 77 height 23
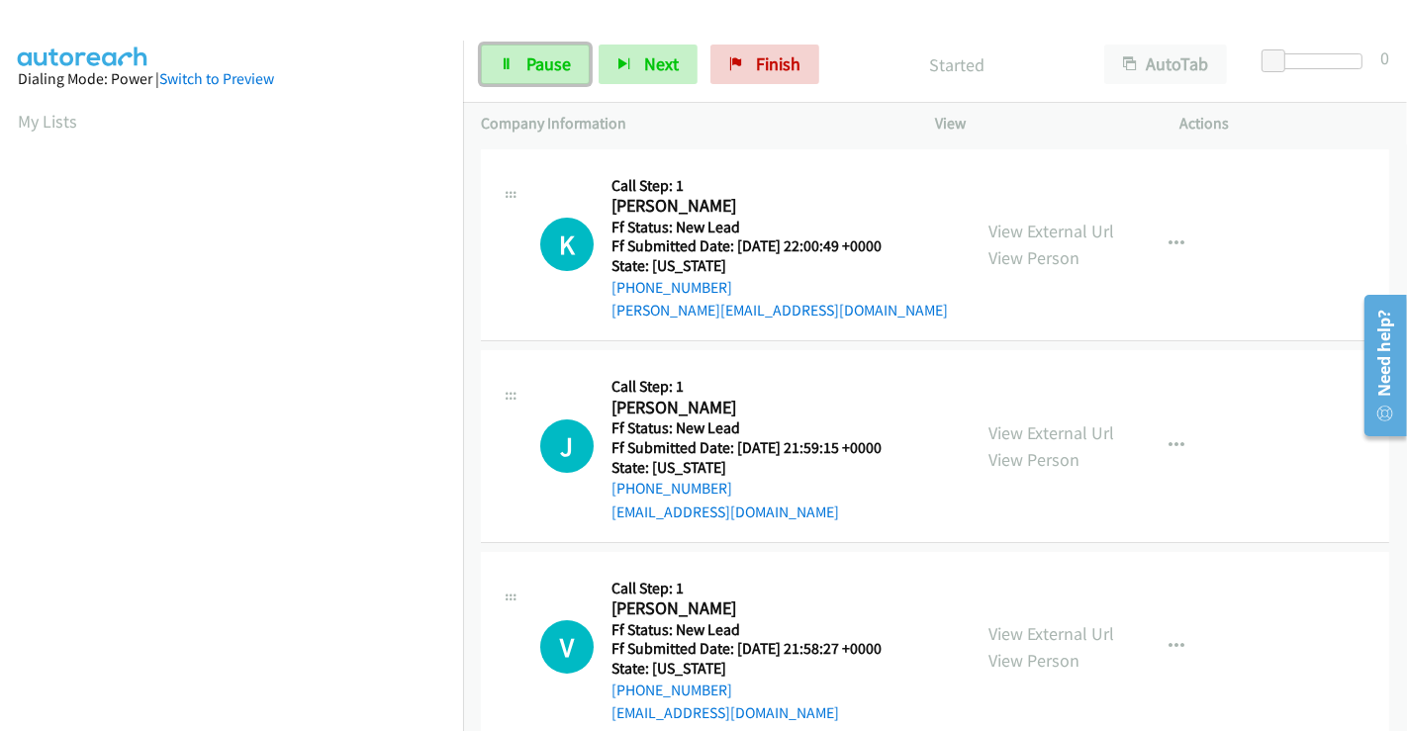
click at [560, 66] on span "Pause" at bounding box center [548, 63] width 45 height 23
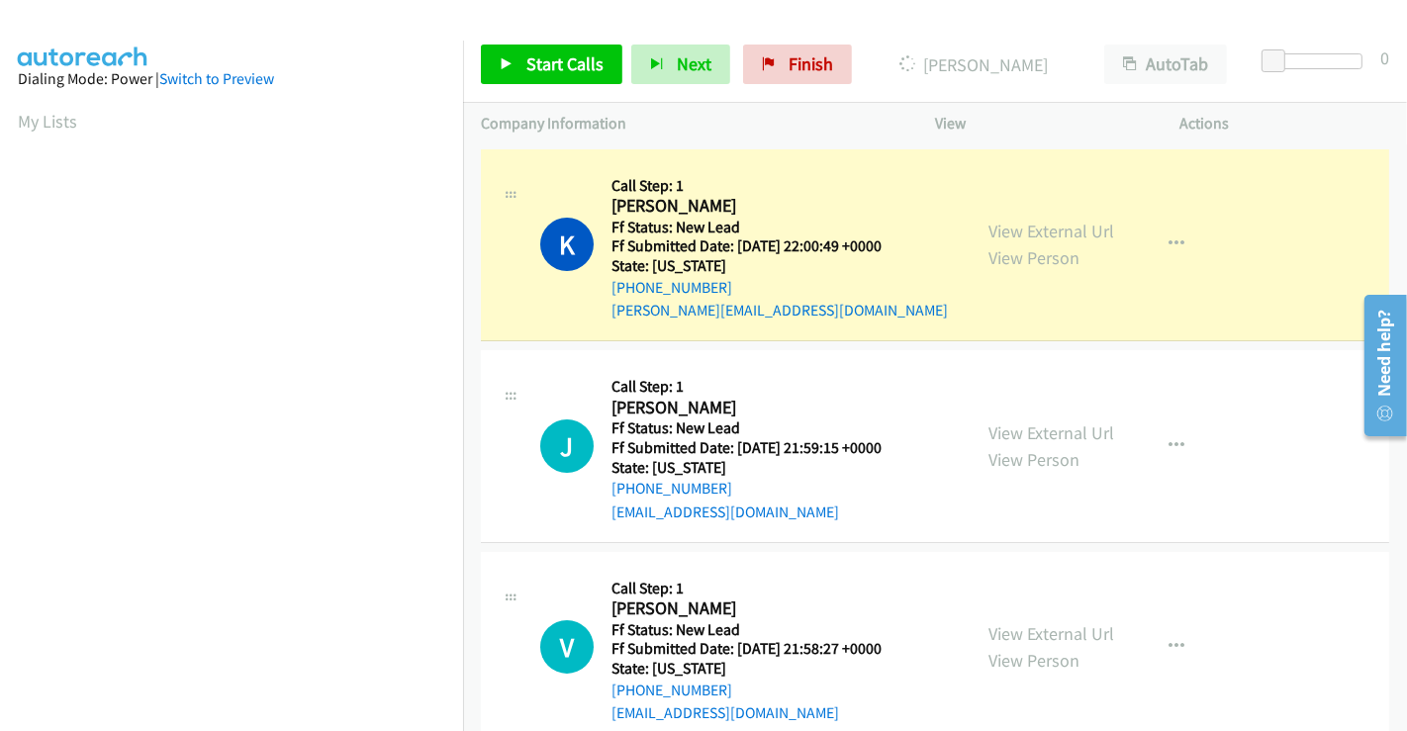
scroll to position [381, 0]
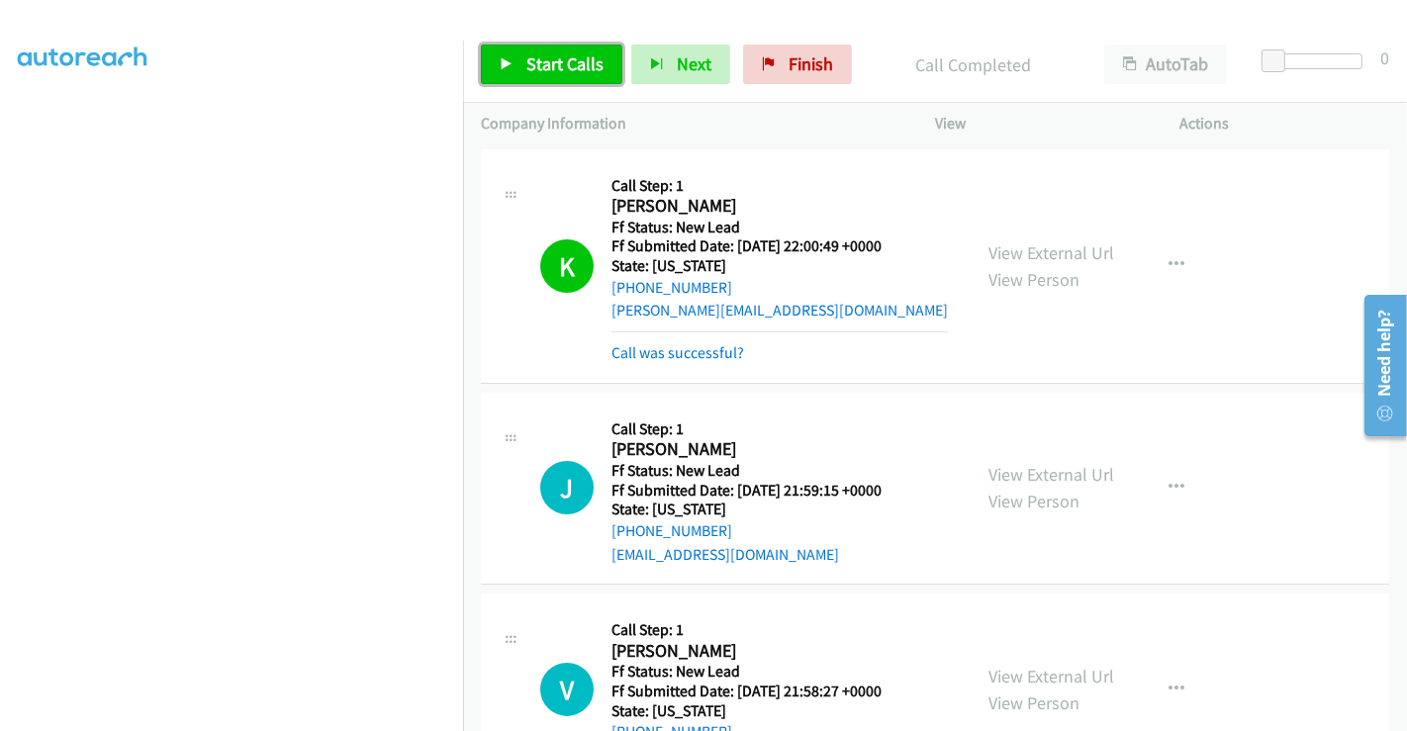
click at [564, 58] on span "Start Calls" at bounding box center [564, 63] width 77 height 23
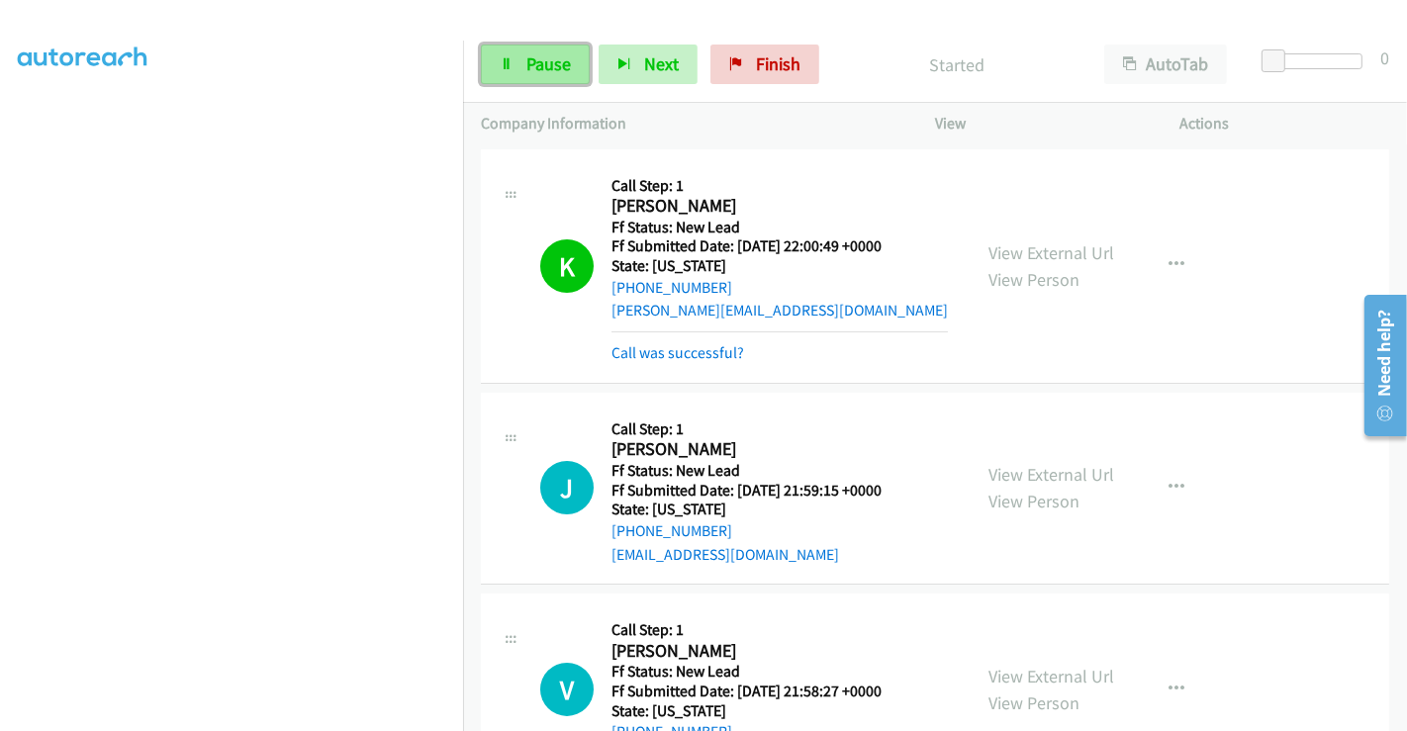
click at [534, 60] on span "Pause" at bounding box center [548, 63] width 45 height 23
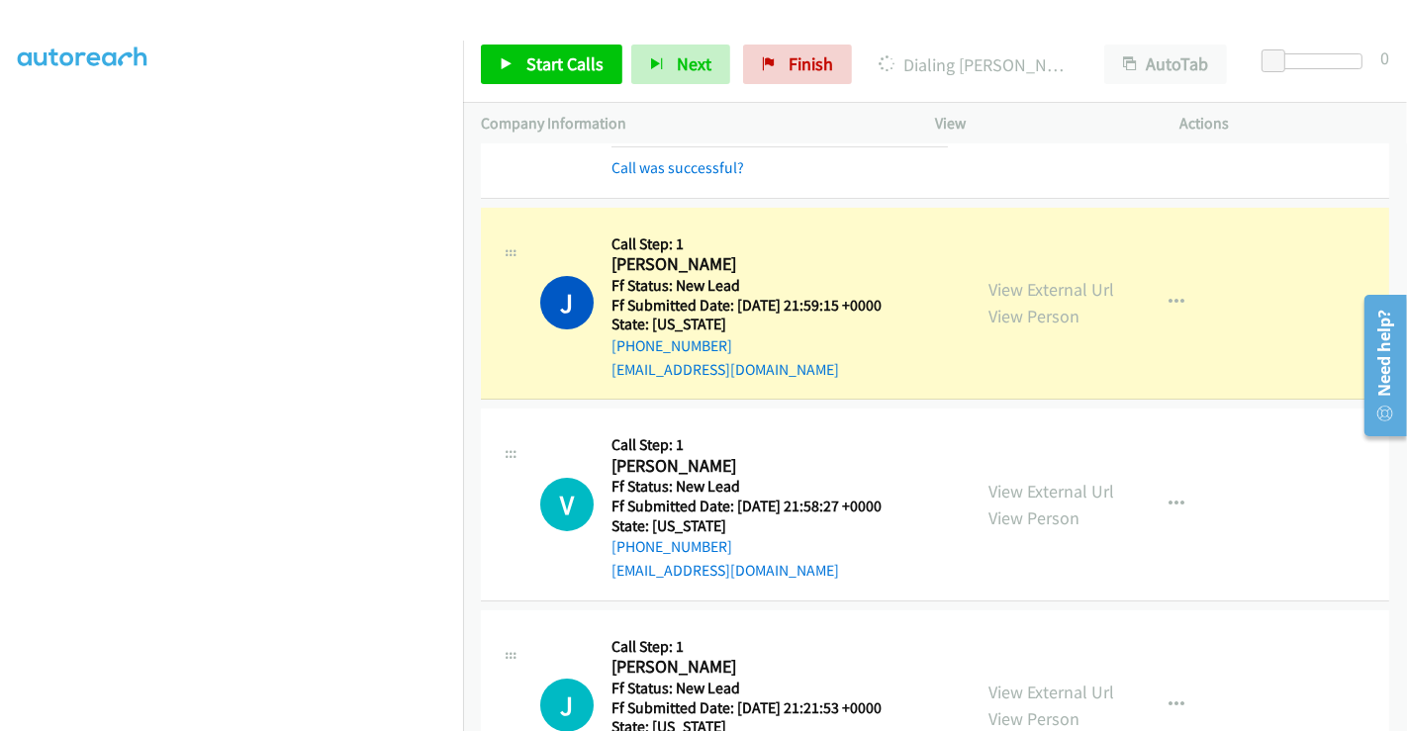
scroll to position [220, 0]
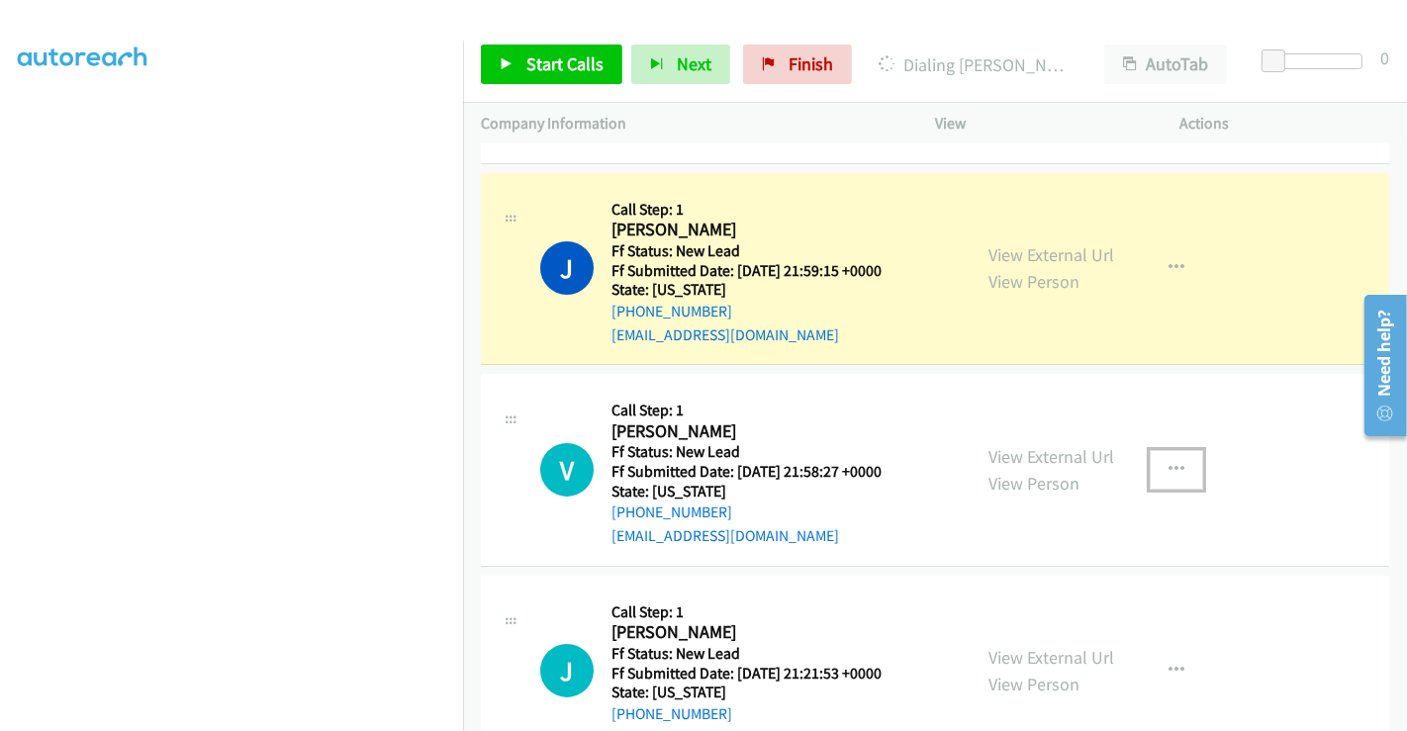
click at [1169, 470] on icon "button" at bounding box center [1177, 470] width 16 height 16
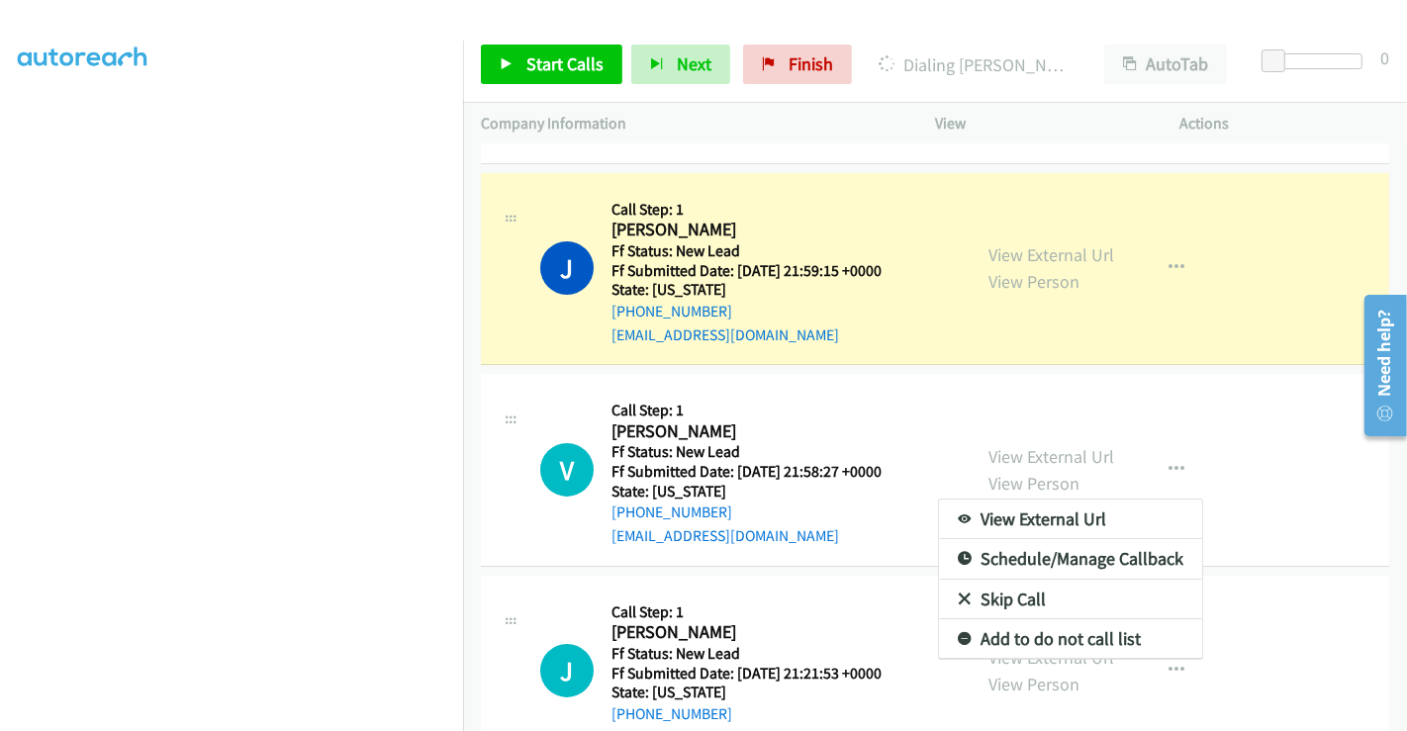
click at [1000, 584] on link "Skip Call" at bounding box center [1070, 600] width 263 height 40
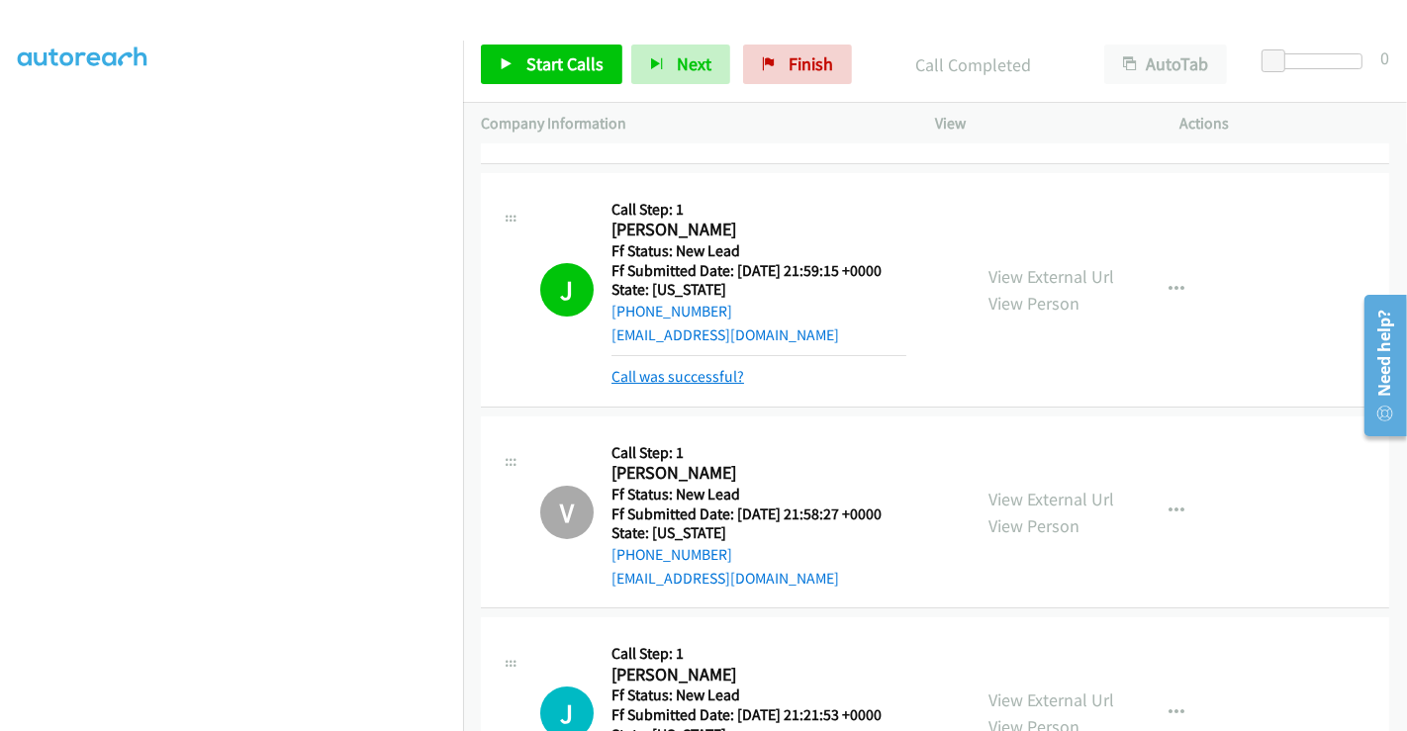
click at [707, 378] on link "Call was successful?" at bounding box center [678, 376] width 133 height 19
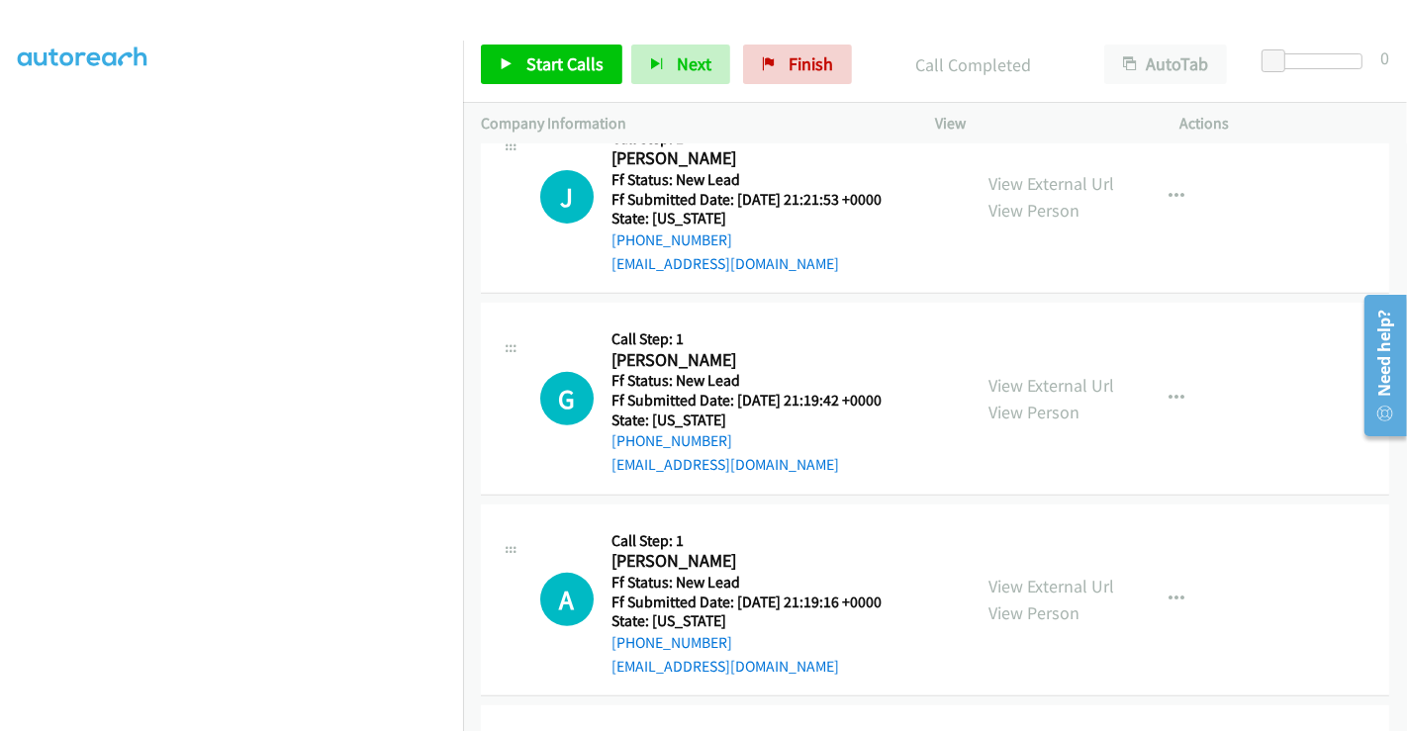
scroll to position [659, 0]
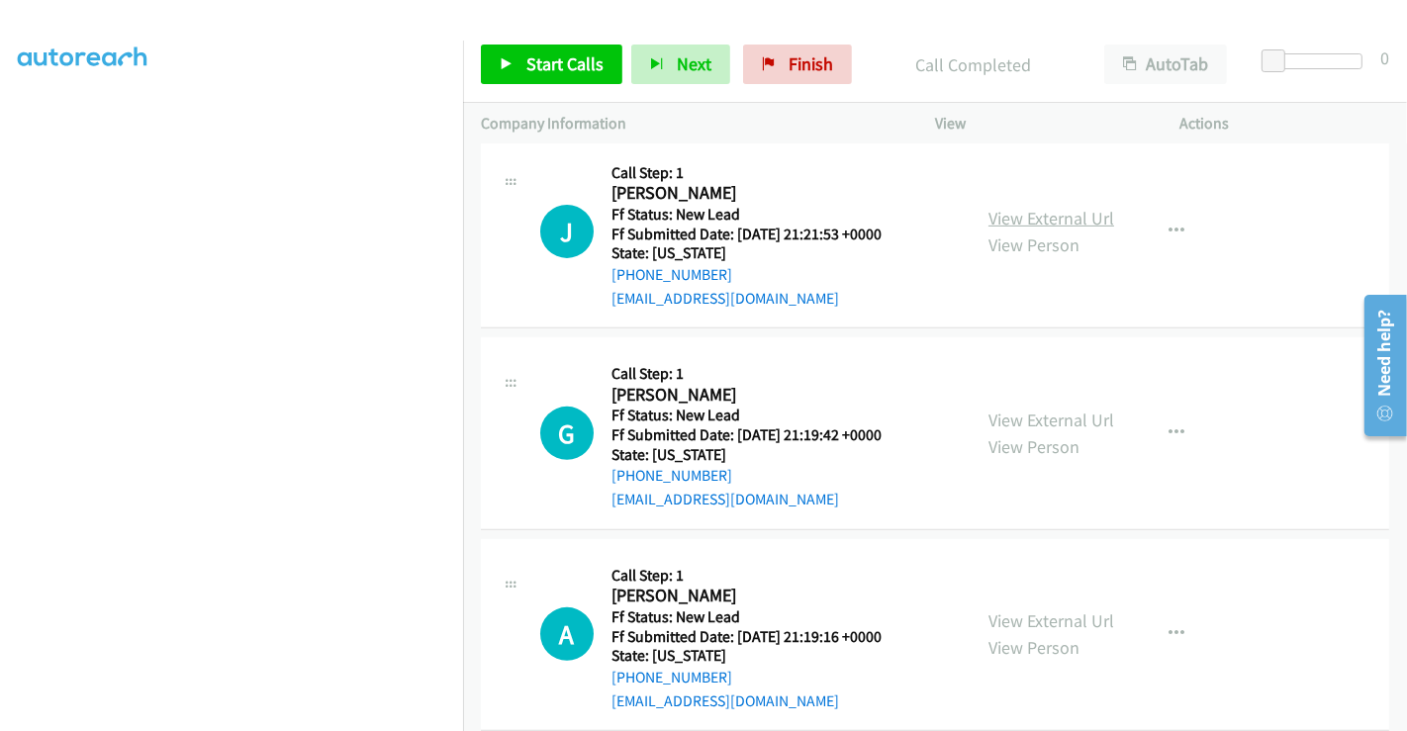
click at [1055, 209] on link "View External Url" at bounding box center [1052, 218] width 126 height 23
click at [567, 65] on span "Start Calls" at bounding box center [564, 63] width 77 height 23
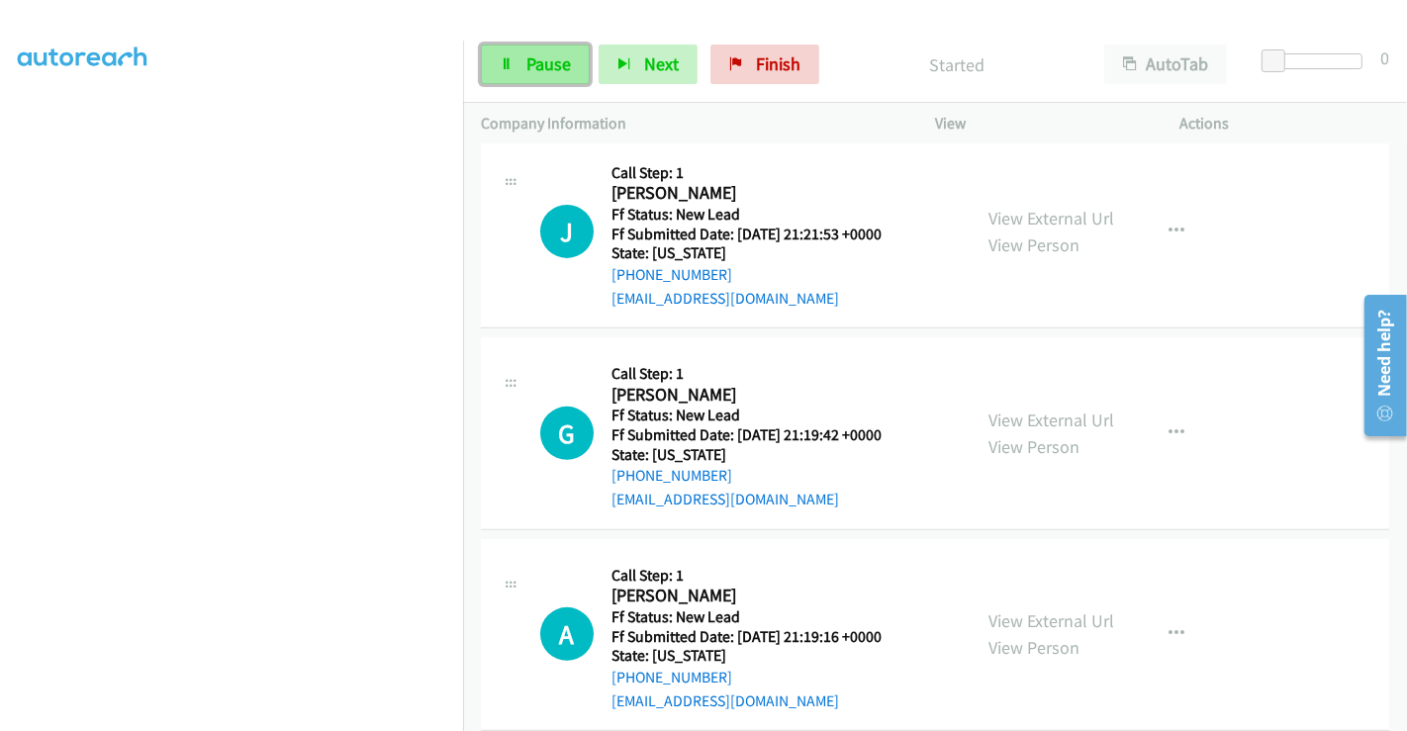
click at [546, 59] on span "Pause" at bounding box center [548, 63] width 45 height 23
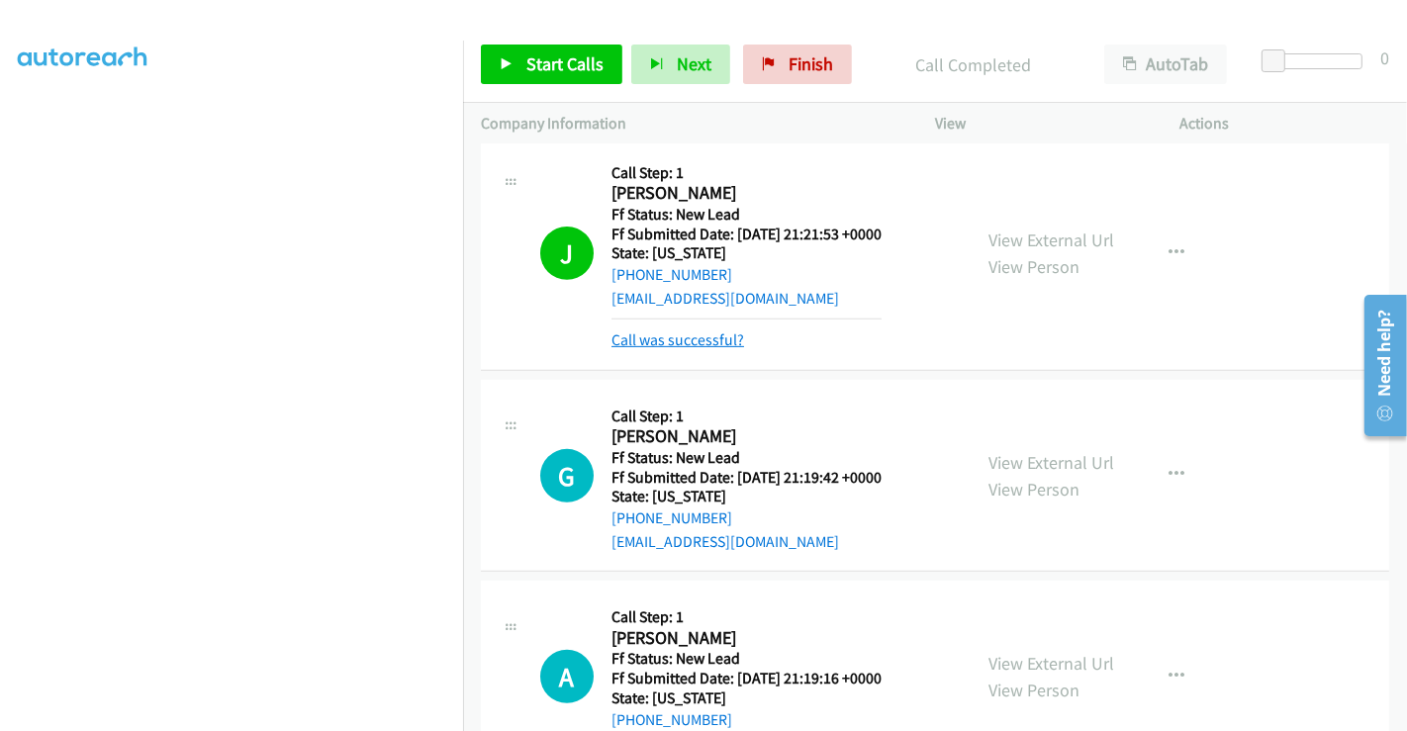
click at [681, 335] on link "Call was successful?" at bounding box center [678, 340] width 133 height 19
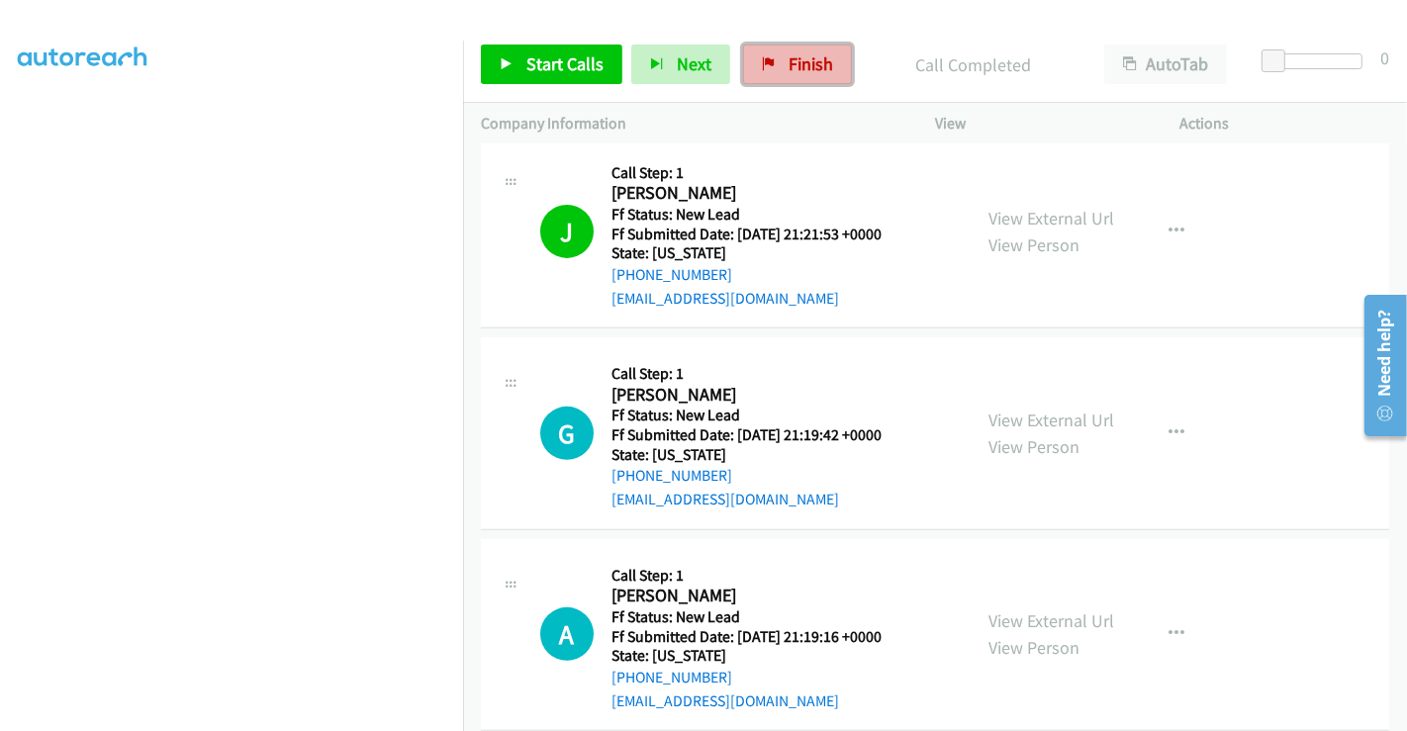
click at [806, 60] on span "Finish" at bounding box center [811, 63] width 45 height 23
